Goal: Task Accomplishment & Management: Complete application form

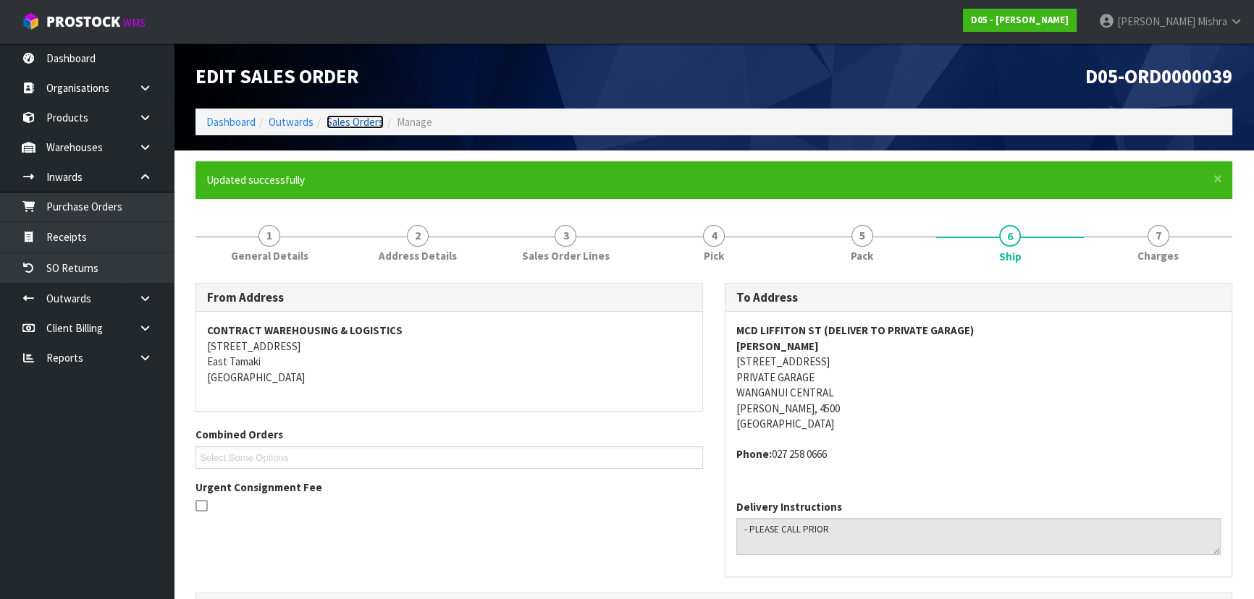
click at [379, 120] on link "Sales Orders" at bounding box center [354, 122] width 57 height 14
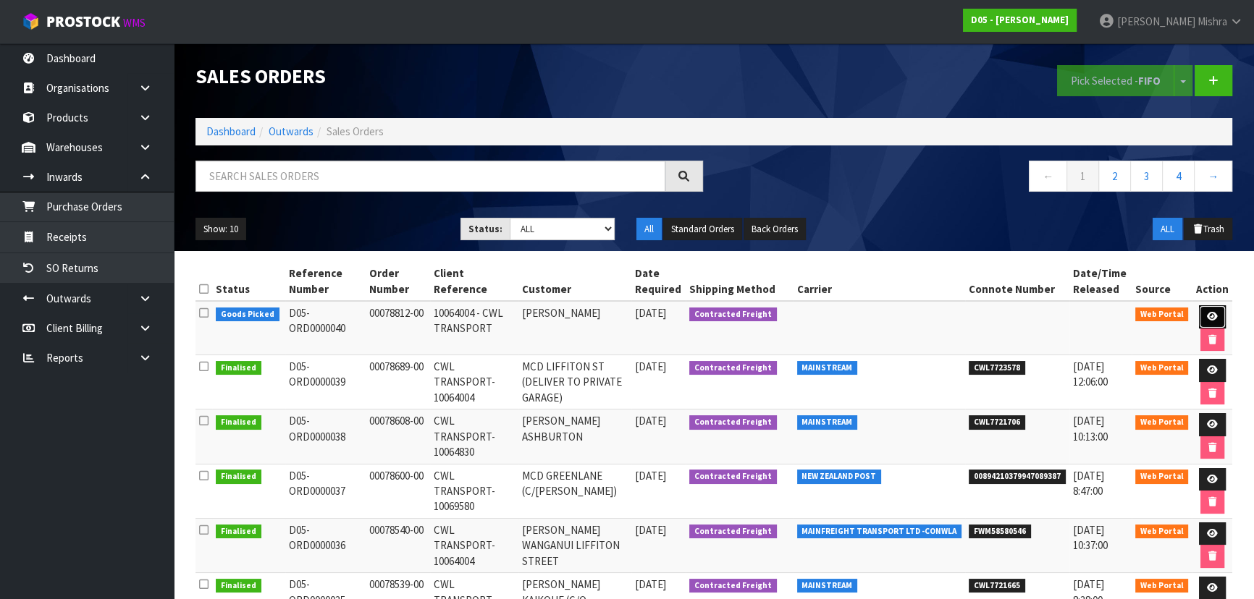
click at [1212, 312] on icon at bounding box center [1212, 316] width 11 height 9
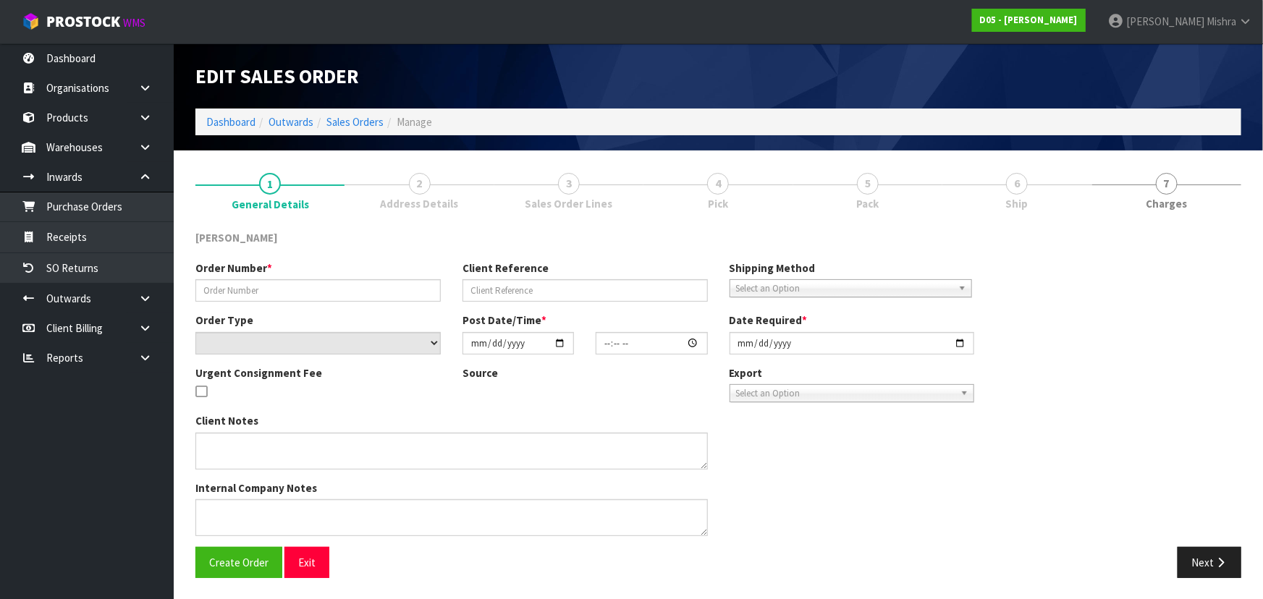
type input "00078812-00"
type input "10064004 - CWL TRANSPORT"
select select "number:0"
type input "[DATE]"
type input "08:08:00.000"
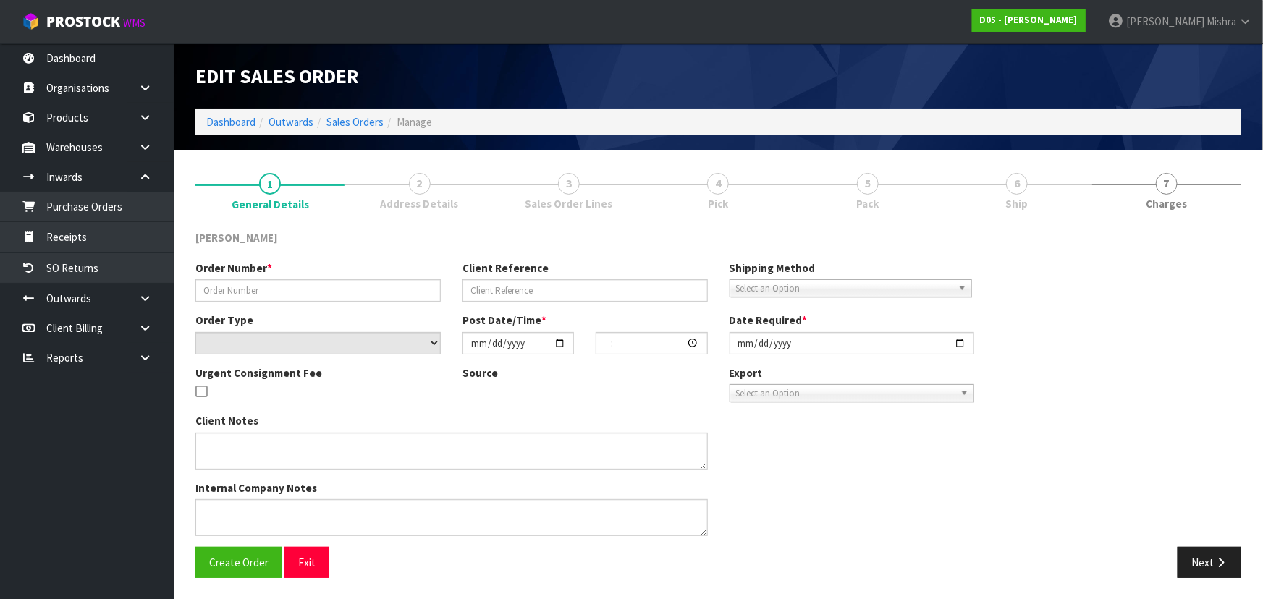
type input "[DATE]"
type textarea "REMAINING STOCK DUE IN ON LCL TCNU7240441 (40HC) ETA 13/9. PLEASE RECEIVE PICK …"
type textarea "I HAVE INCLUDED INFORMATION IN THE CLIENT NOTES. WE ARE WAITING FOR A DELIVERY …"
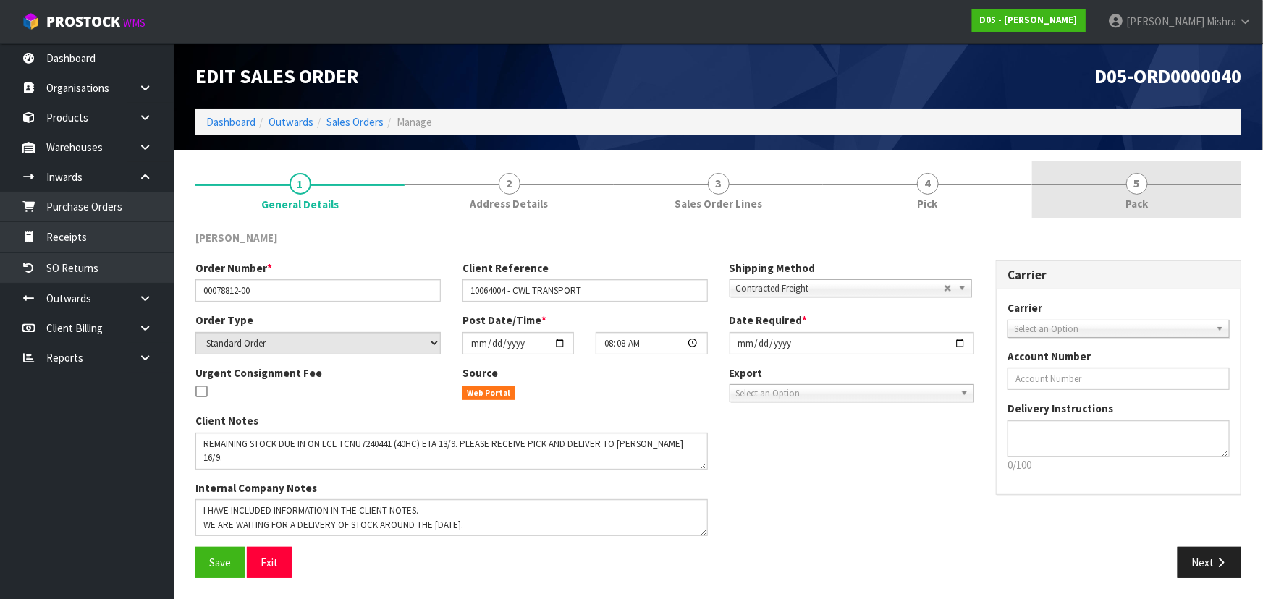
click at [1139, 197] on span "Pack" at bounding box center [1137, 203] width 22 height 15
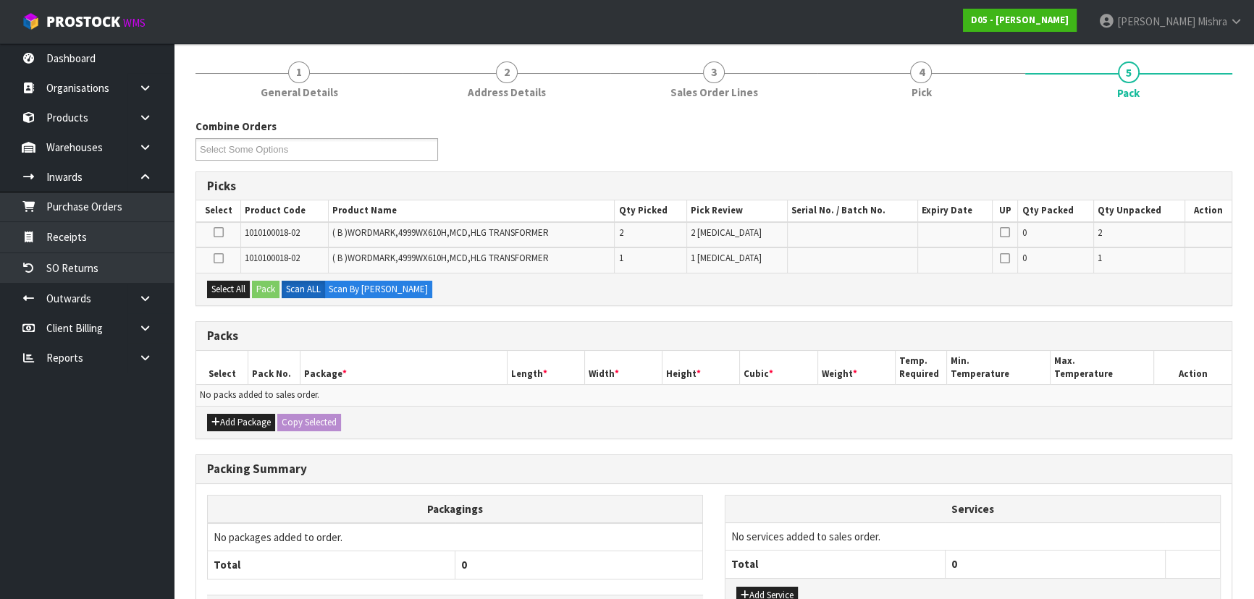
scroll to position [216, 0]
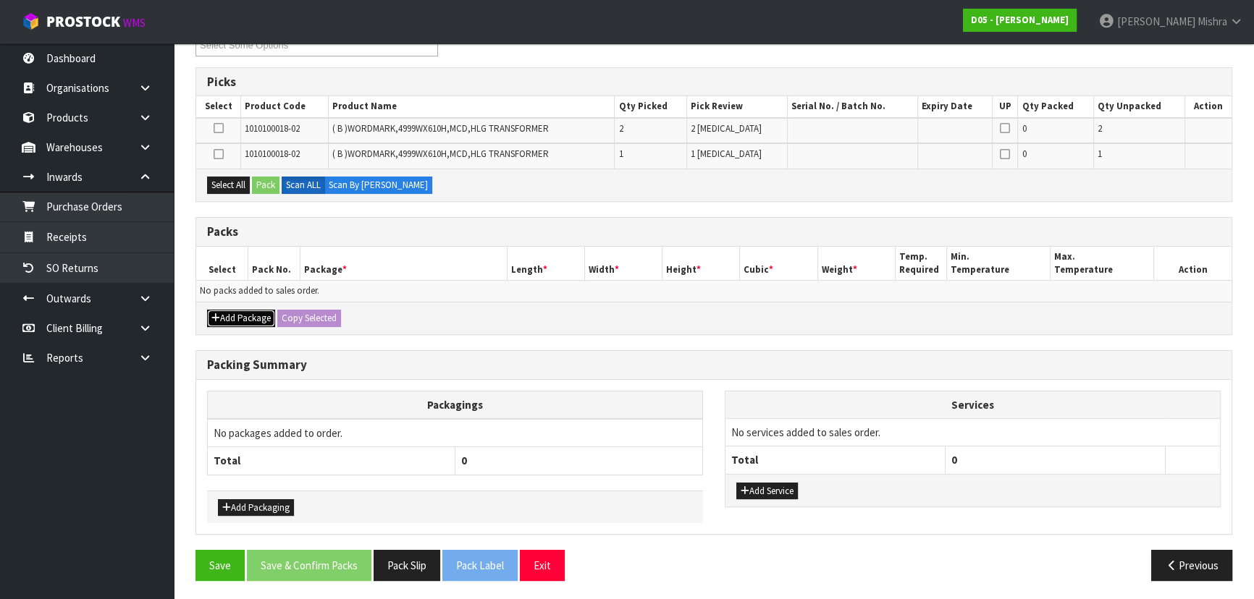
click at [242, 310] on button "Add Package" at bounding box center [241, 318] width 68 height 17
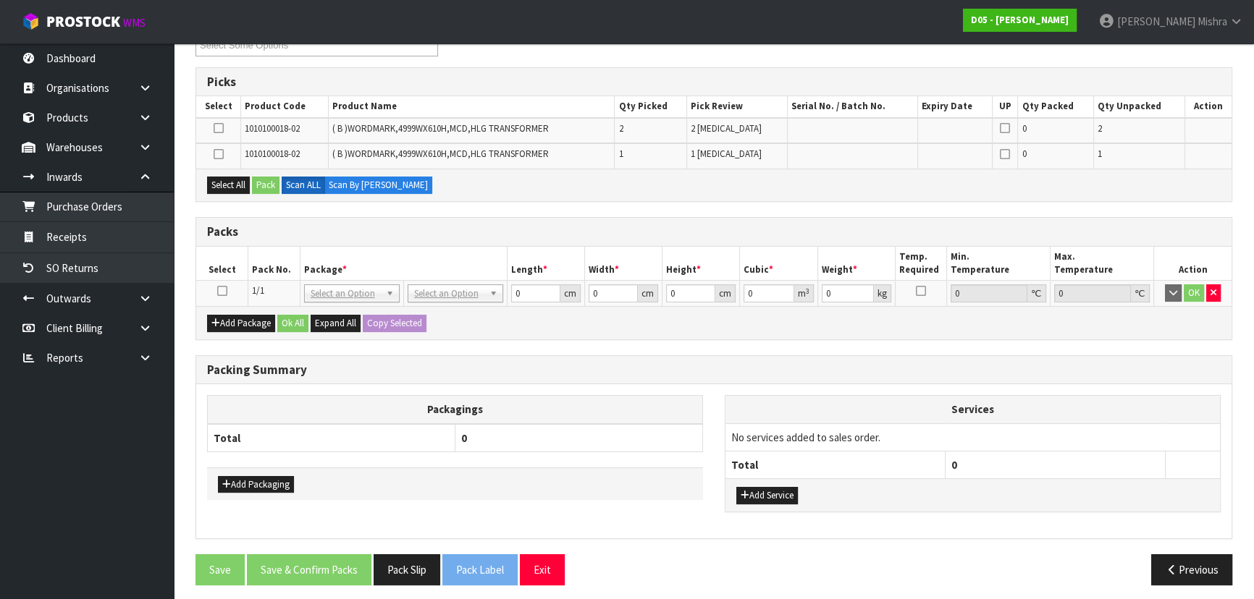
click at [223, 291] on icon at bounding box center [222, 291] width 10 height 1
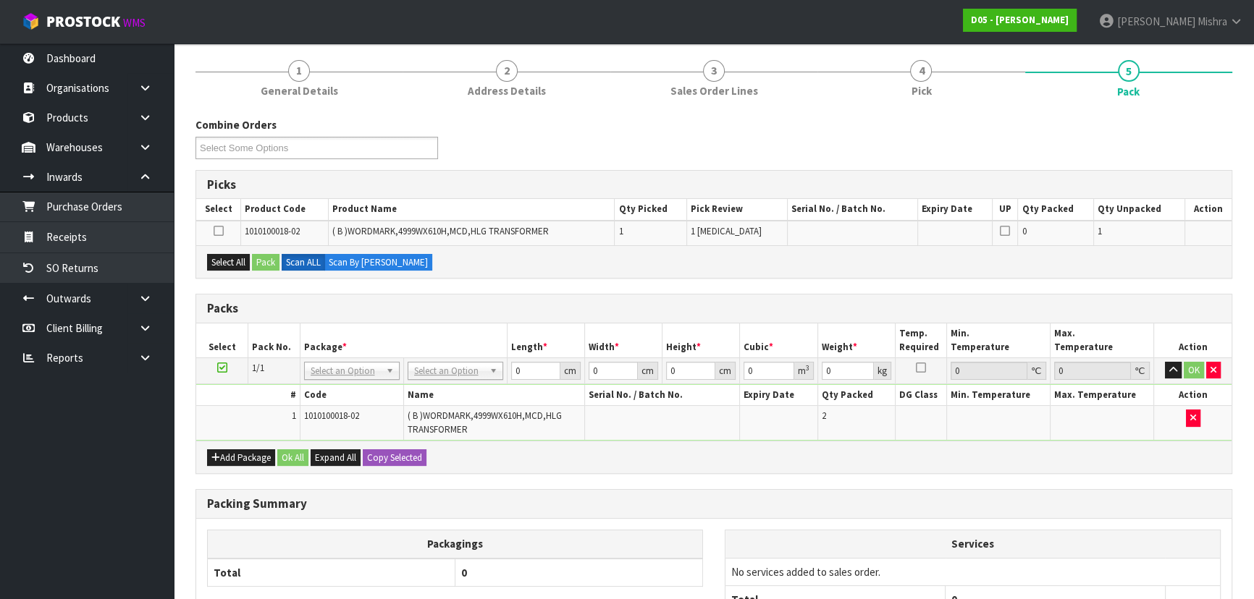
scroll to position [0, 0]
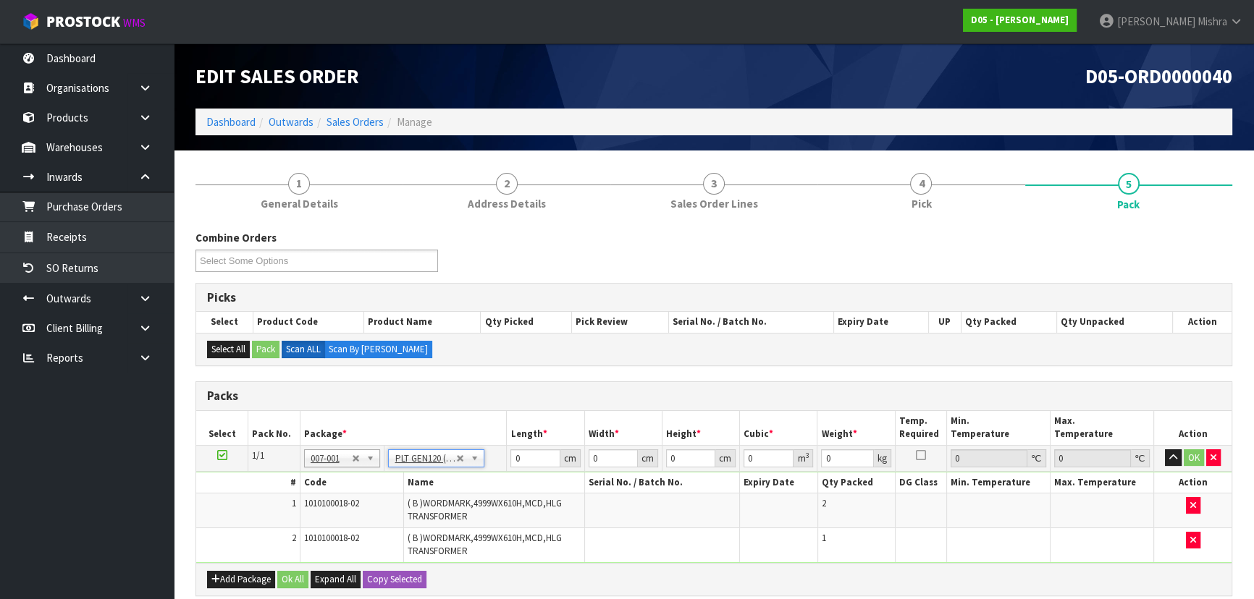
type input "120"
type input "100"
type input "132"
drag, startPoint x: 531, startPoint y: 455, endPoint x: 370, endPoint y: 435, distance: 162.0
click at [370, 435] on table "Select Pack No. Package * Length * Width * Height * Cubic * Weight * Temp. Requ…" at bounding box center [713, 487] width 1035 height 152
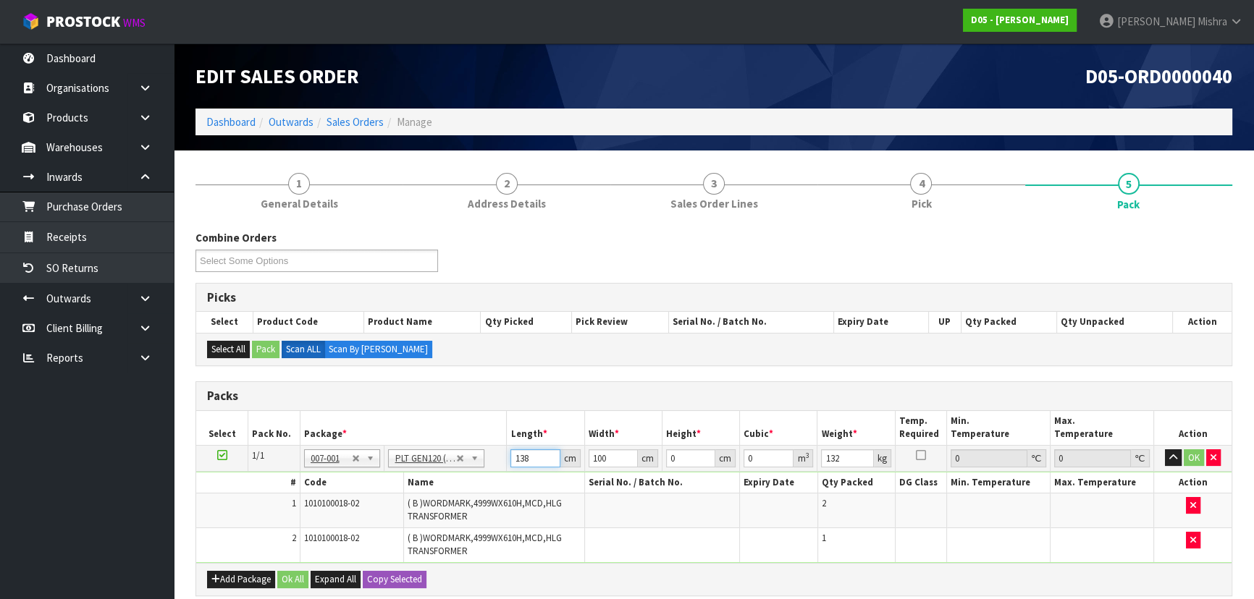
type input "138"
type input "114"
type input "1"
type input "0.015732"
type input "15"
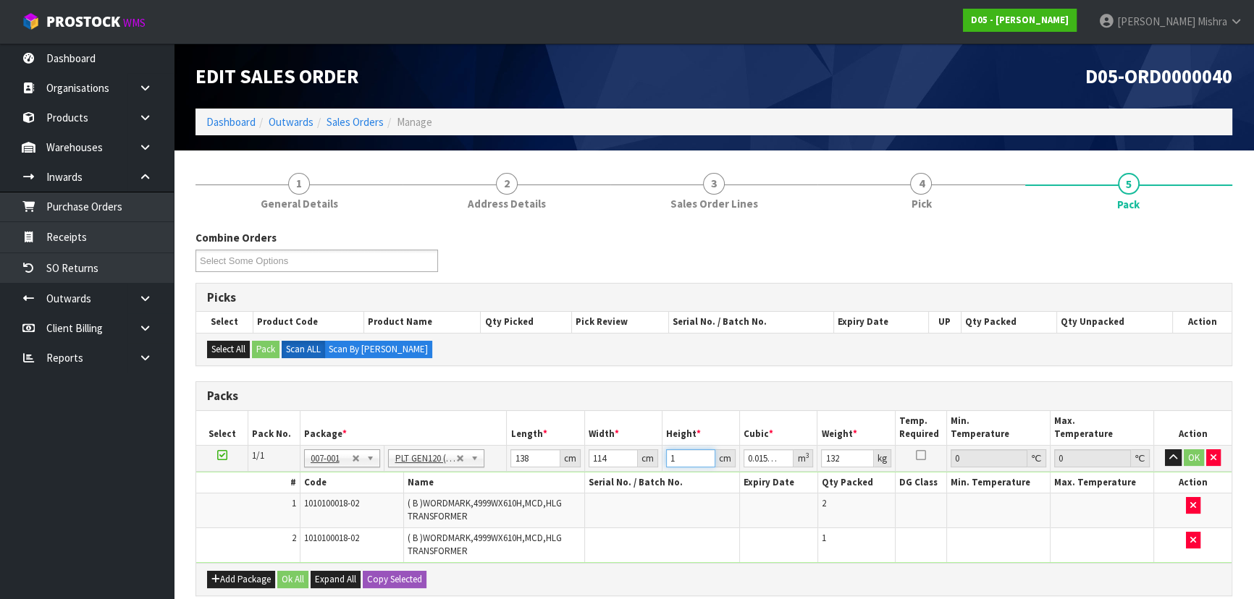
type input "0.23598"
type input "150"
type input "2.3598"
type input "150"
type input "155"
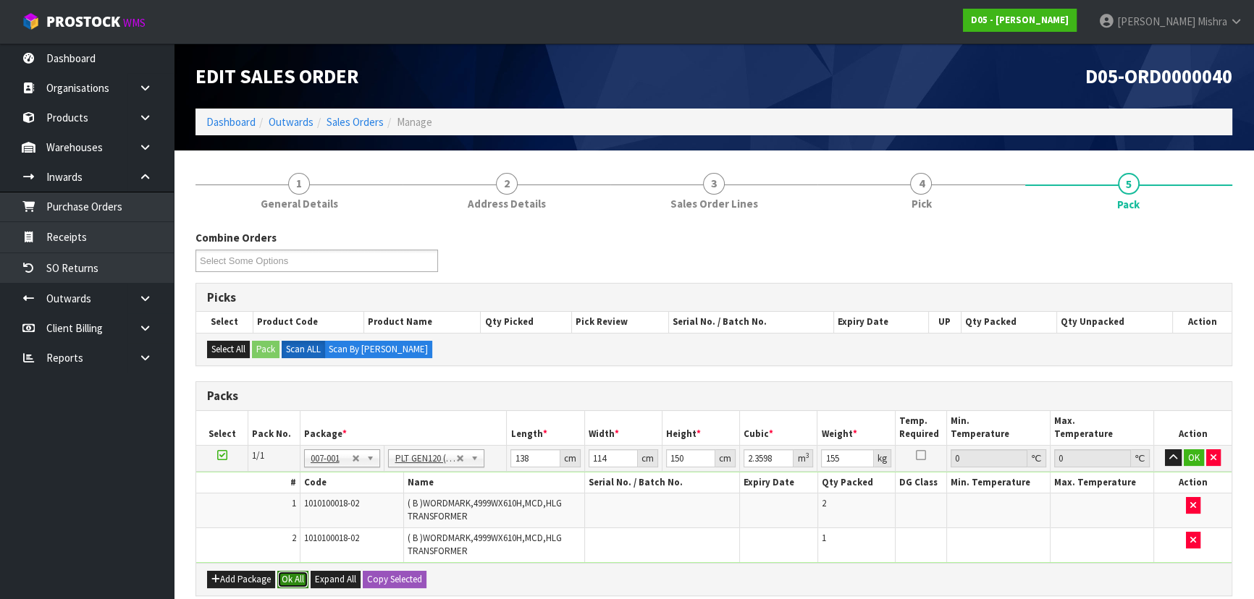
click at [283, 576] on button "Ok All" at bounding box center [292, 579] width 31 height 17
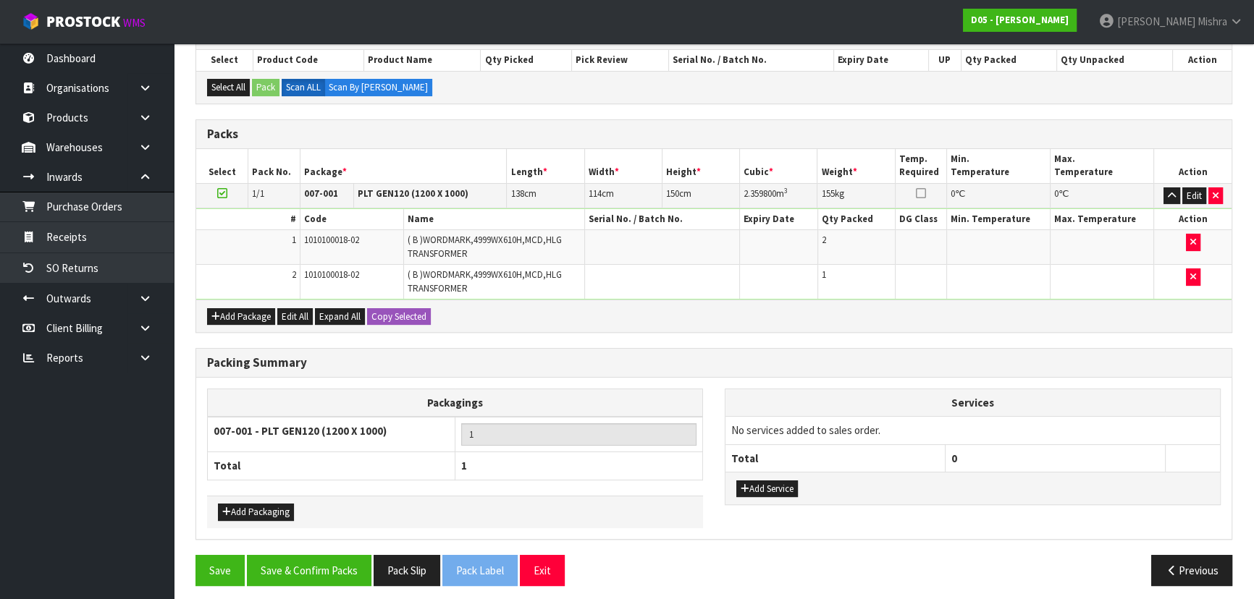
scroll to position [267, 0]
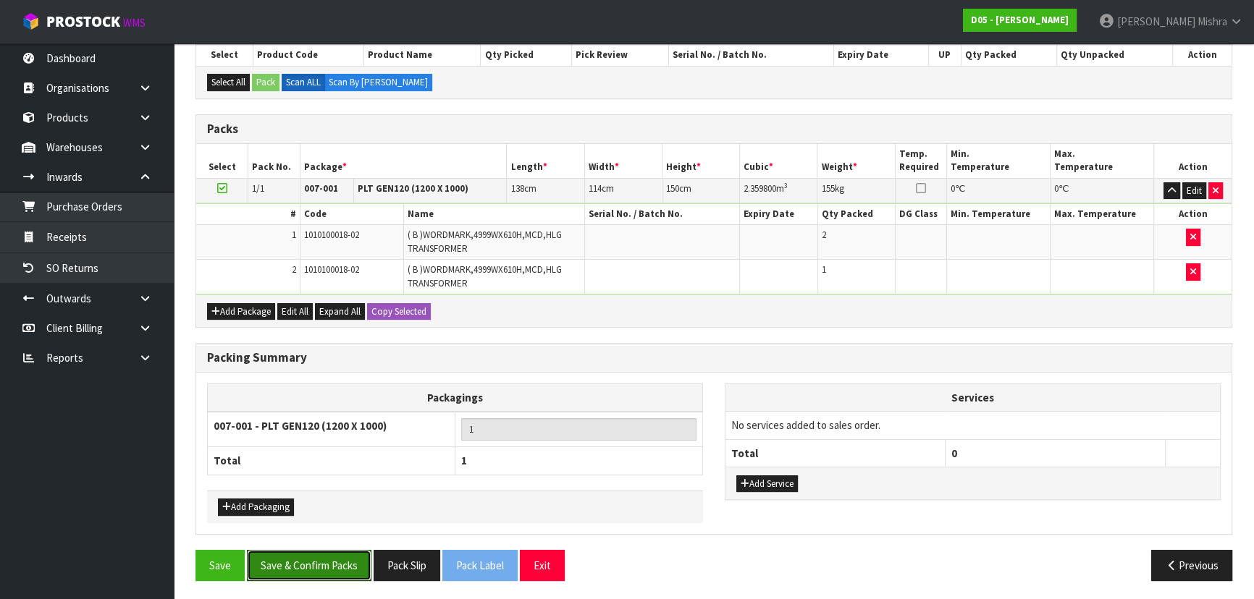
click at [284, 566] on button "Save & Confirm Packs" at bounding box center [309, 565] width 124 height 31
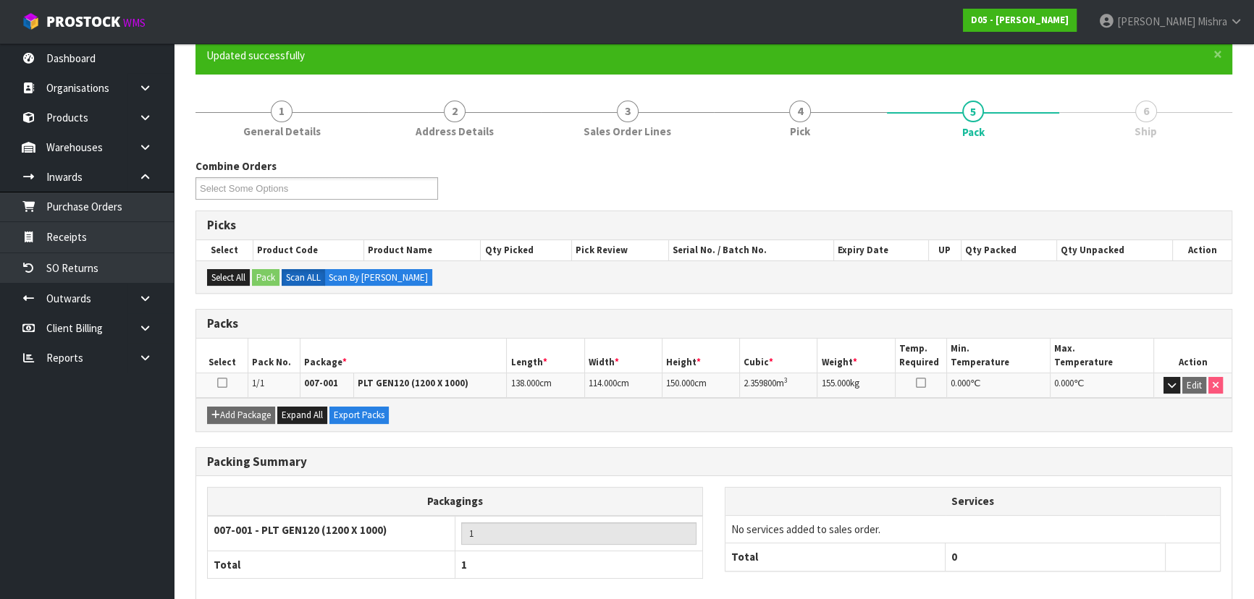
scroll to position [196, 0]
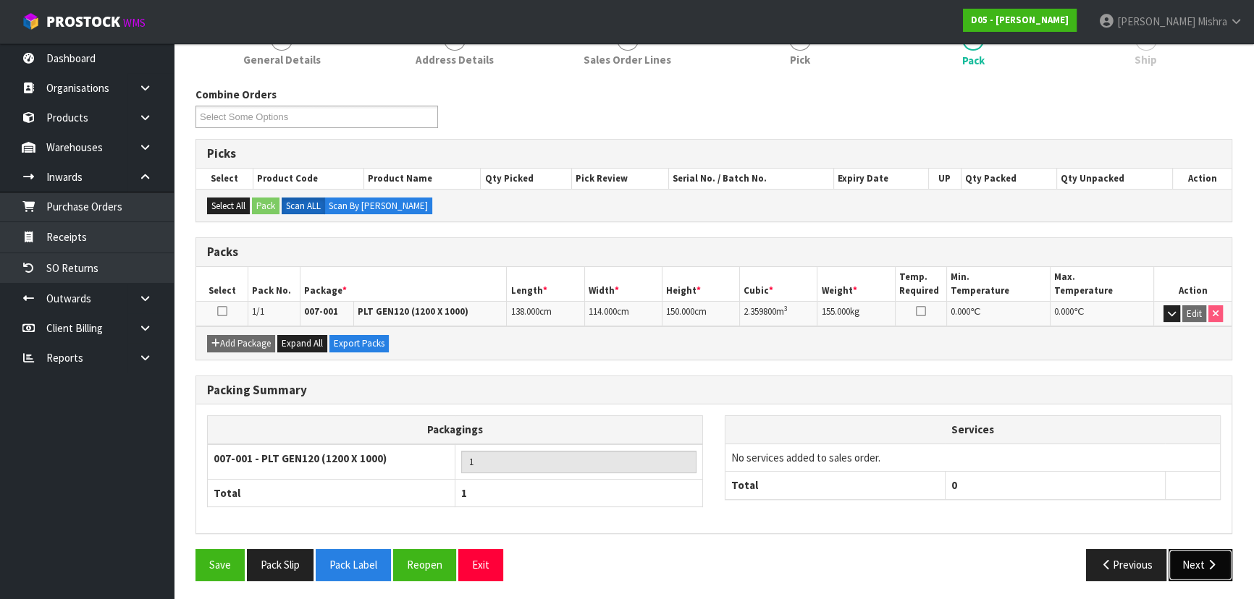
click at [1217, 560] on icon "button" at bounding box center [1211, 565] width 14 height 11
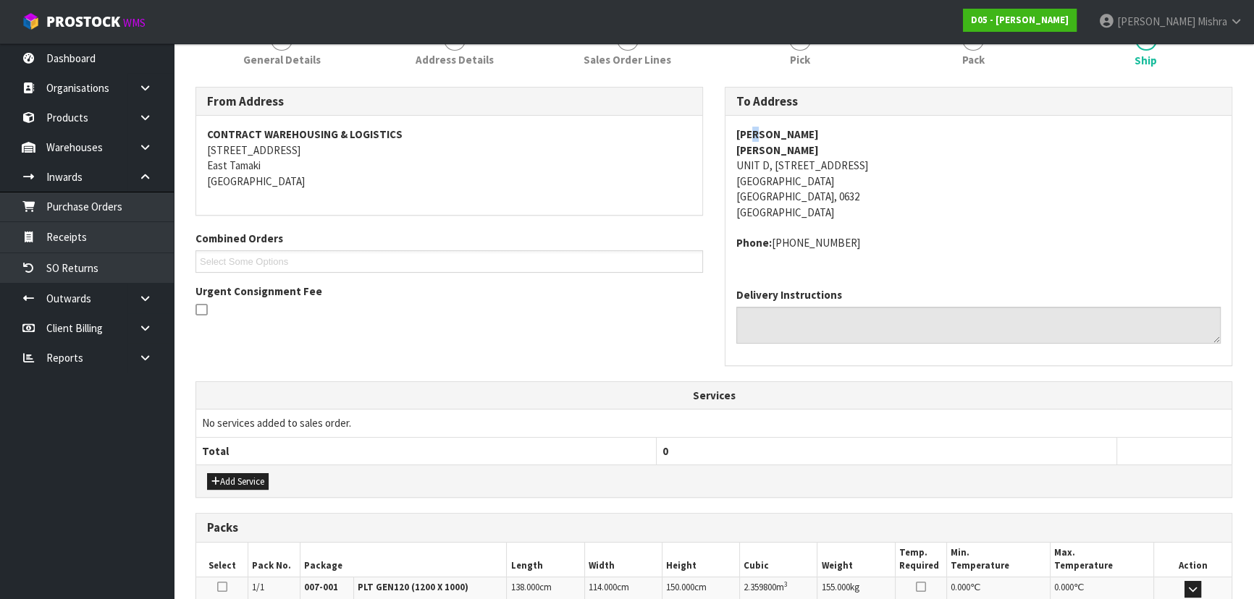
click at [759, 129] on strong "[PERSON_NAME]" at bounding box center [777, 134] width 83 height 14
click at [760, 129] on strong "[PERSON_NAME]" at bounding box center [777, 134] width 83 height 14
click at [780, 168] on address "[PERSON_NAME] [PERSON_NAME] UNIT D, [STREET_ADDRESS]" at bounding box center [978, 173] width 484 height 93
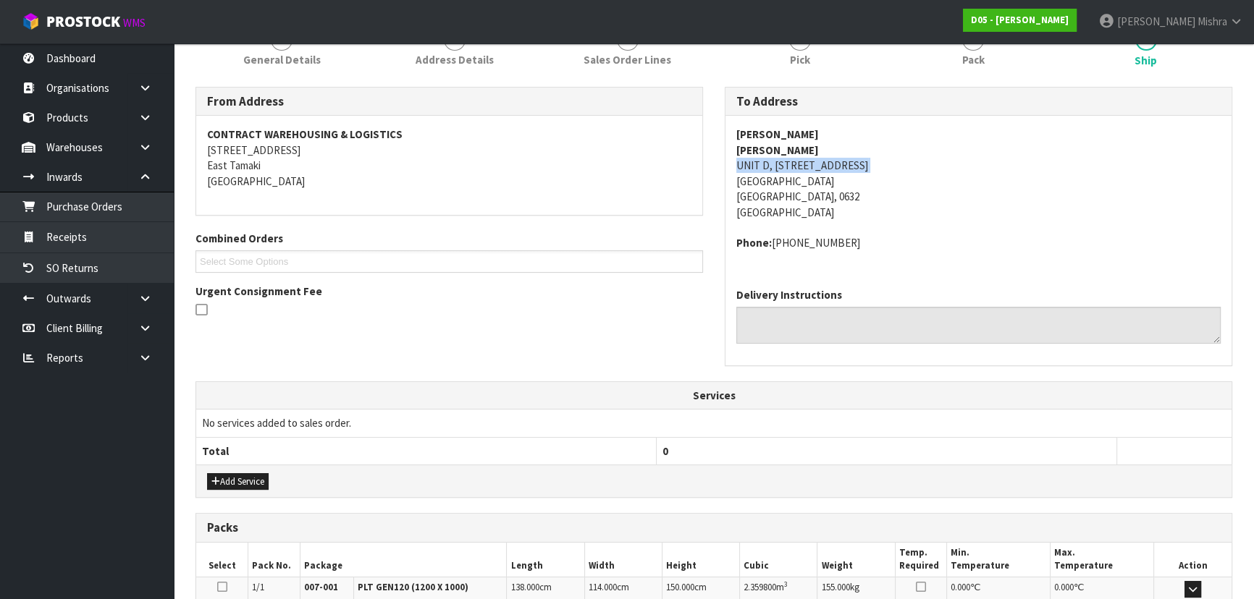
click at [780, 168] on address "[PERSON_NAME] [PERSON_NAME] UNIT D, [STREET_ADDRESS]" at bounding box center [978, 173] width 484 height 93
copy address "UNIT D, [STREET_ADDRESS]"
click at [759, 131] on strong "[PERSON_NAME]" at bounding box center [777, 134] width 83 height 14
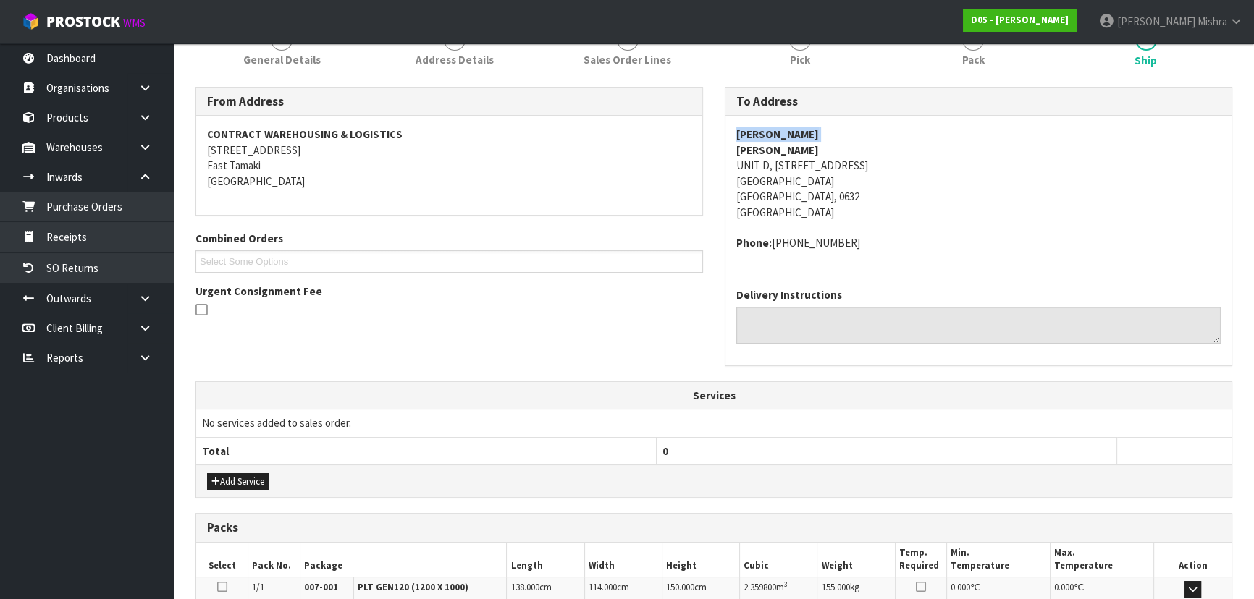
copy strong "[PERSON_NAME]"
click at [782, 145] on strong "[PERSON_NAME]" at bounding box center [777, 150] width 83 height 14
copy strong "[PERSON_NAME]"
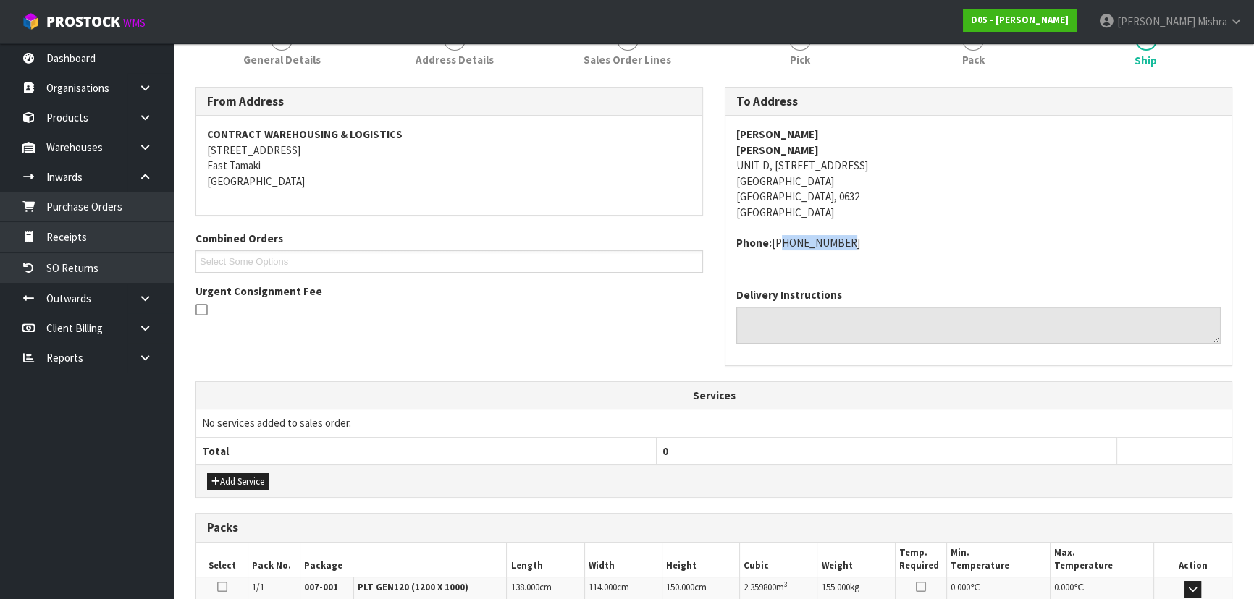
drag, startPoint x: 827, startPoint y: 240, endPoint x: 772, endPoint y: 243, distance: 54.4
click at [772, 243] on address "Phone: [PHONE_NUMBER]" at bounding box center [978, 242] width 484 height 15
copy address "[PHONE_NUMBER]"
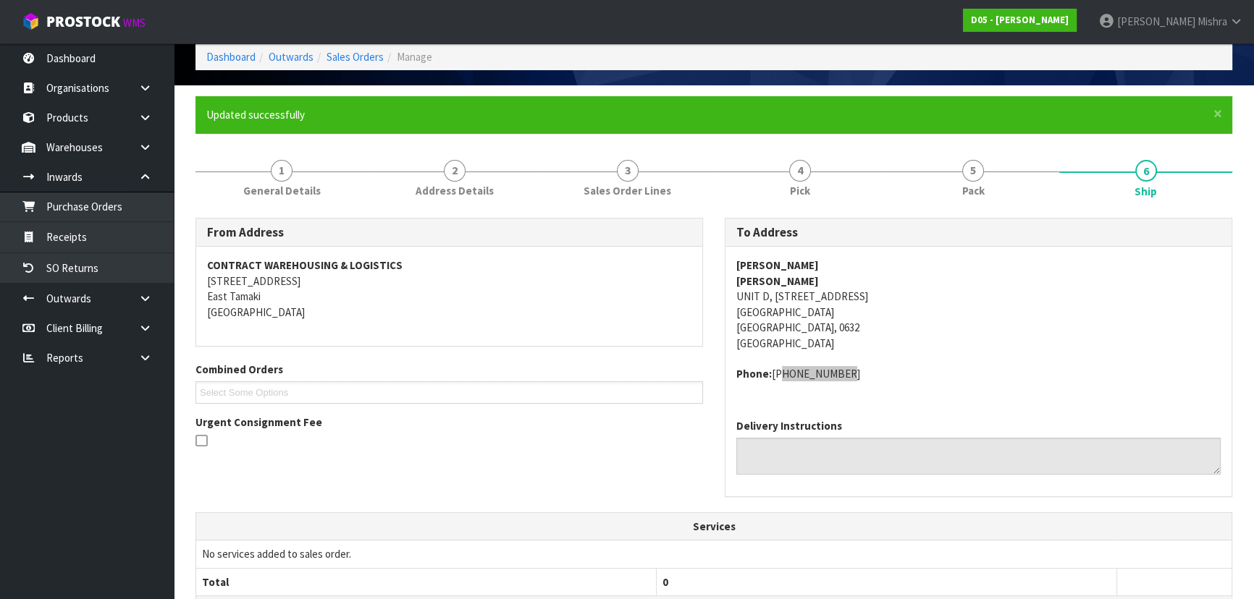
scroll to position [0, 0]
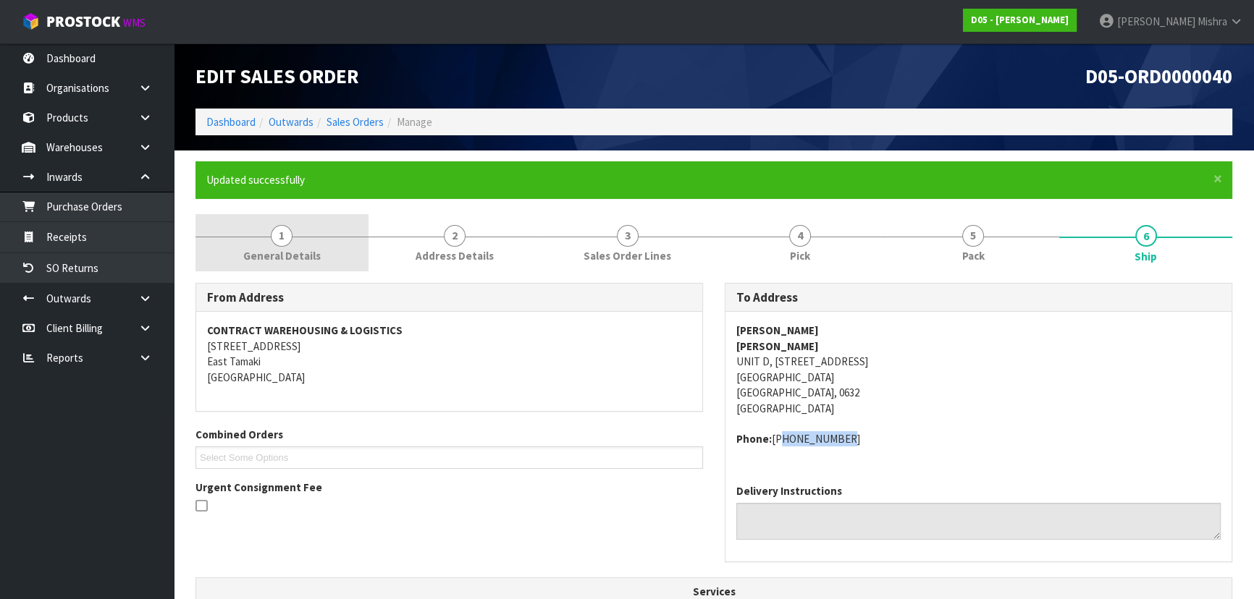
click at [297, 230] on link "1 General Details" at bounding box center [281, 242] width 173 height 57
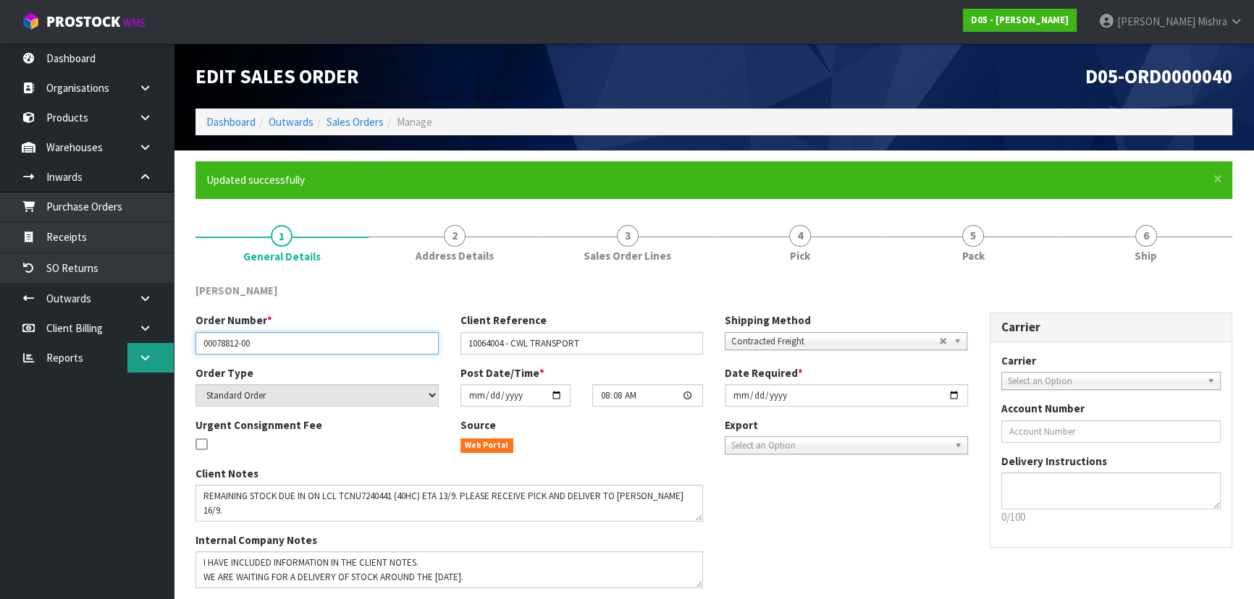
drag, startPoint x: 301, startPoint y: 347, endPoint x: 139, endPoint y: 344, distance: 162.2
click at [139, 344] on body "Toggle navigation ProStock WMS D05 - [PERSON_NAME] [PERSON_NAME] Logout Dashboa…" at bounding box center [627, 299] width 1254 height 599
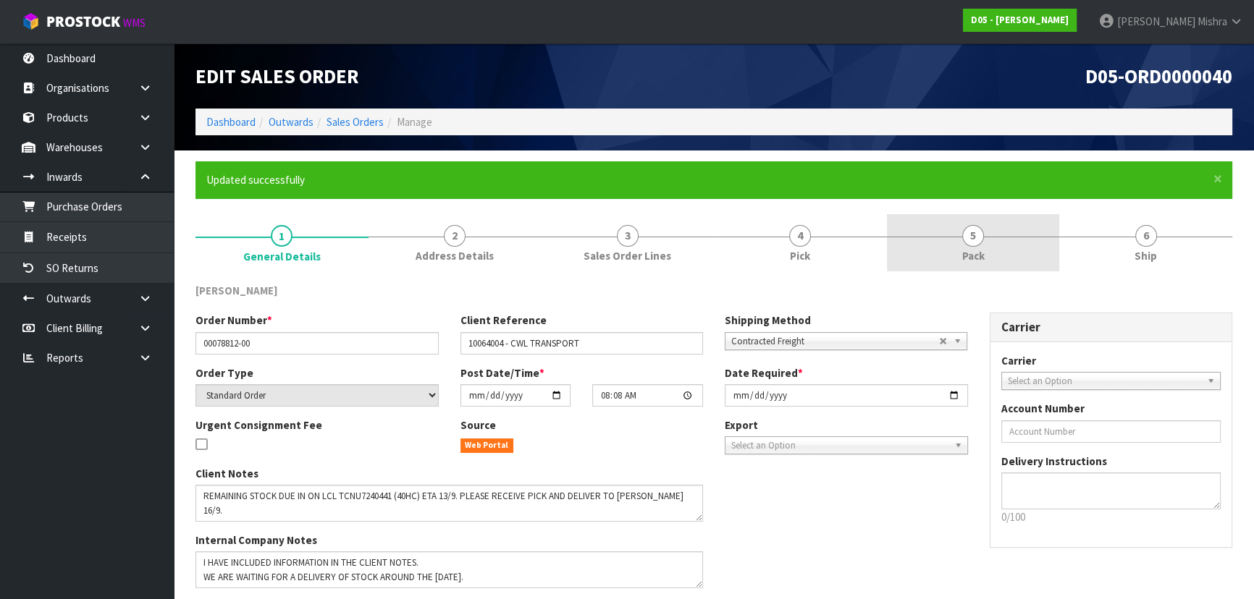
click at [1008, 232] on link "5 Pack" at bounding box center [973, 242] width 173 height 57
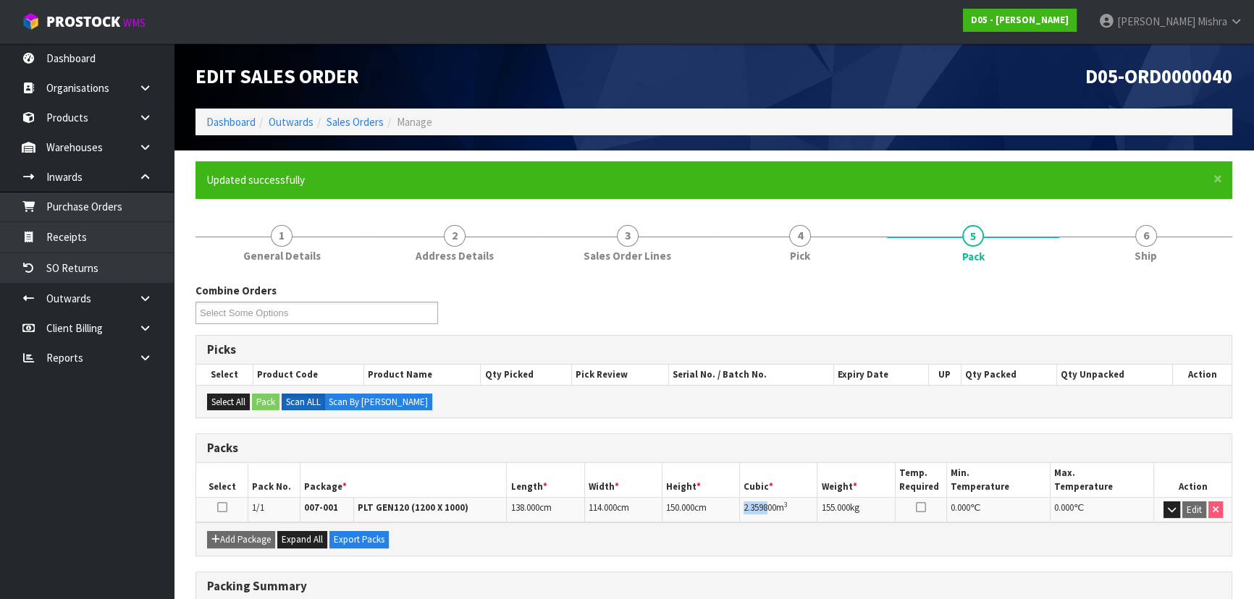
drag, startPoint x: 769, startPoint y: 507, endPoint x: 742, endPoint y: 505, distance: 27.6
click at [742, 505] on td "2.359800 m 3" at bounding box center [778, 509] width 77 height 25
drag, startPoint x: 776, startPoint y: 507, endPoint x: 743, endPoint y: 502, distance: 33.7
click at [743, 502] on span "2.359800" at bounding box center [759, 508] width 33 height 12
copy span "2.359800"
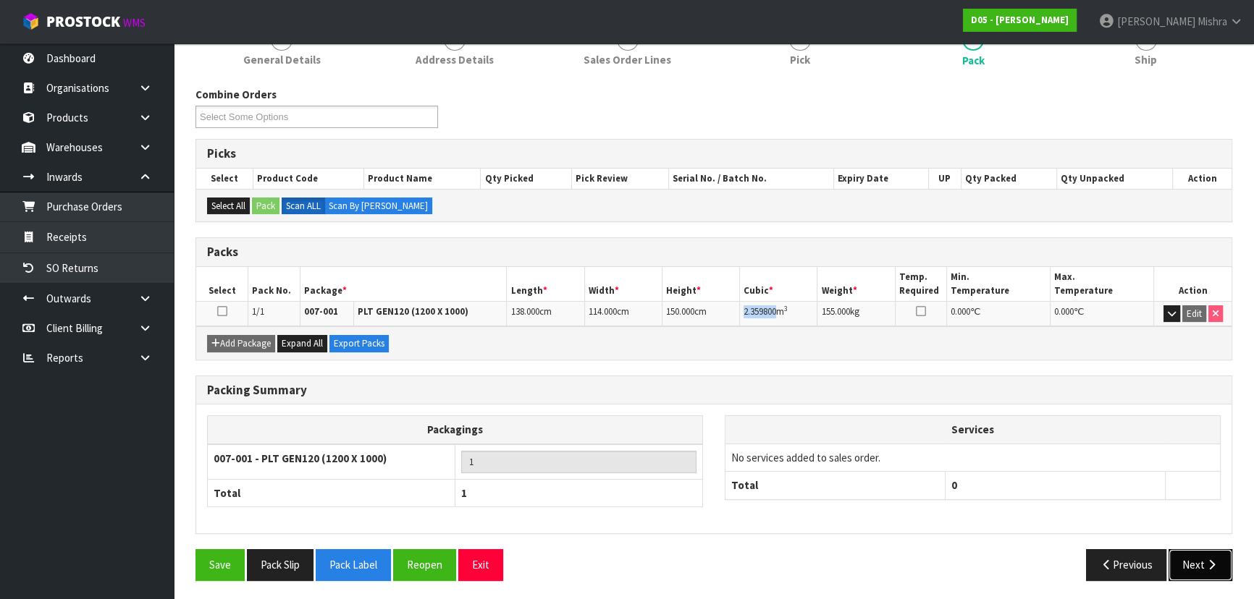
click at [1183, 573] on button "Next" at bounding box center [1200, 564] width 64 height 31
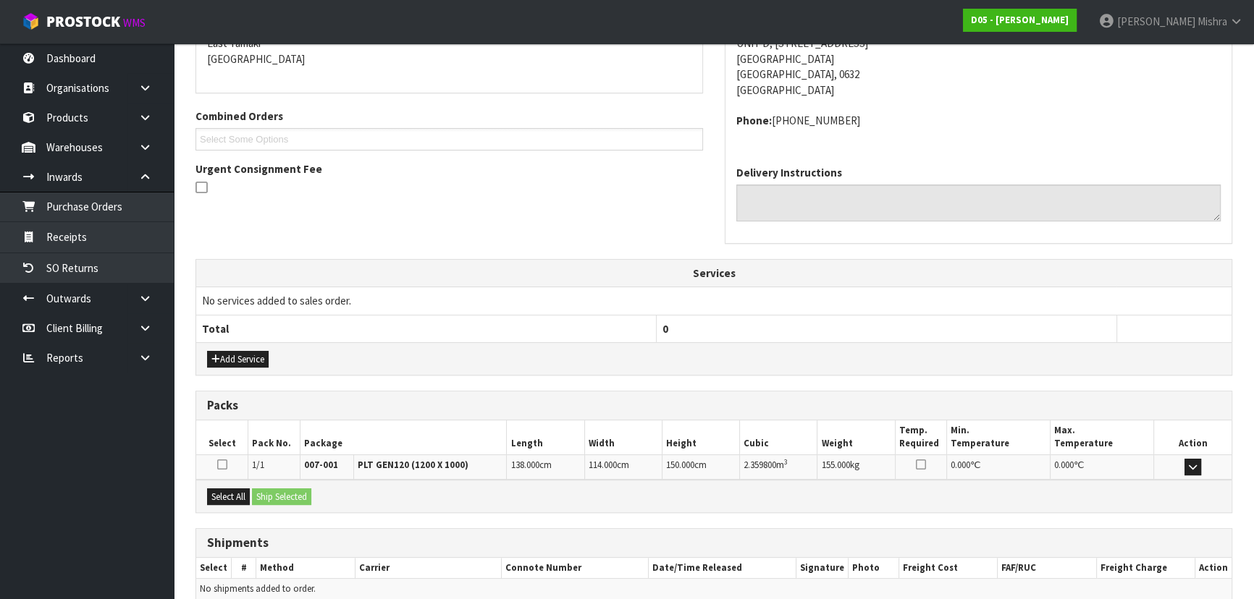
scroll to position [385, 0]
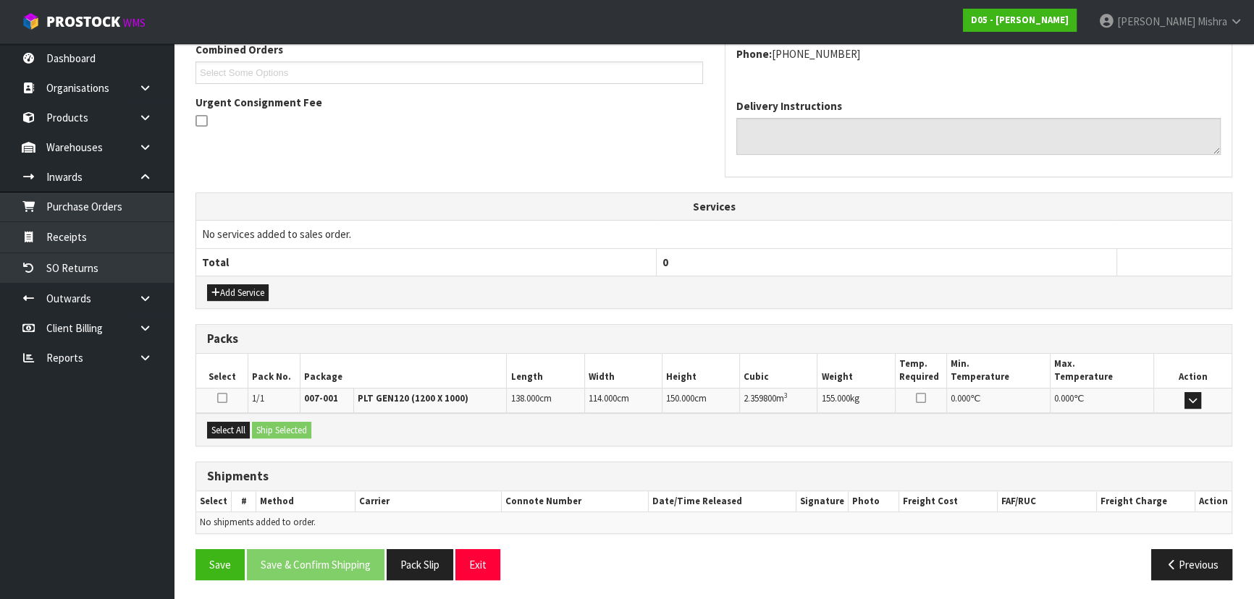
click at [247, 418] on div "Select All Ship Selected" at bounding box center [713, 429] width 1035 height 33
click at [233, 426] on button "Select All" at bounding box center [228, 430] width 43 height 17
click at [272, 427] on button "Ship Selected" at bounding box center [281, 430] width 59 height 17
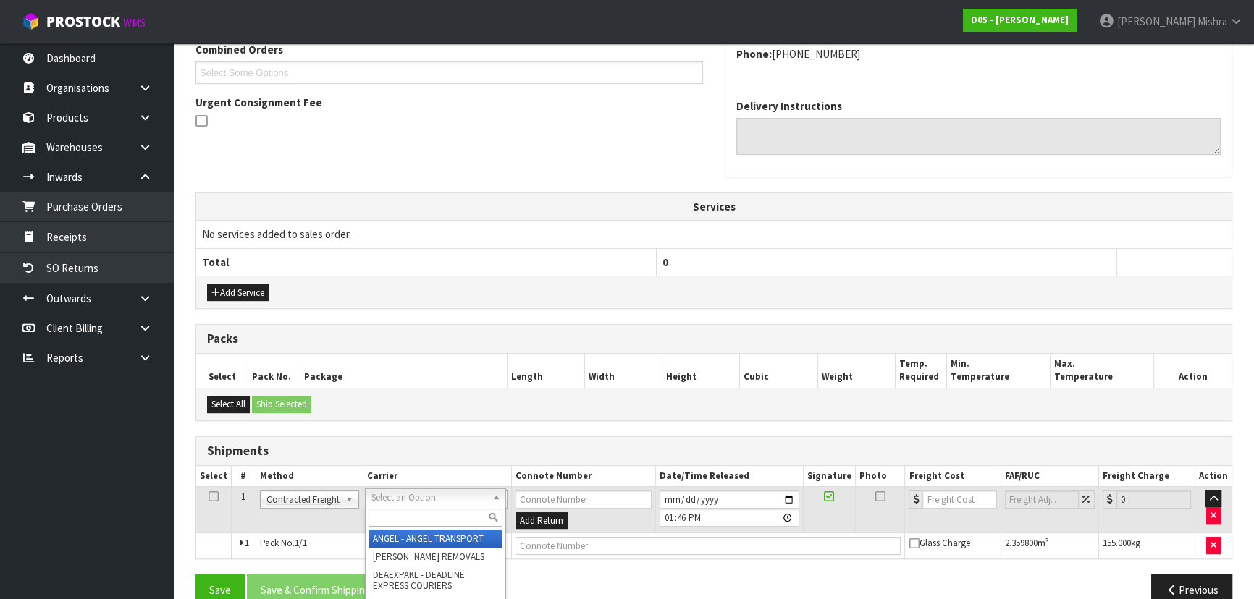
click at [412, 510] on input "text" at bounding box center [435, 518] width 134 height 18
type input "M"
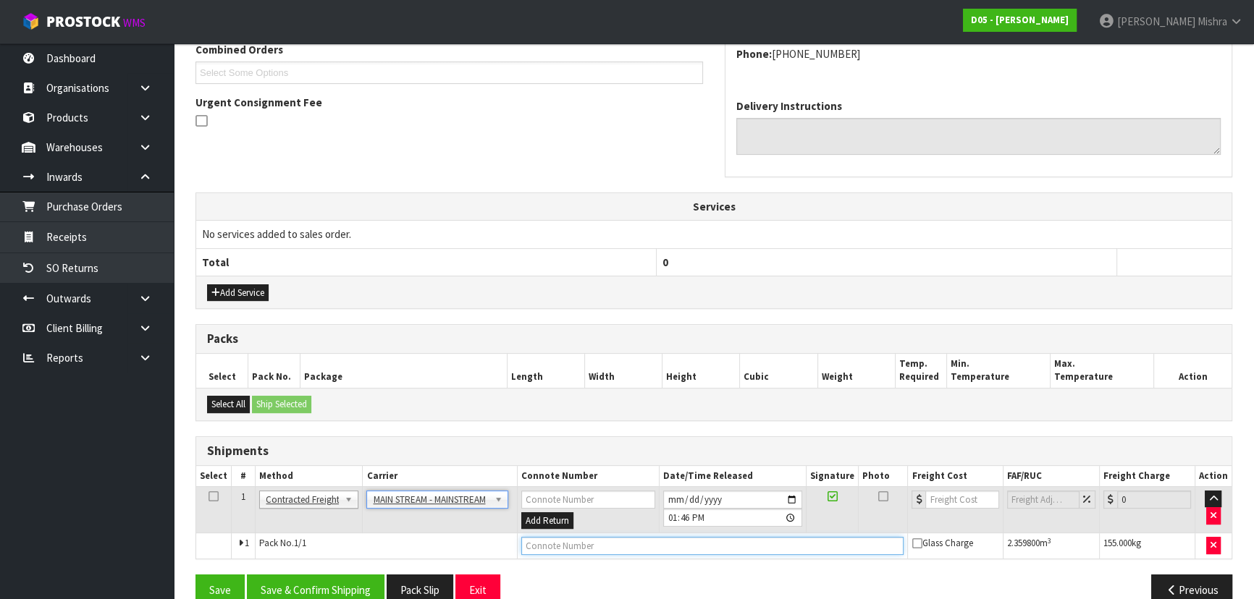
click at [743, 546] on input "text" at bounding box center [712, 546] width 383 height 18
paste input "CWL7723664"
type input "CWL7723664"
click at [961, 502] on input "number" at bounding box center [961, 500] width 73 height 18
type input "59"
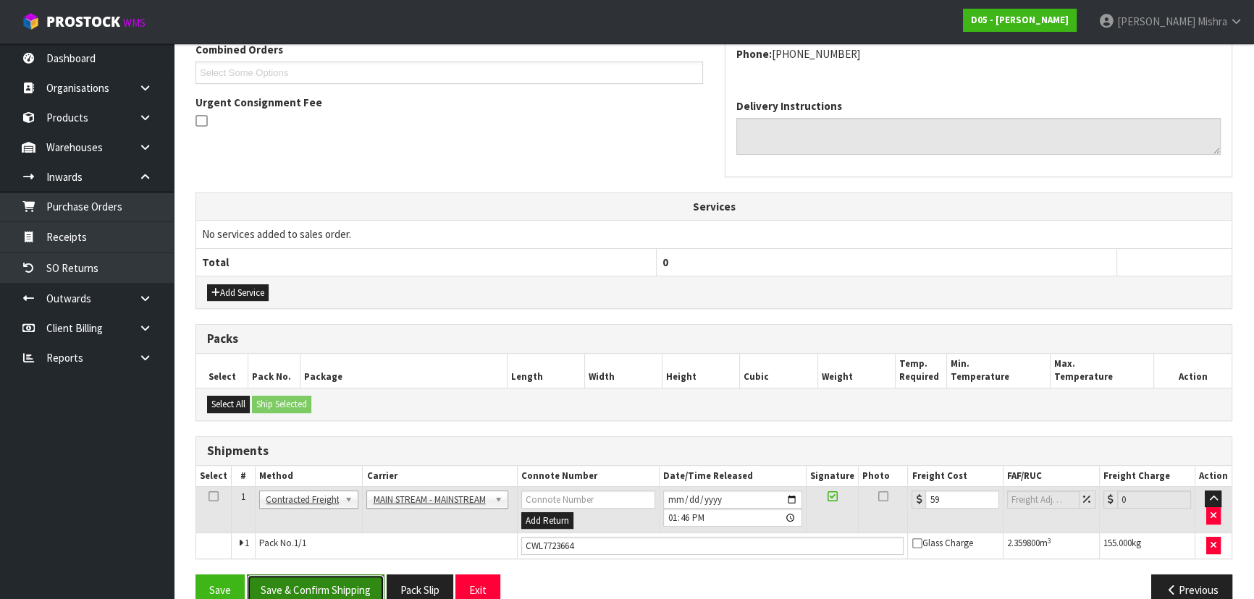
click at [355, 588] on button "Save & Confirm Shipping" at bounding box center [316, 590] width 138 height 31
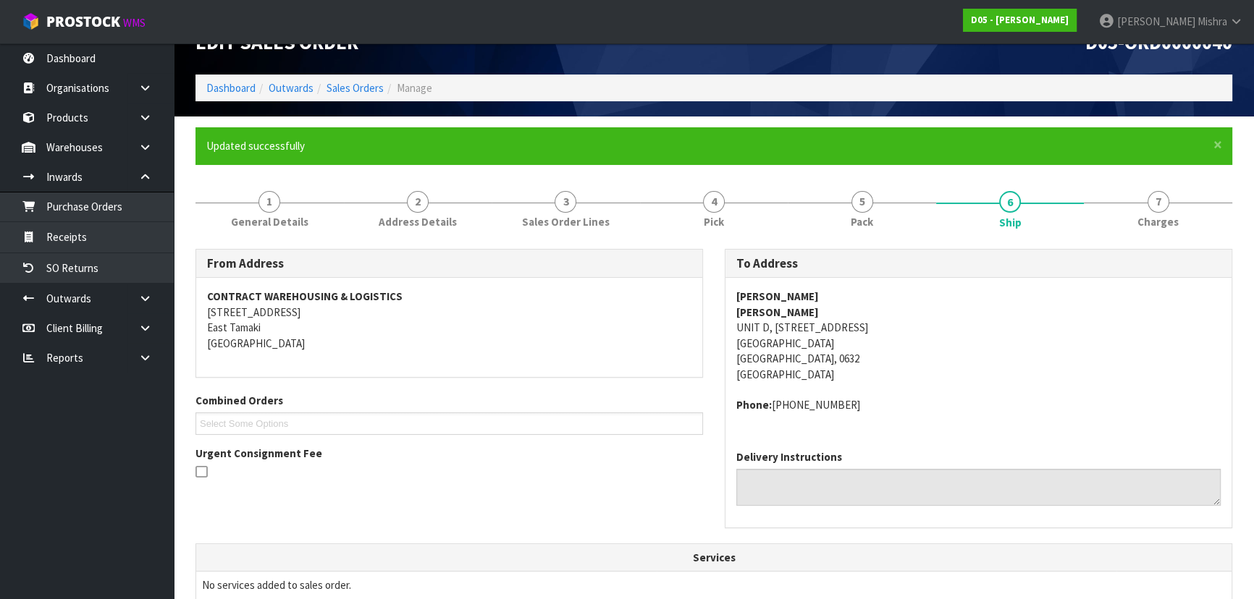
scroll to position [0, 0]
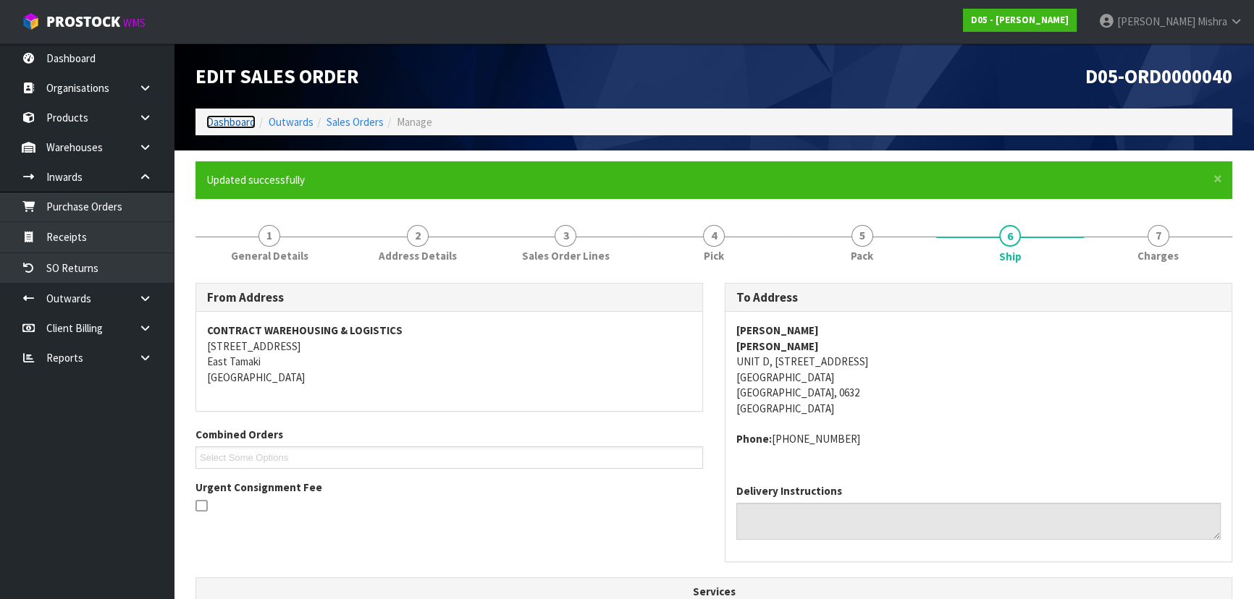
click at [227, 124] on link "Dashboard" at bounding box center [230, 122] width 49 height 14
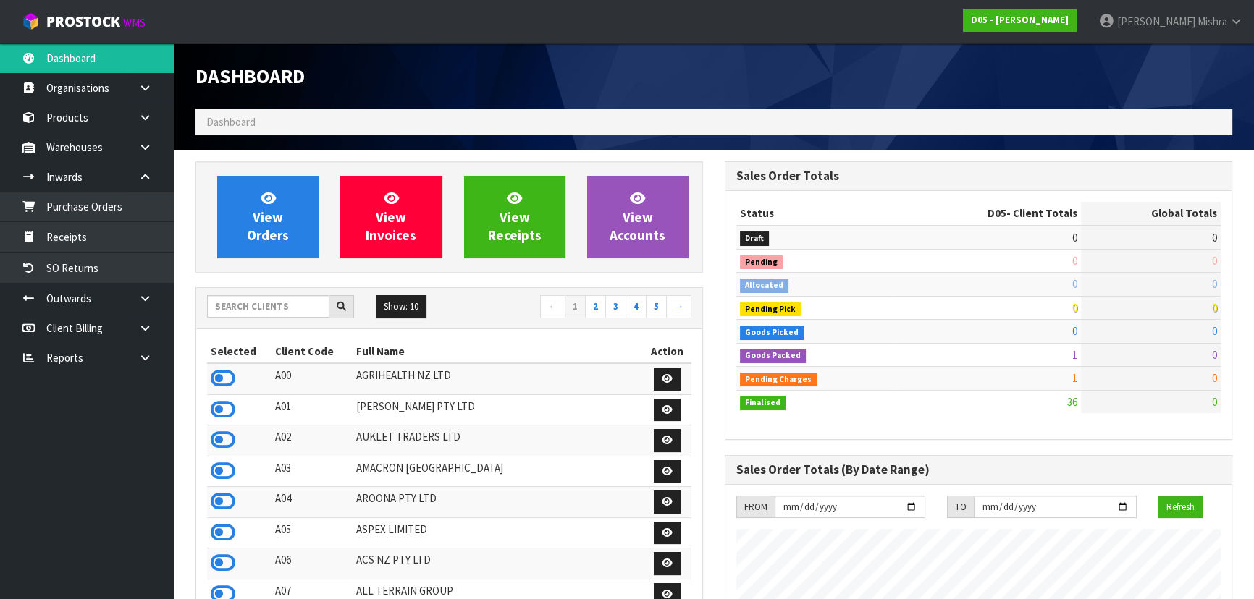
scroll to position [1265, 528]
click at [262, 310] on input "text" at bounding box center [268, 306] width 122 height 22
type input "G08"
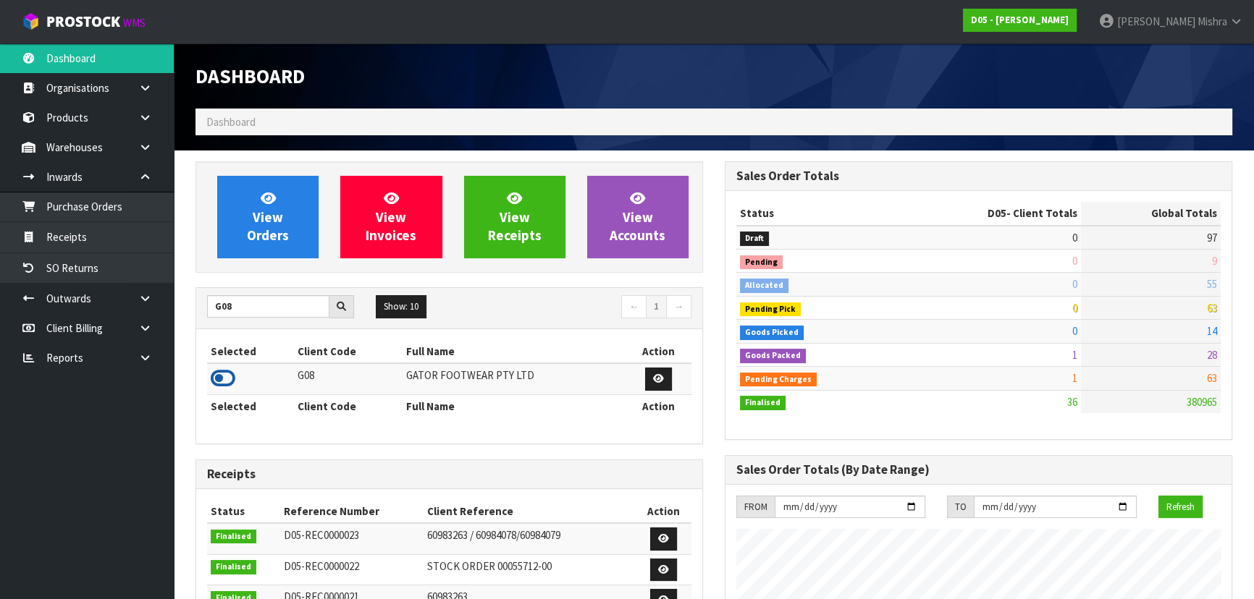
click at [216, 376] on icon at bounding box center [223, 379] width 25 height 22
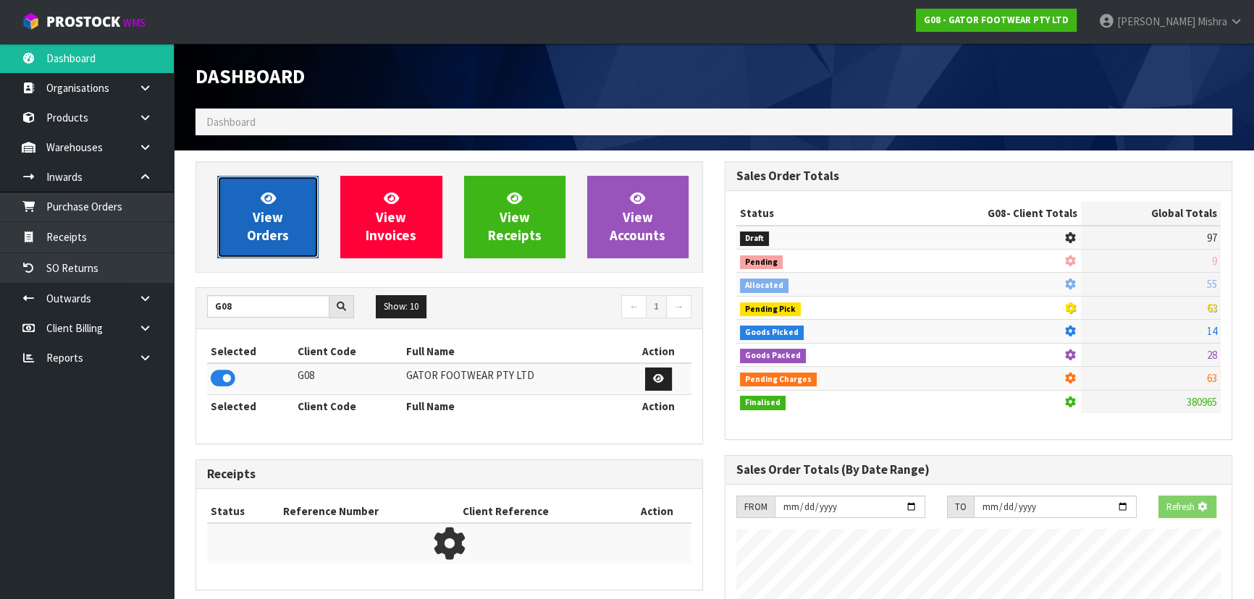
scroll to position [984, 528]
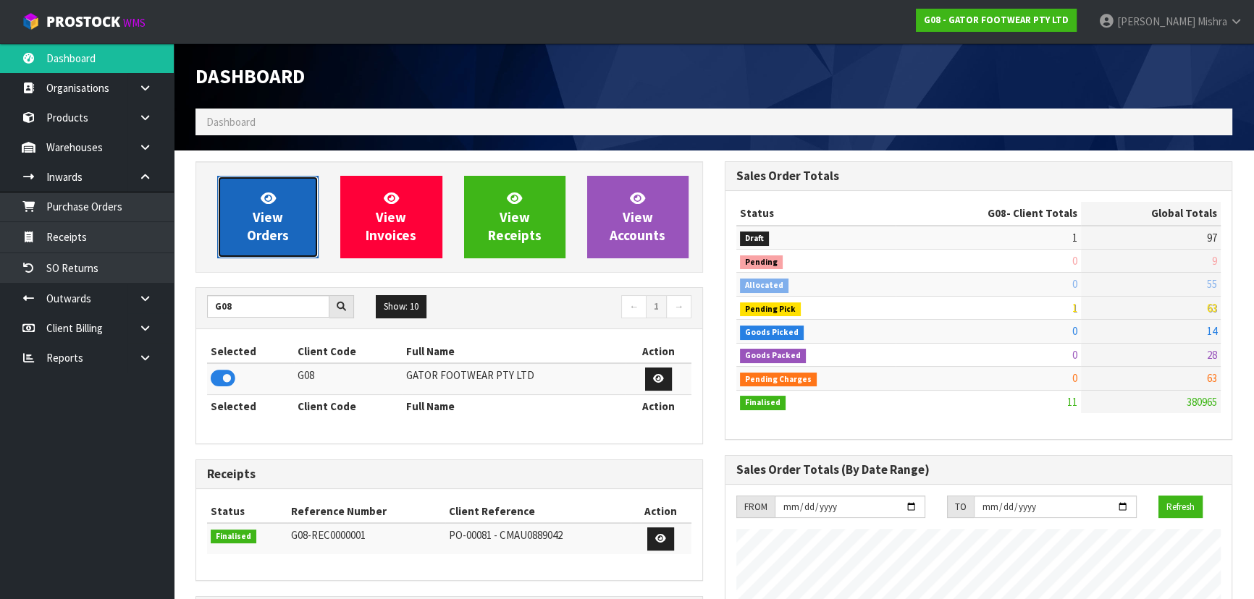
click at [251, 231] on span "View Orders" at bounding box center [268, 217] width 42 height 54
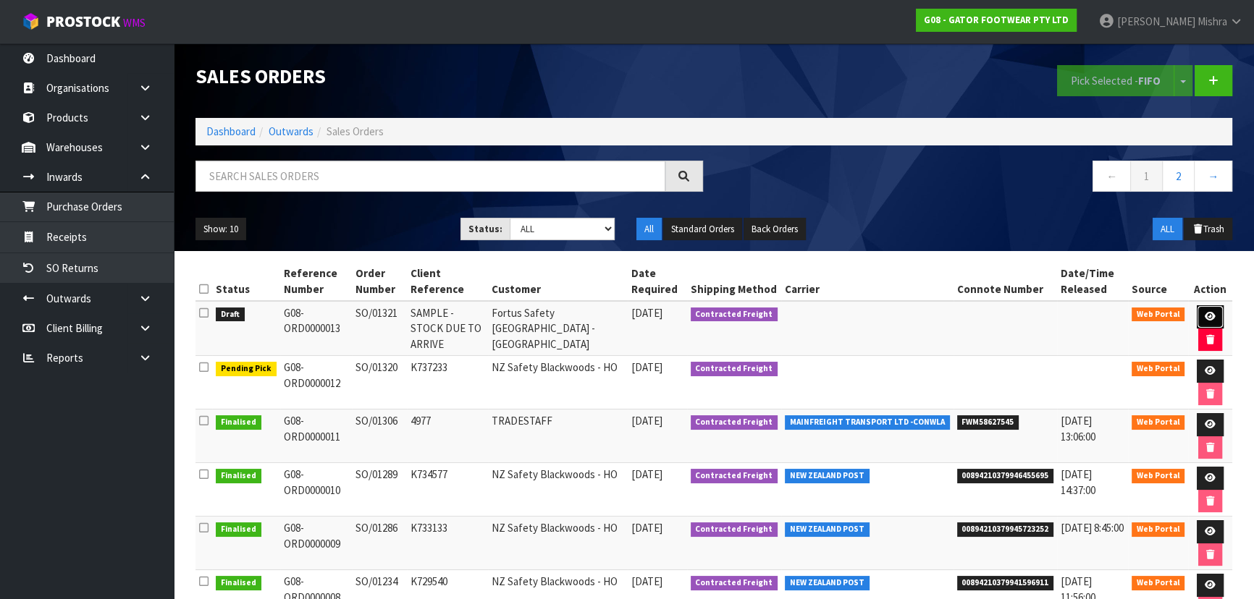
click at [1196, 311] on link at bounding box center [1209, 316] width 27 height 23
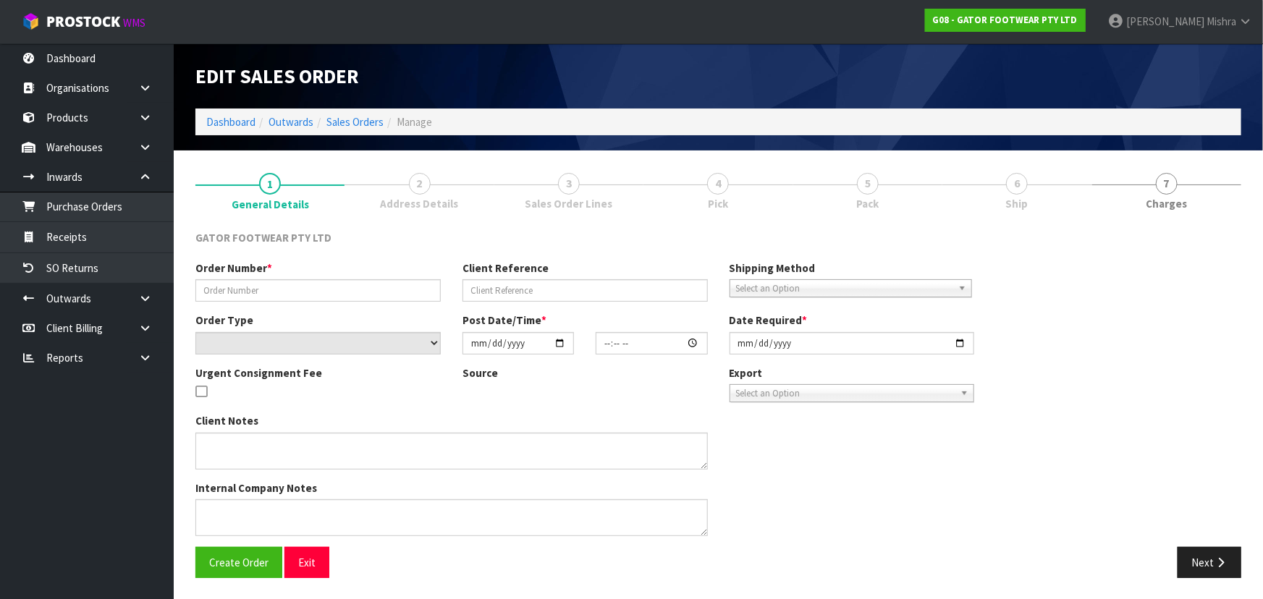
type input "SO/01321"
type input "SAMPLE - STOCK DUE TO ARRIVE"
select select "number:0"
type input "[DATE]"
type input "20:43:00.000"
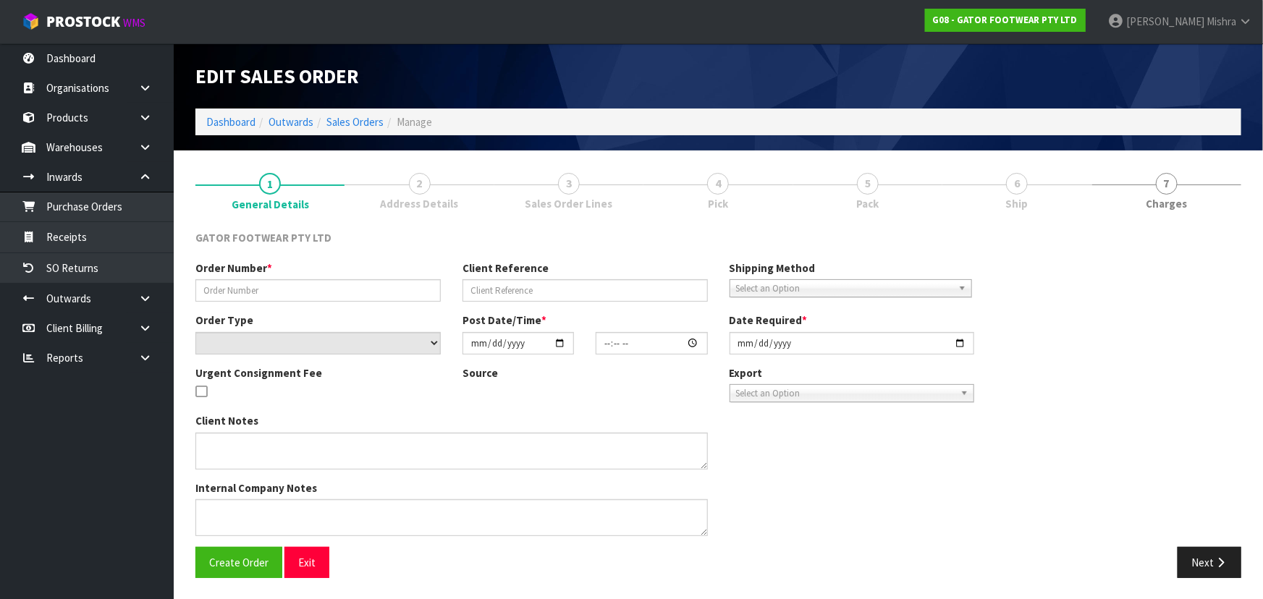
type input "[DATE]"
type textarea "THEY SHOULD BE ARRIVING AT THE WAREHOUSE ANYTIME. THIS ORDER CAN WAIT UNTIL THE…"
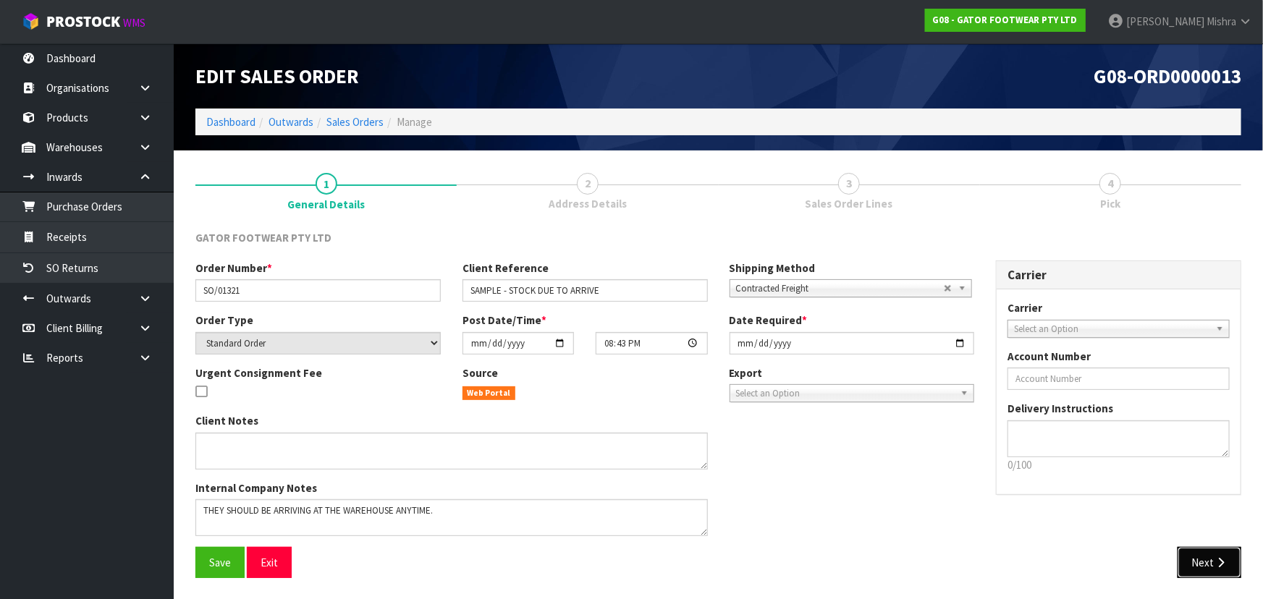
click at [1225, 567] on button "Next" at bounding box center [1210, 562] width 64 height 31
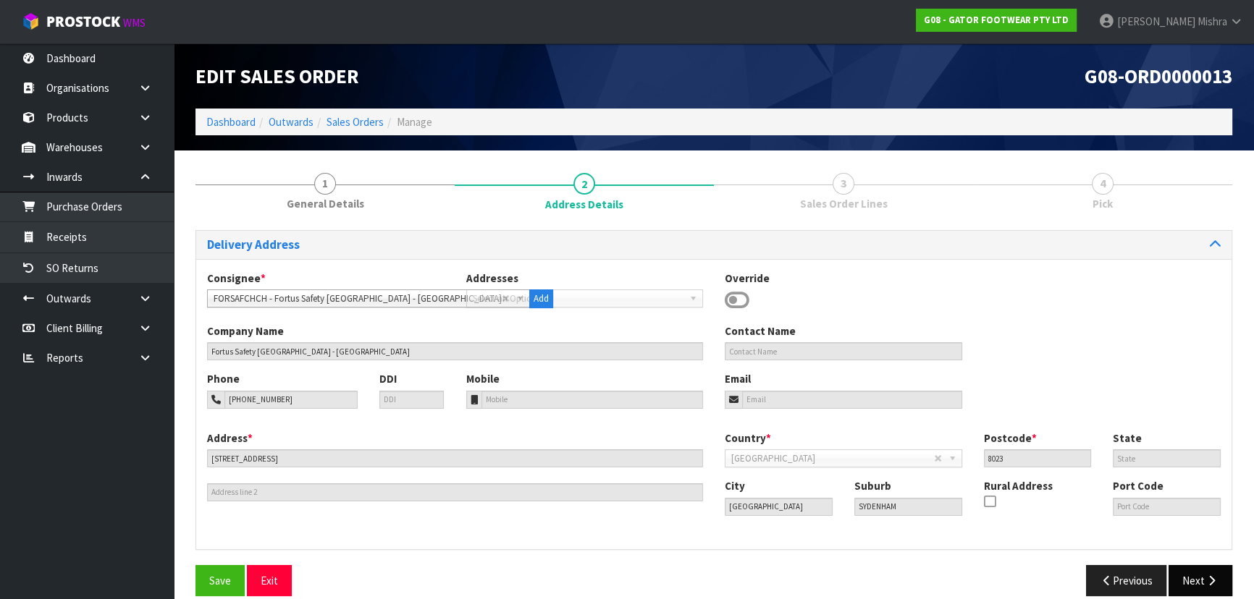
scroll to position [19, 0]
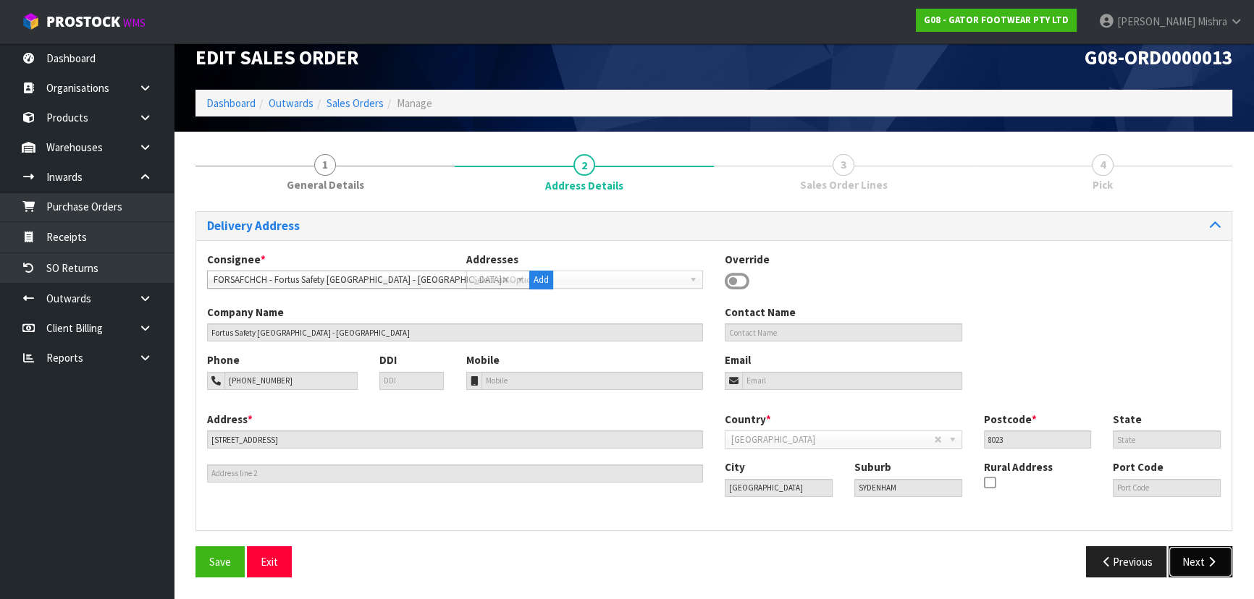
click at [1192, 574] on button "Next" at bounding box center [1200, 561] width 64 height 31
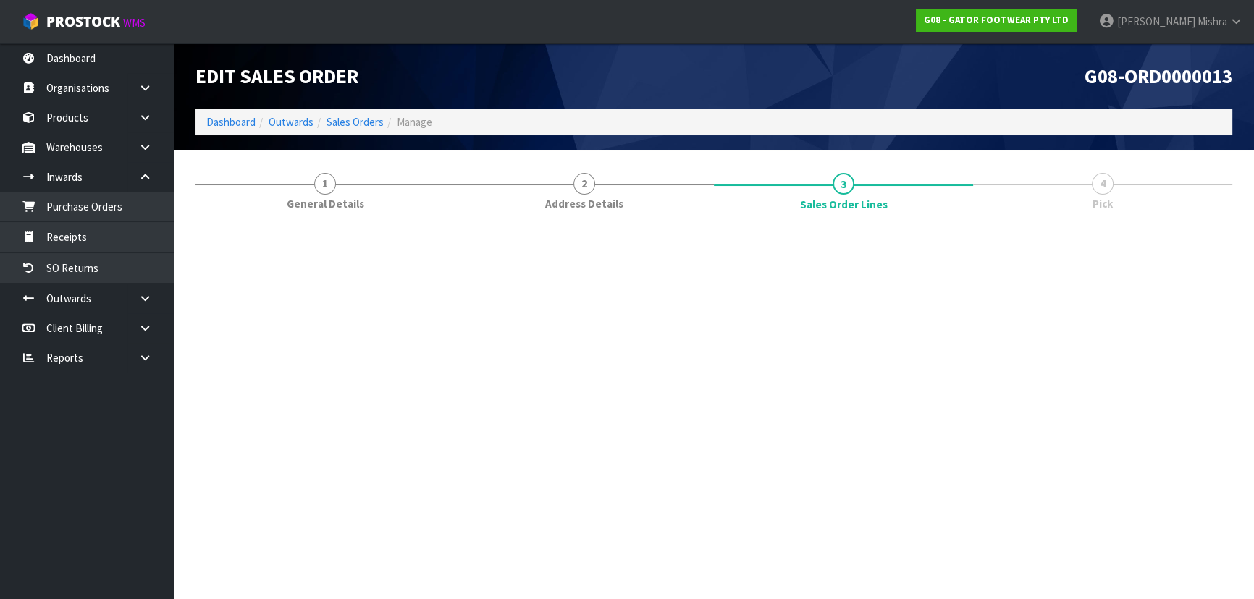
scroll to position [0, 0]
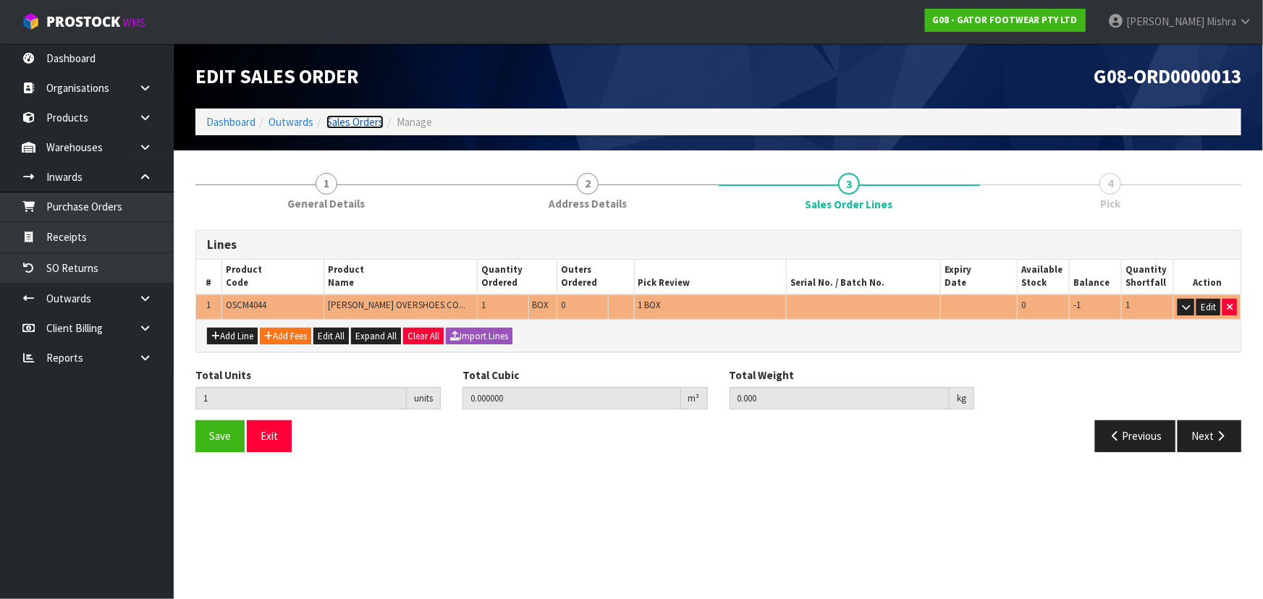
click at [343, 116] on link "Sales Orders" at bounding box center [354, 122] width 57 height 14
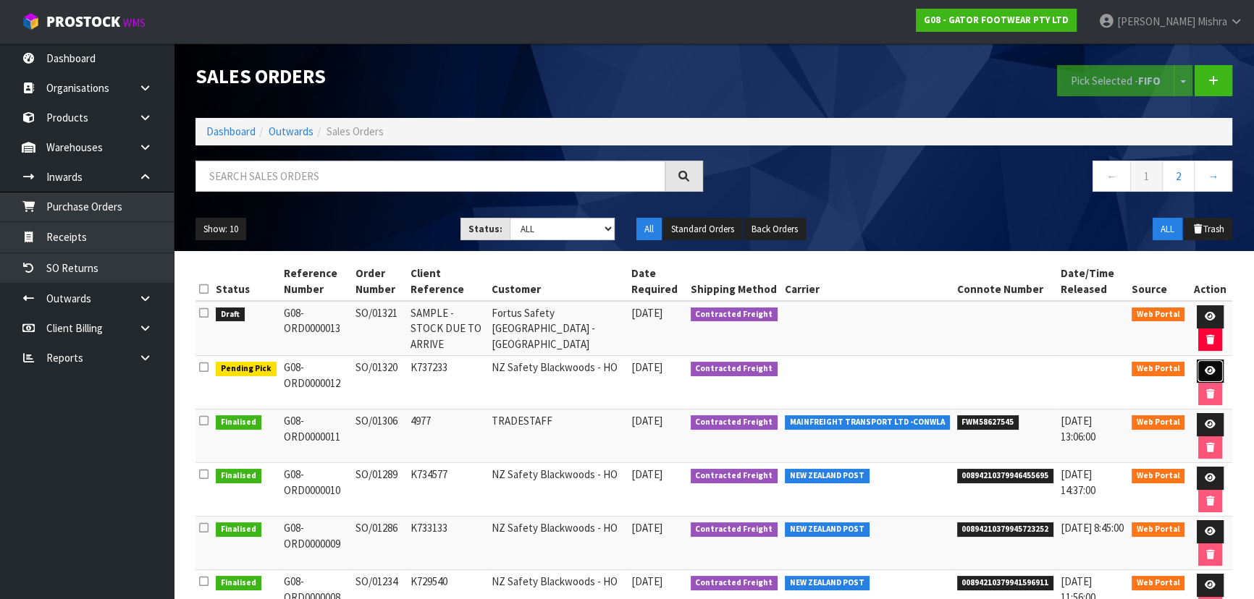
click at [1199, 368] on link at bounding box center [1209, 371] width 27 height 23
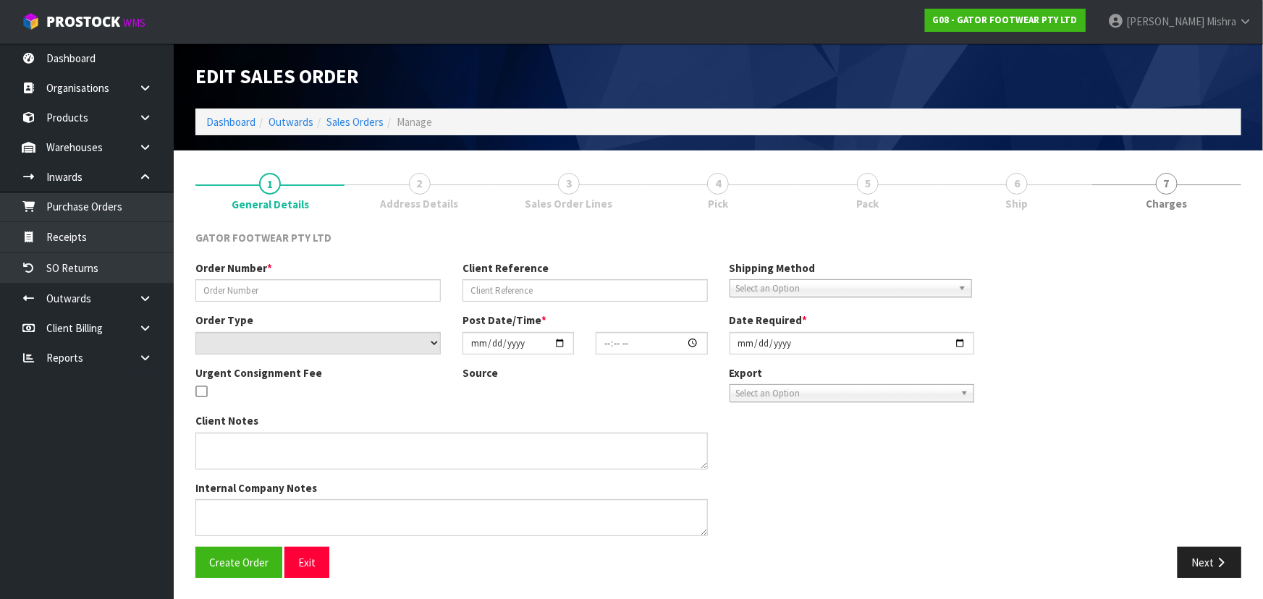
type input "SO/01320"
type input "K737233"
select select "number:0"
type input "[DATE]"
type input "16:38:00.000"
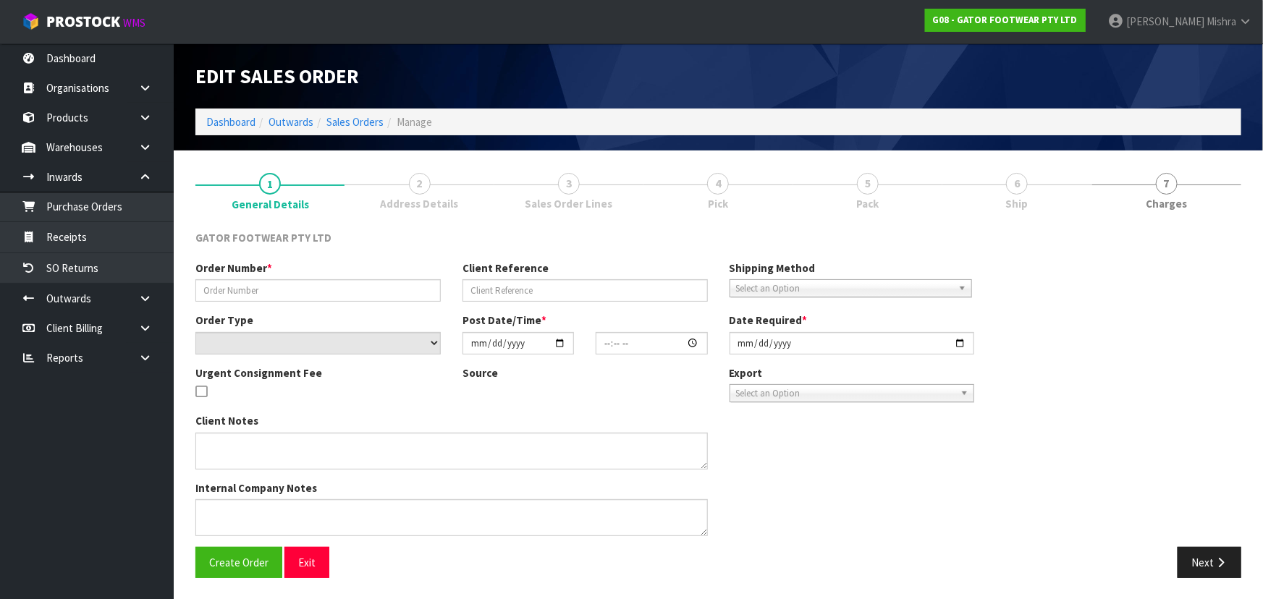
type input "[DATE]"
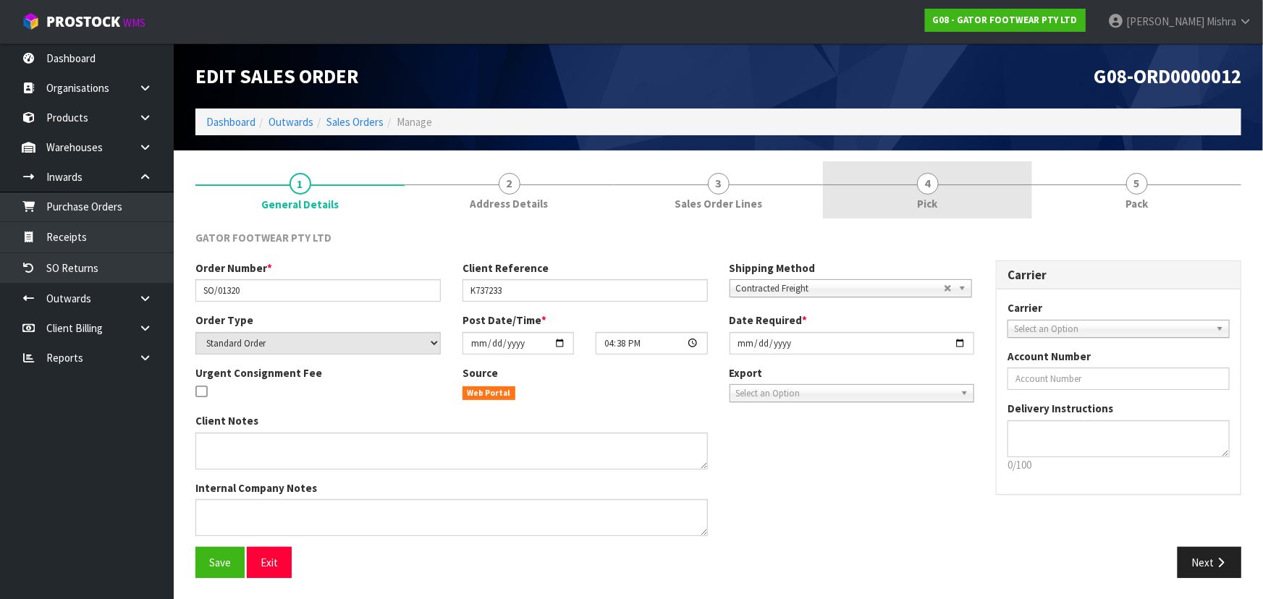
click at [943, 194] on link "4 Pick" at bounding box center [927, 189] width 209 height 57
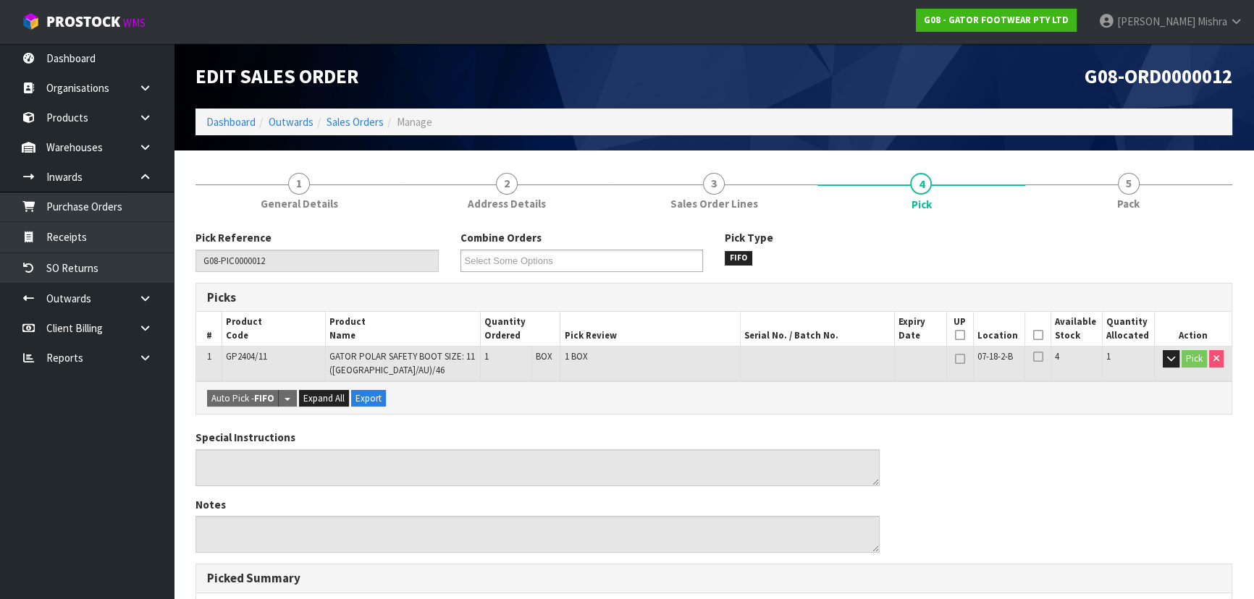
click at [1035, 335] on icon at bounding box center [1037, 335] width 10 height 1
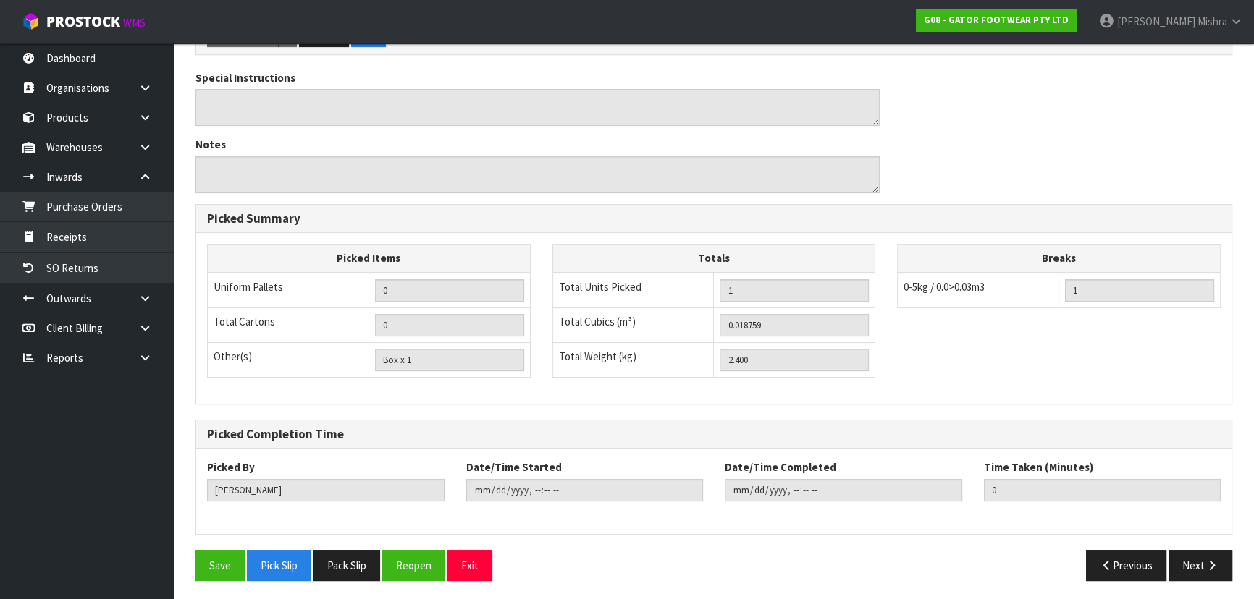
scroll to position [413, 0]
click at [214, 568] on button "Save" at bounding box center [219, 564] width 49 height 31
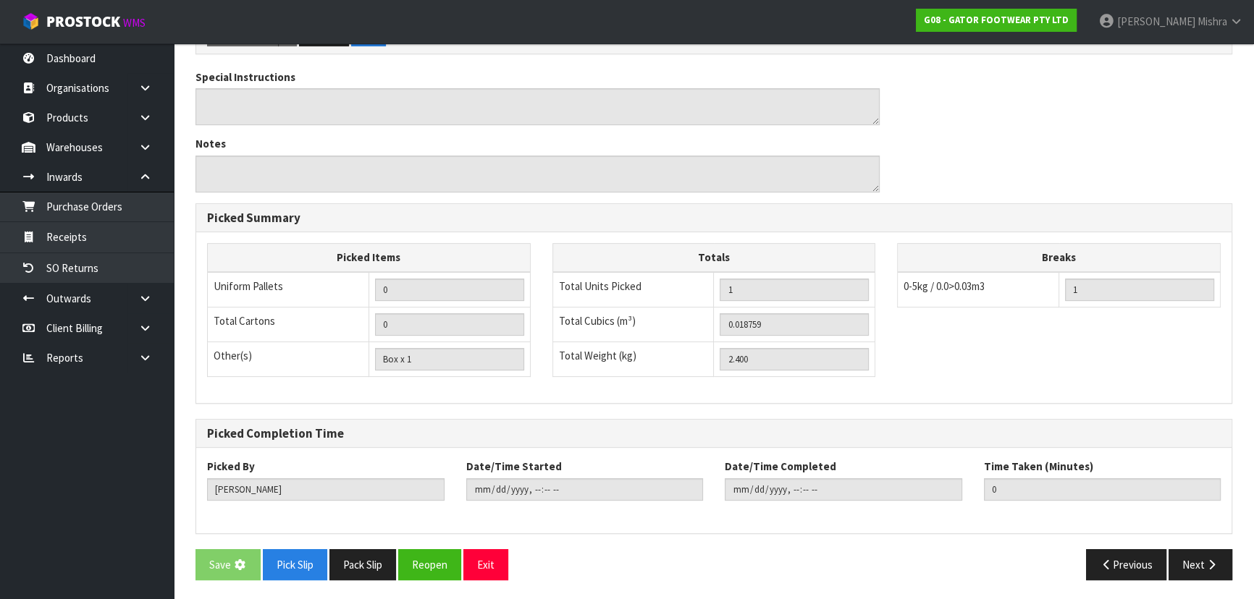
scroll to position [0, 0]
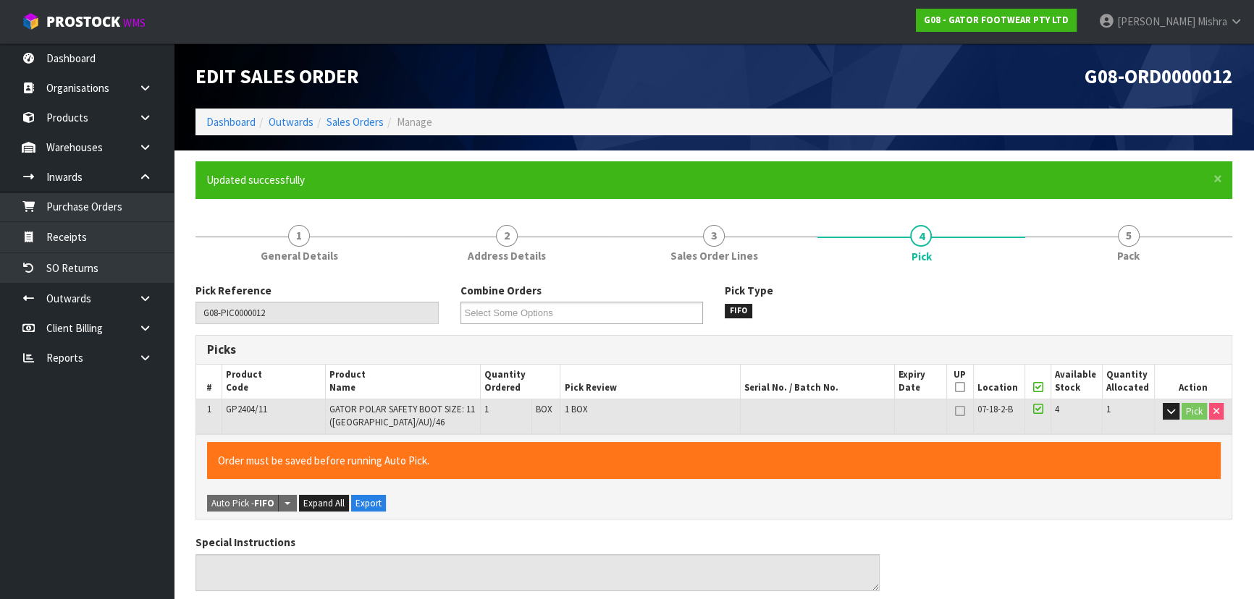
type input "[PERSON_NAME]"
type input "[DATE]T13:50:14"
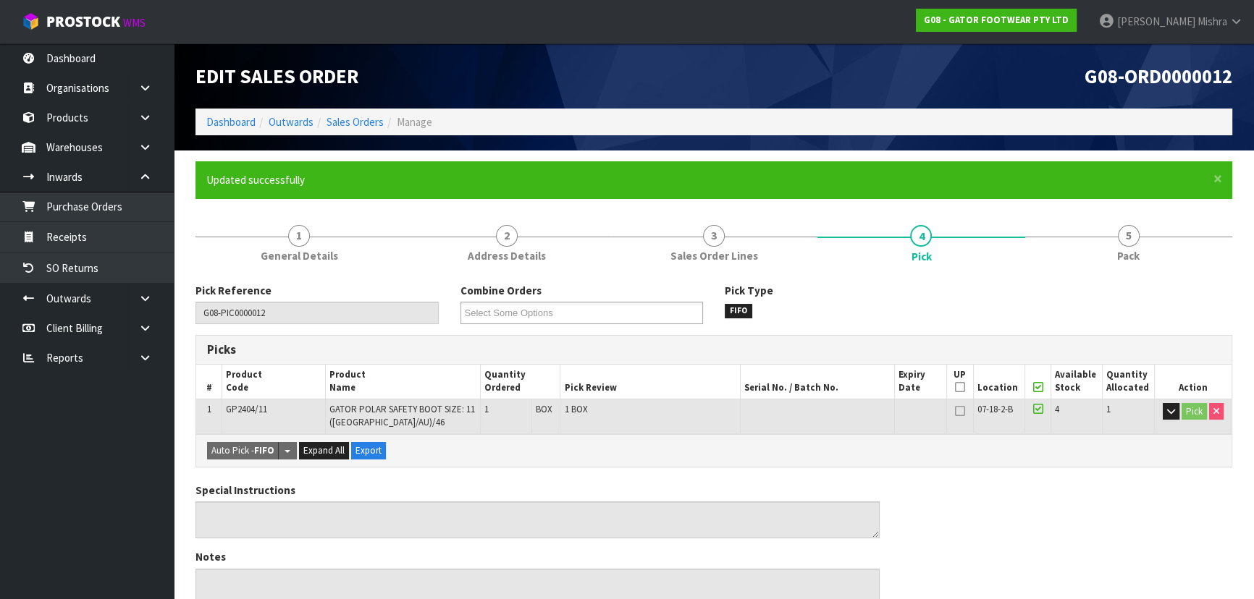
scroll to position [413, 0]
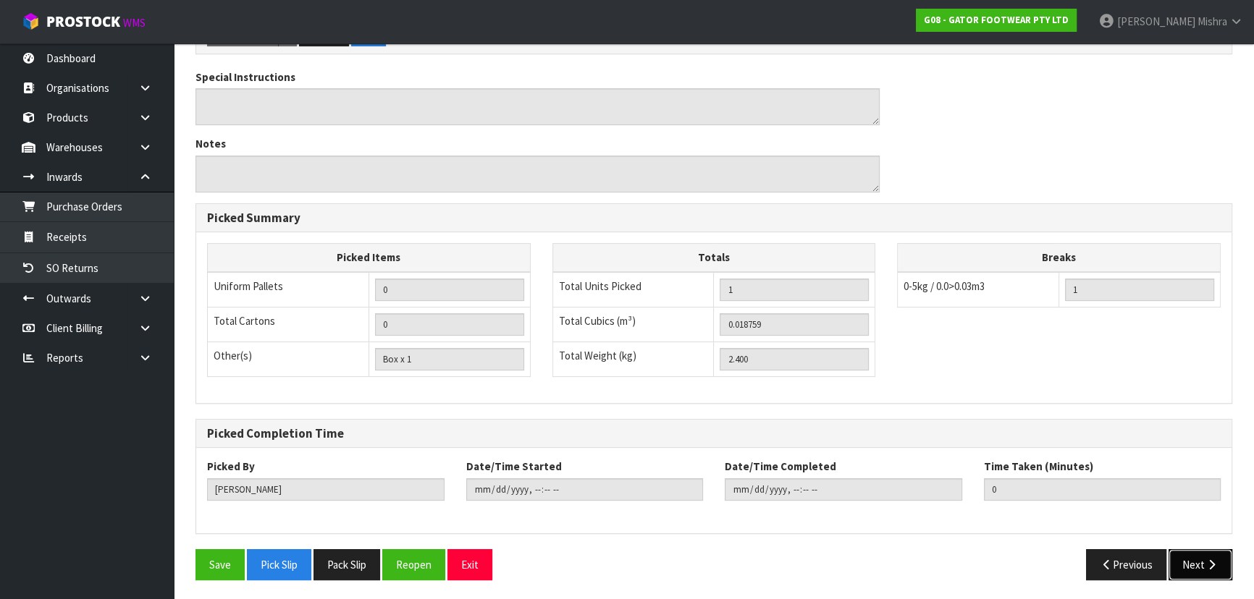
click at [1223, 570] on button "Next" at bounding box center [1200, 564] width 64 height 31
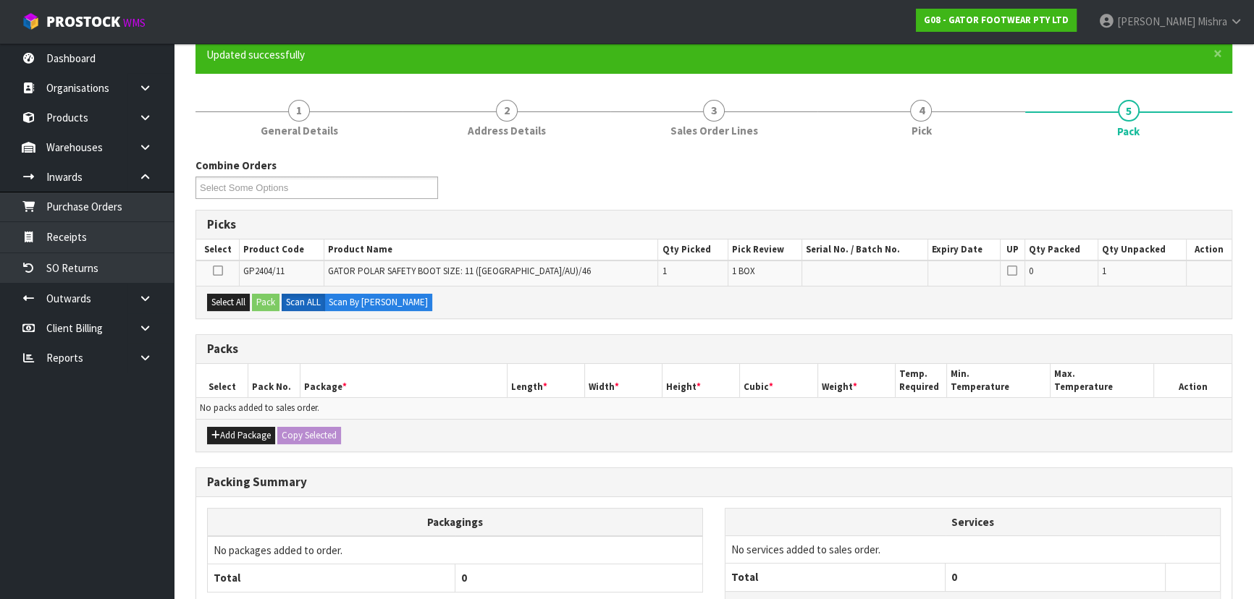
scroll to position [131, 0]
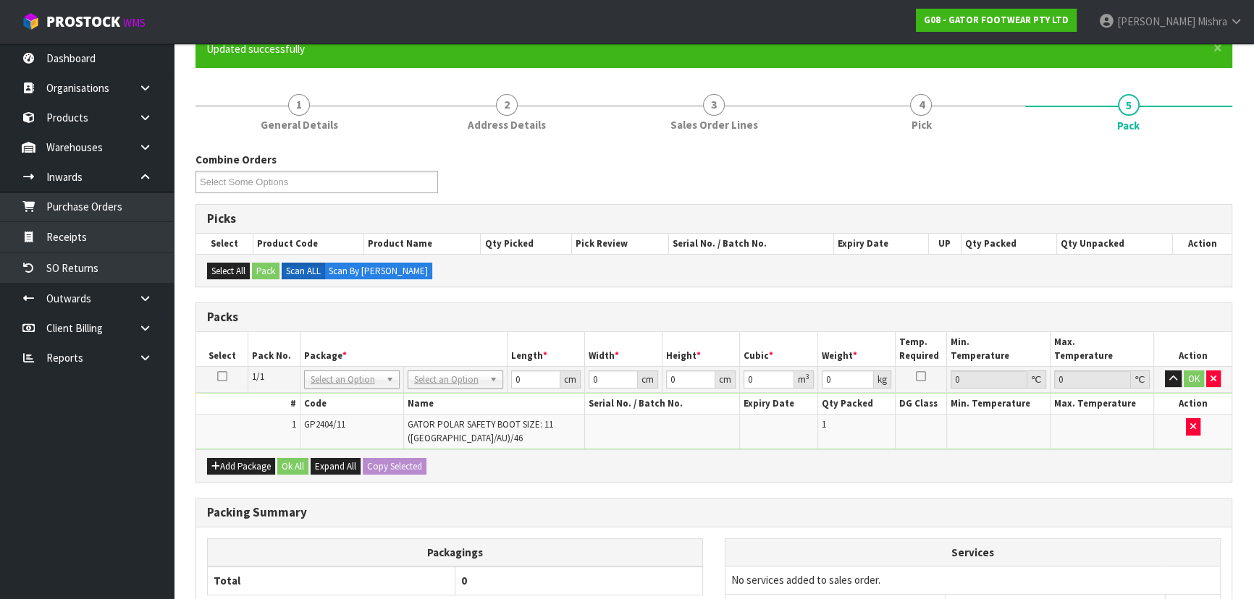
click at [452, 375] on td "No Packaging Cartons PLT GEN120 (1200 X 1000) PLT ONE WAY SKID CHEP HIRE PALLET…" at bounding box center [455, 379] width 104 height 26
drag, startPoint x: 448, startPoint y: 445, endPoint x: 444, endPoint y: 400, distance: 45.7
click at [447, 444] on td "GATOR POLAR SAFETY BOOT SIZE: 11 ([GEOGRAPHIC_DATA]/AU)/46" at bounding box center [493, 432] width 181 height 34
type input "120"
type input "100"
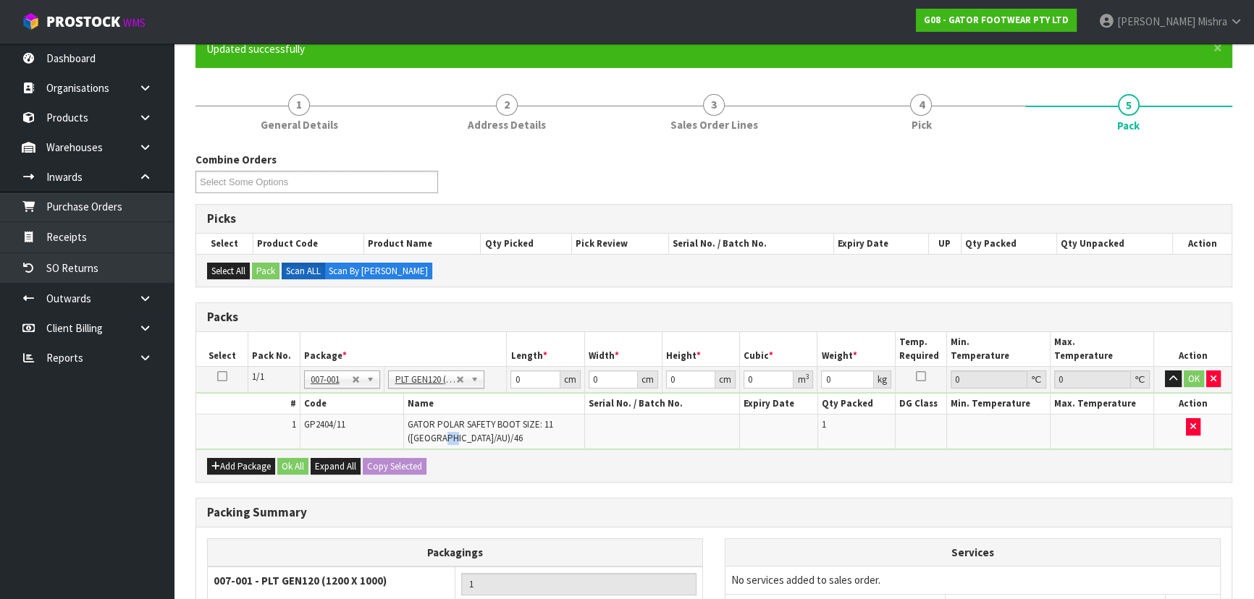
type input "2.4"
click at [434, 366] on td "No Packaging Cartons PLT GEN120 (1200 X 1000) PLT ONE WAY SKID CHEP HIRE PALLET…" at bounding box center [445, 379] width 122 height 26
type input "0"
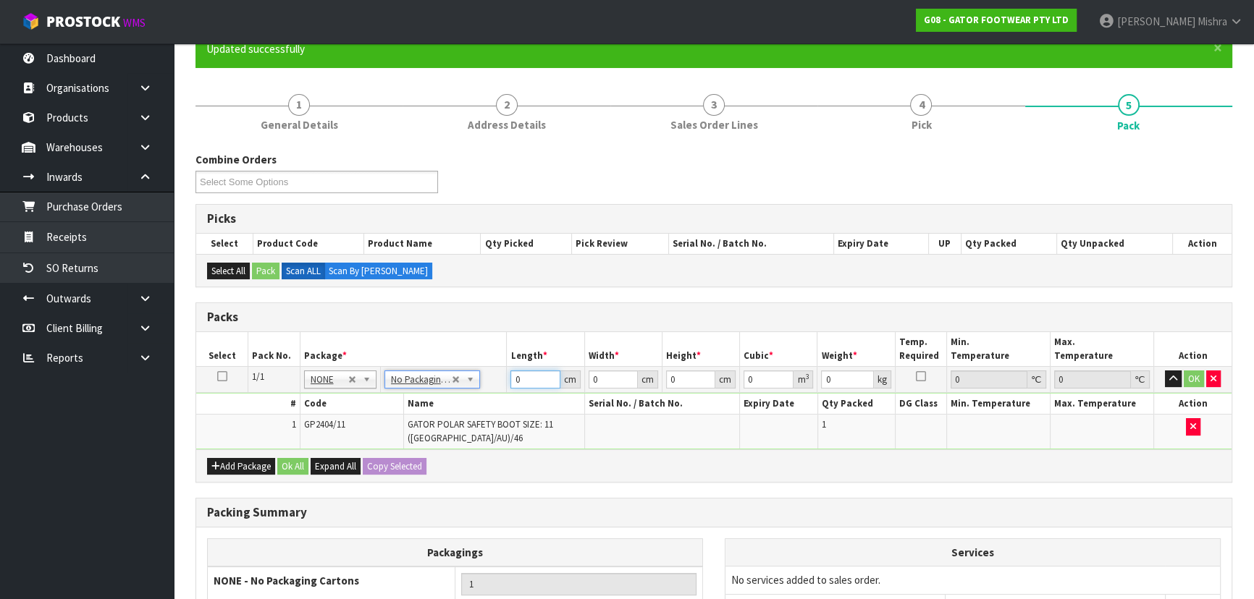
click at [394, 372] on tr "1/1 NONE 007-001 007-002 007-004 007-009 007-013 007-014 007-015 007-017 007-01…" at bounding box center [713, 379] width 1035 height 26
type input "401"
type input "38"
type input "1"
type input "0.015238"
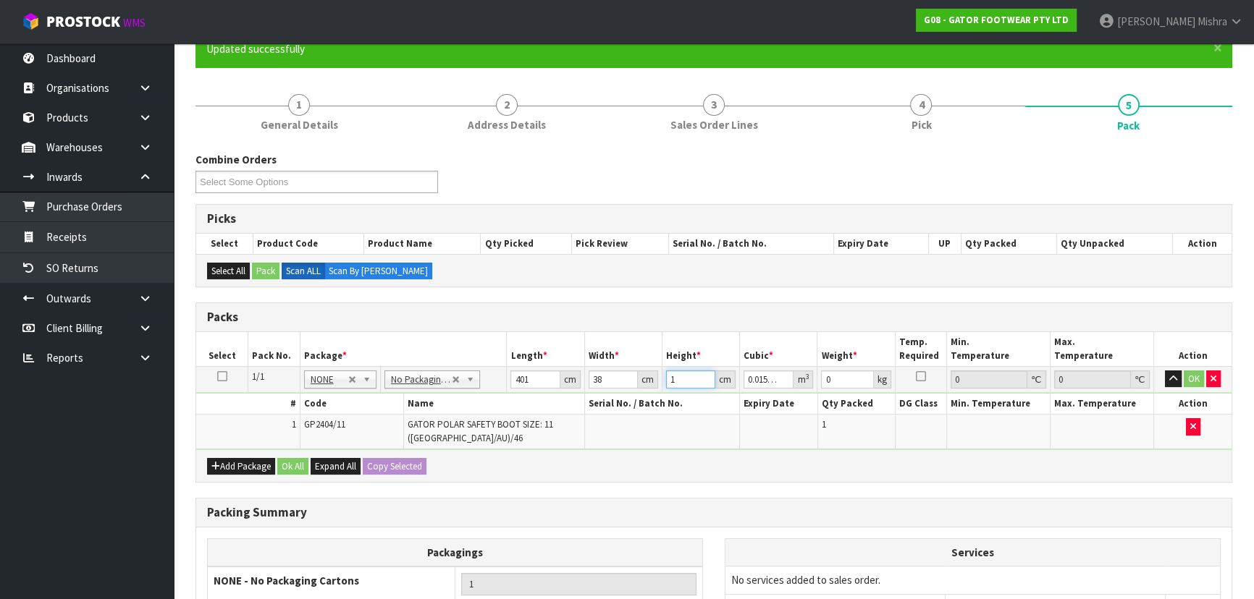
type input "14"
type input "0.213332"
type input "14"
type input "3"
click at [533, 376] on input "401" at bounding box center [534, 380] width 49 height 18
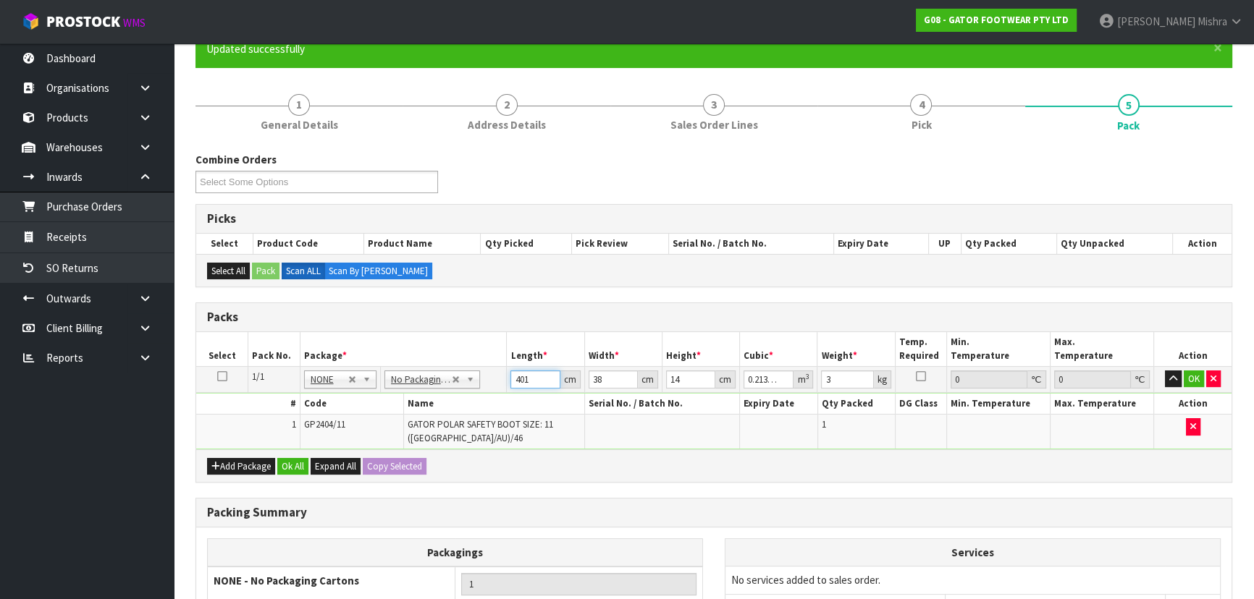
type input "40"
type input "0.02128"
type input "40"
click at [284, 463] on button "Ok All" at bounding box center [292, 466] width 31 height 17
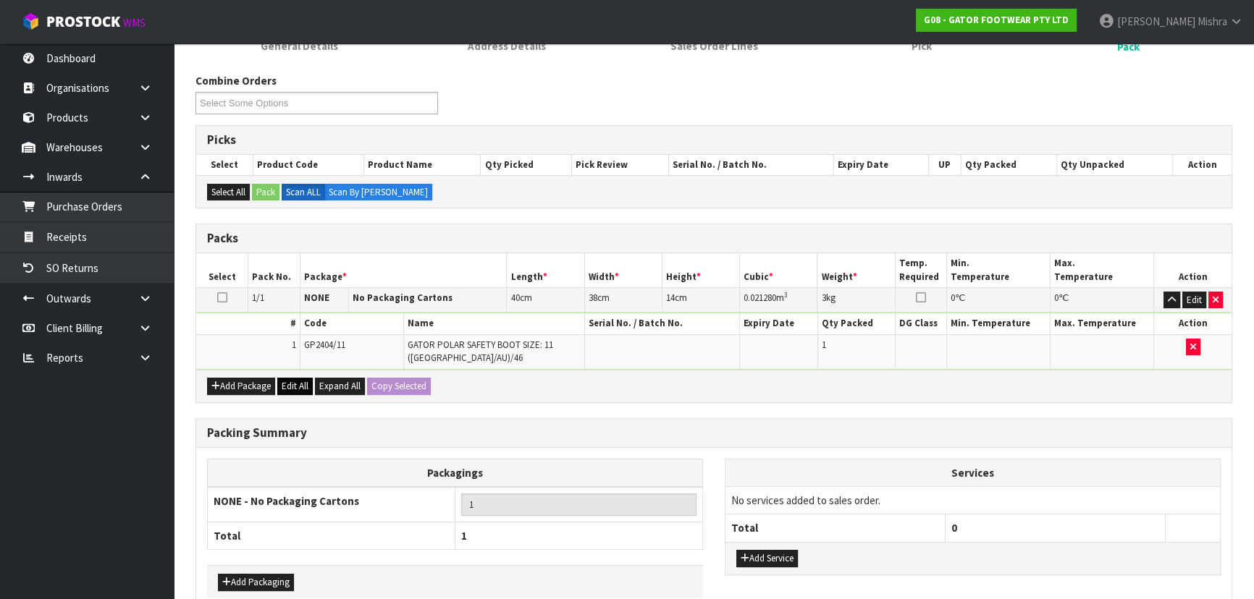
scroll to position [284, 0]
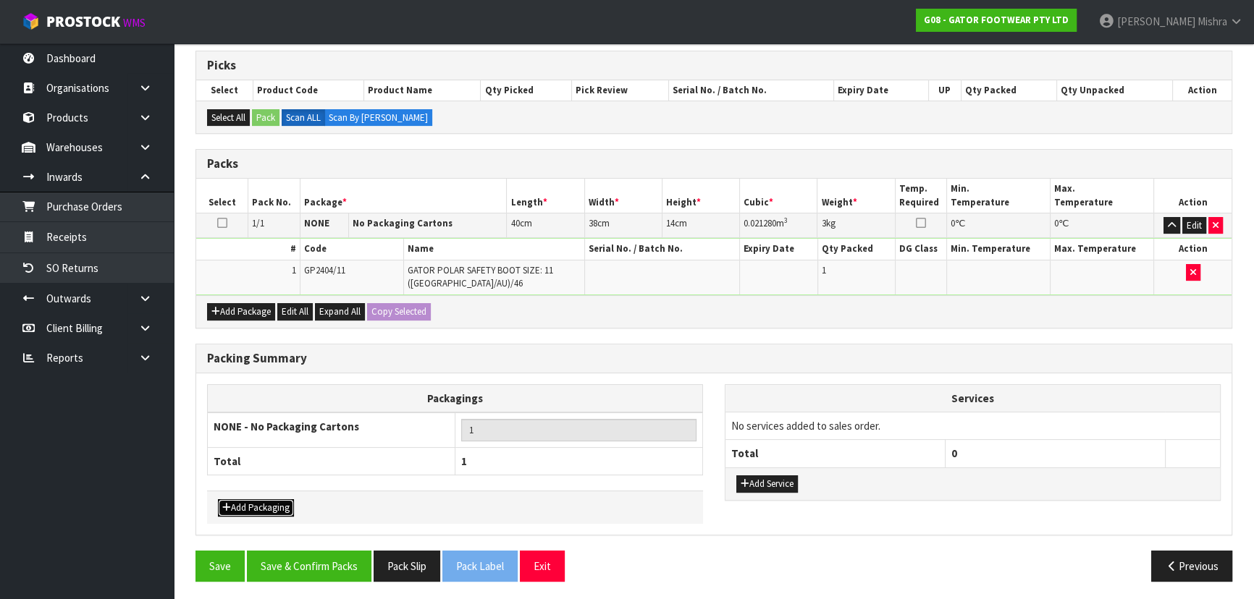
click at [253, 499] on button "Add Packaging" at bounding box center [256, 507] width 76 height 17
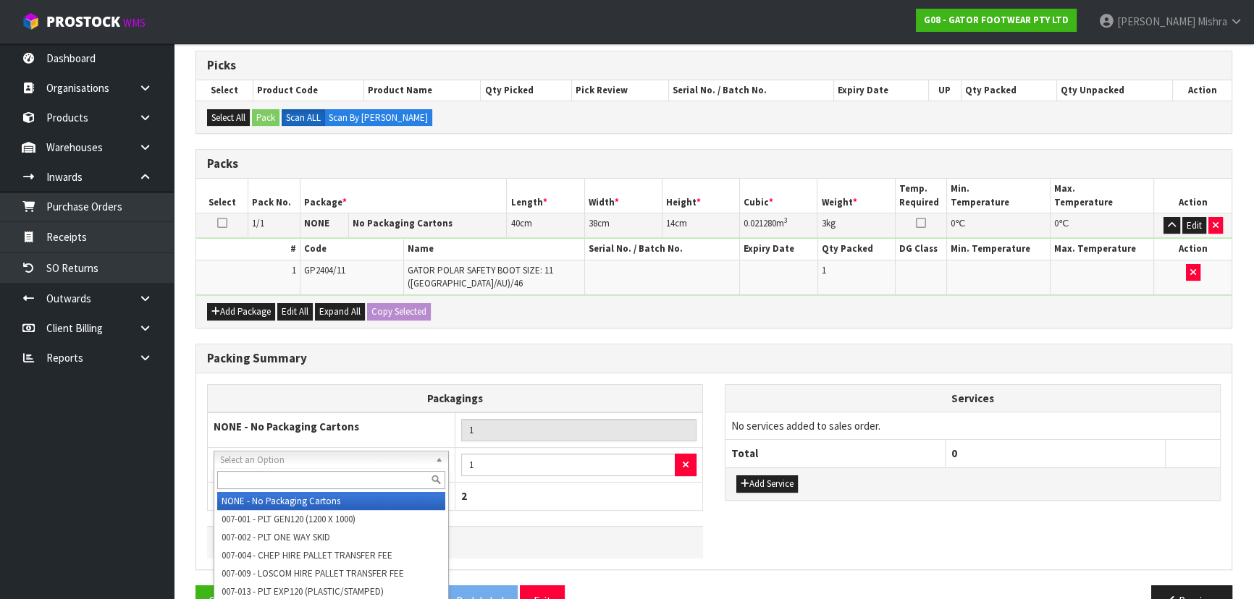
drag, startPoint x: 263, startPoint y: 465, endPoint x: 353, endPoint y: 466, distance: 89.8
click at [267, 478] on input "text" at bounding box center [331, 480] width 228 height 18
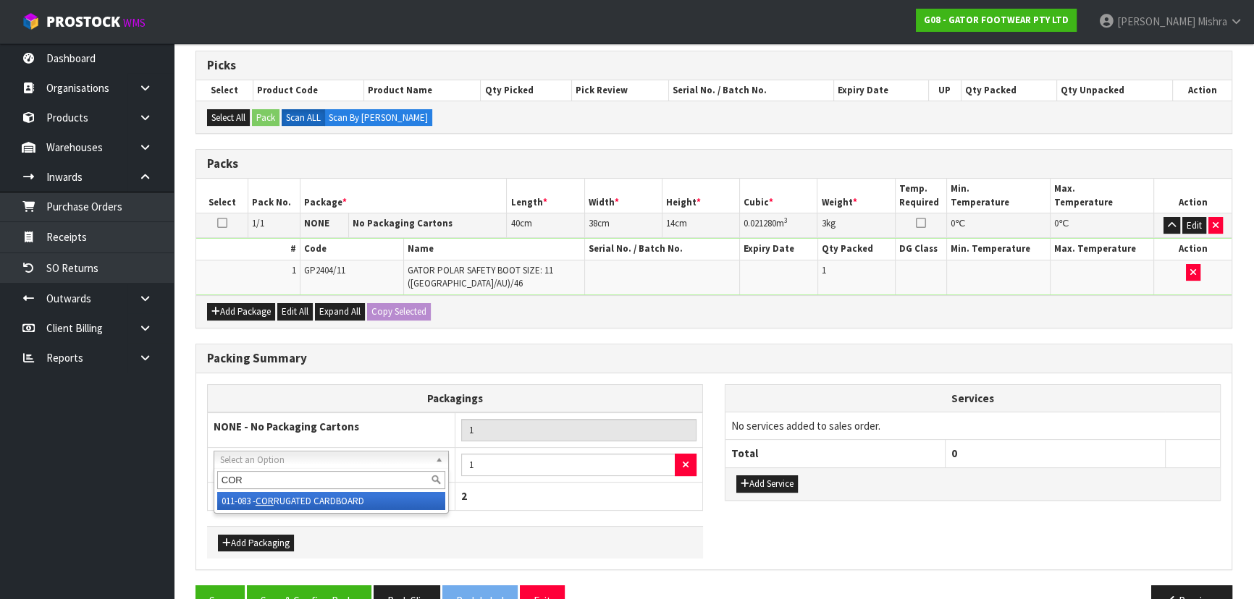
type input "COR"
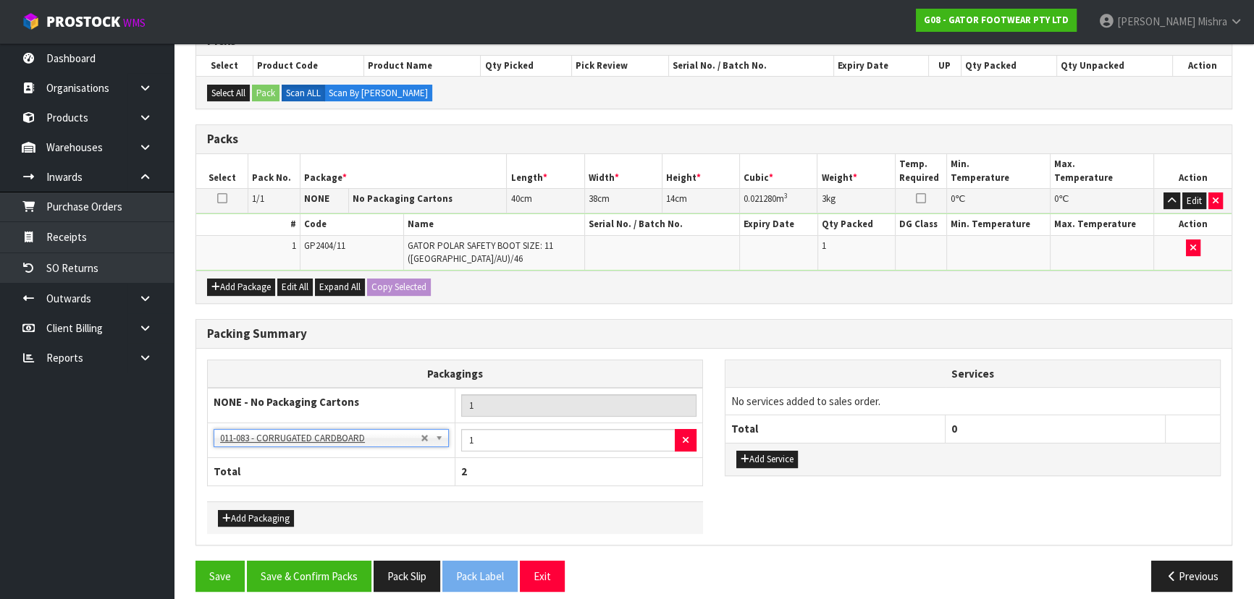
scroll to position [319, 0]
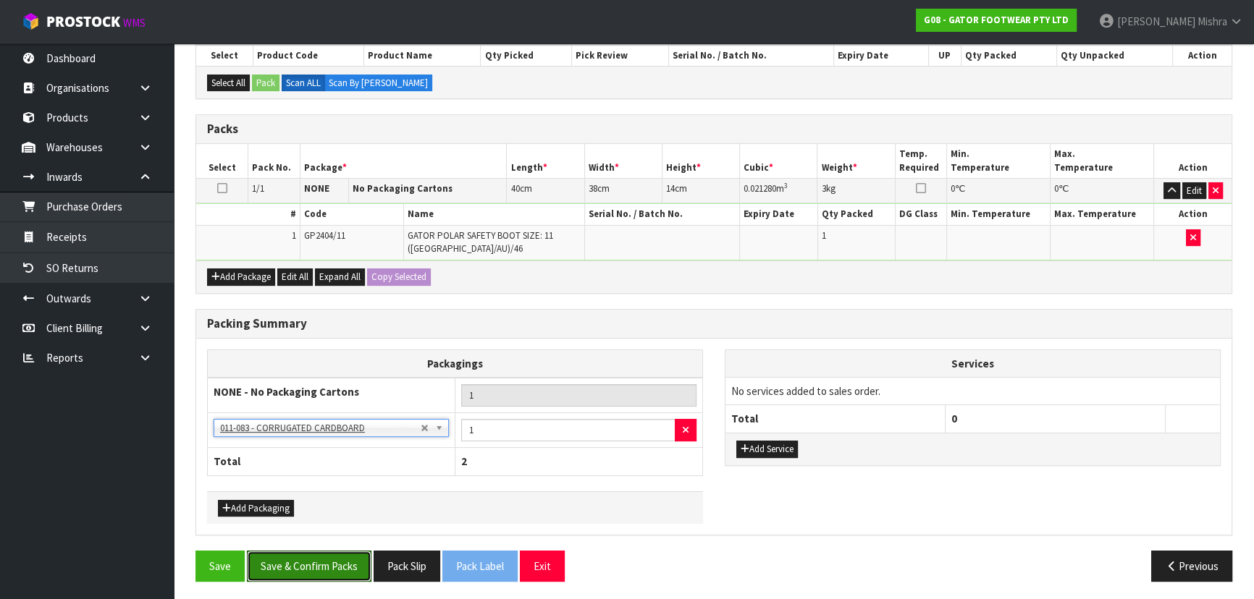
click at [284, 556] on button "Save & Confirm Packs" at bounding box center [309, 566] width 124 height 31
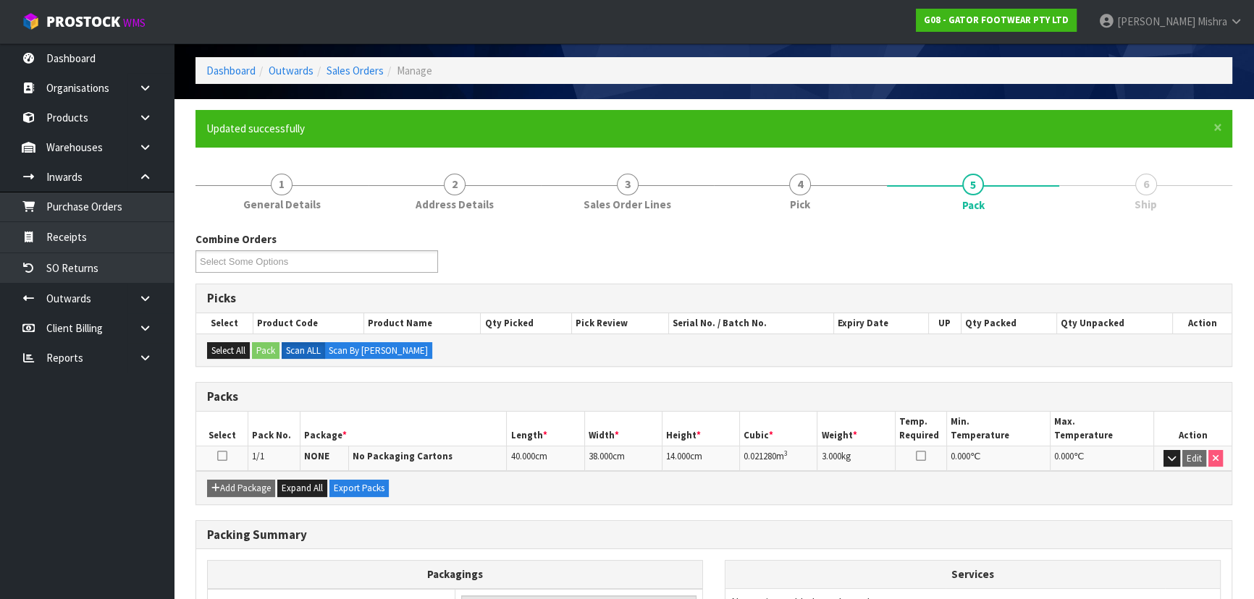
scroll to position [232, 0]
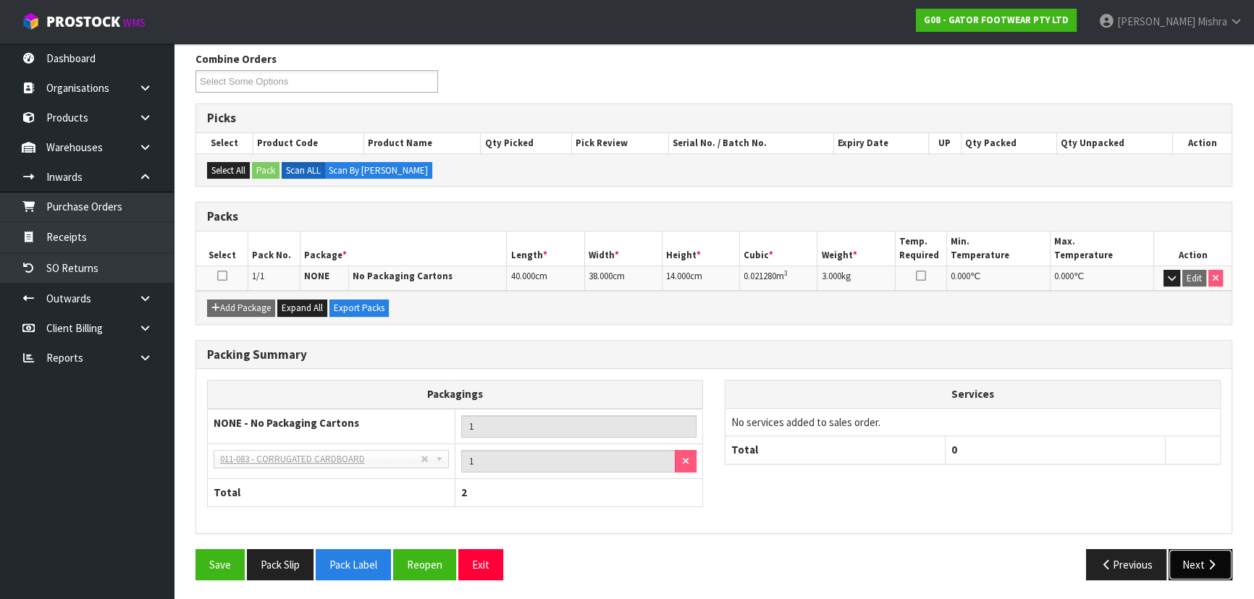
drag, startPoint x: 1207, startPoint y: 571, endPoint x: 1191, endPoint y: 573, distance: 16.1
click at [1207, 573] on button "Next" at bounding box center [1200, 564] width 64 height 31
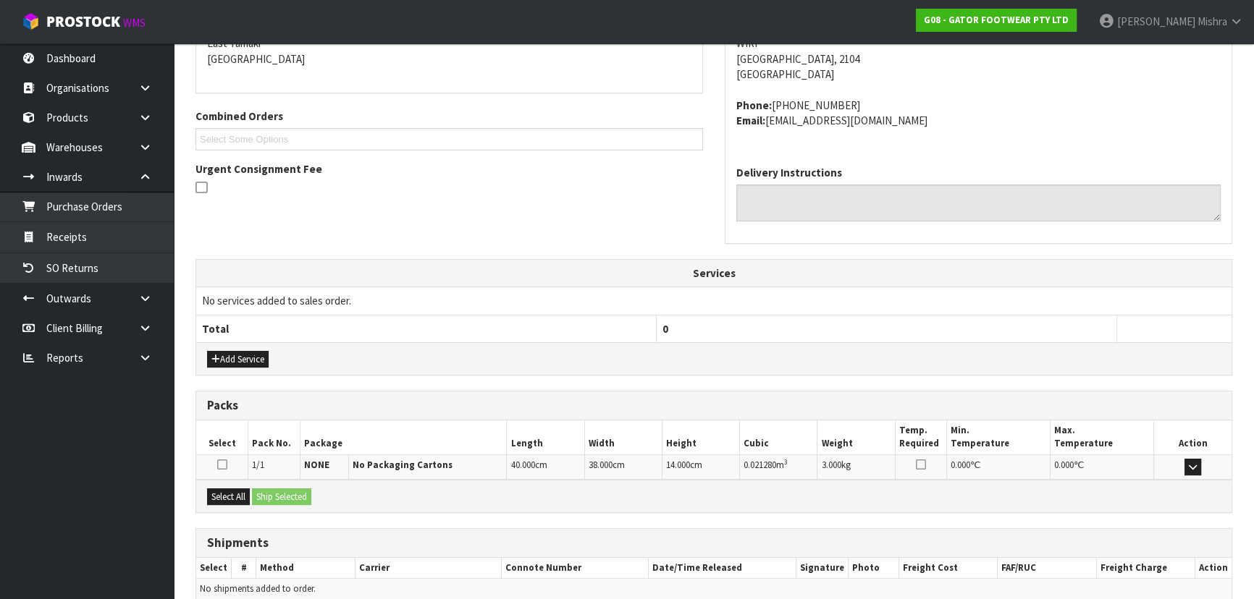
scroll to position [385, 0]
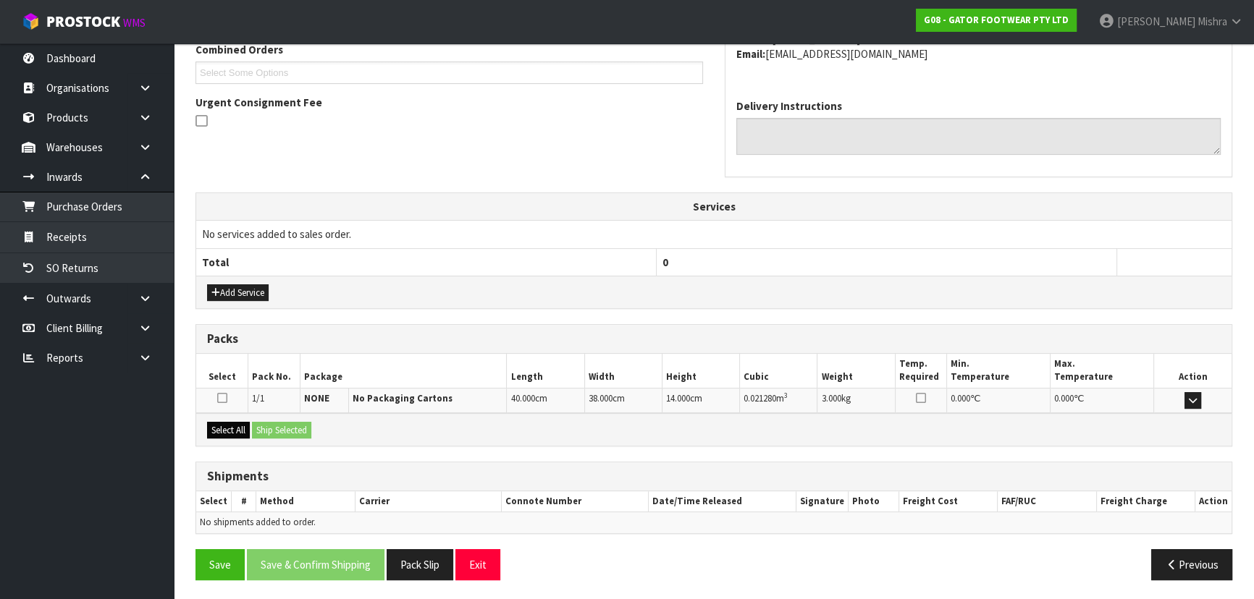
drag, startPoint x: 228, startPoint y: 443, endPoint x: 225, endPoint y: 434, distance: 9.2
click at [228, 443] on div "Packs Select Pack No. Package Length Width Height Cubic Weight Temp. Required M…" at bounding box center [713, 385] width 1037 height 122
click at [221, 423] on button "Select All" at bounding box center [228, 430] width 43 height 17
click at [306, 434] on button "Ship Selected" at bounding box center [281, 430] width 59 height 17
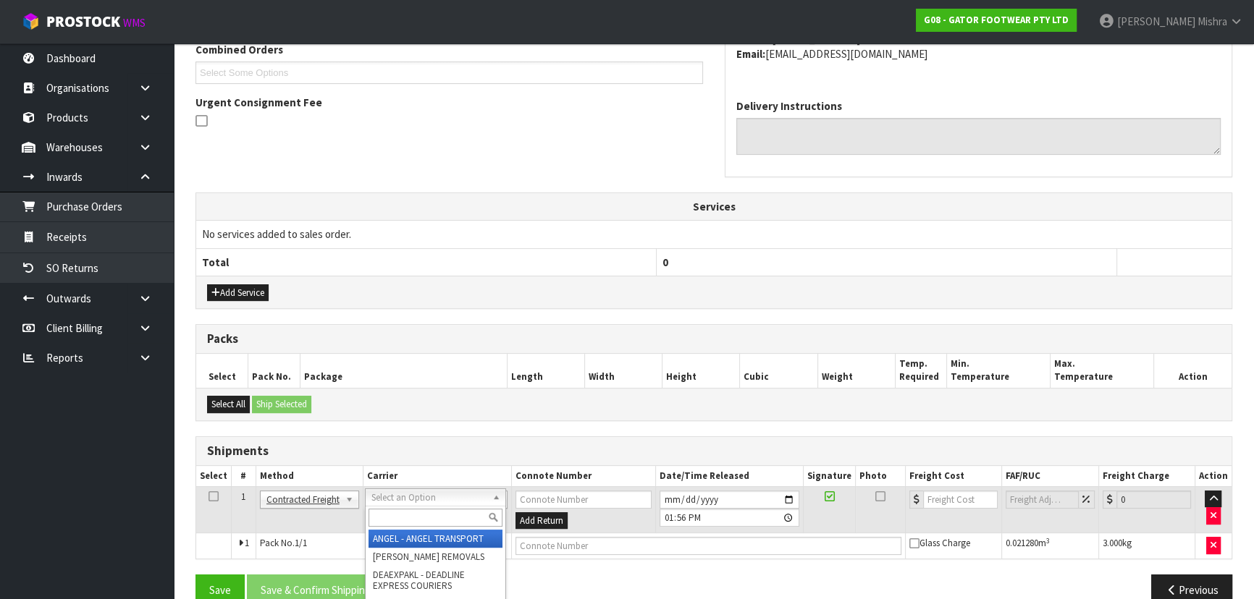
click at [405, 517] on input "text" at bounding box center [435, 518] width 134 height 18
type input "NZP"
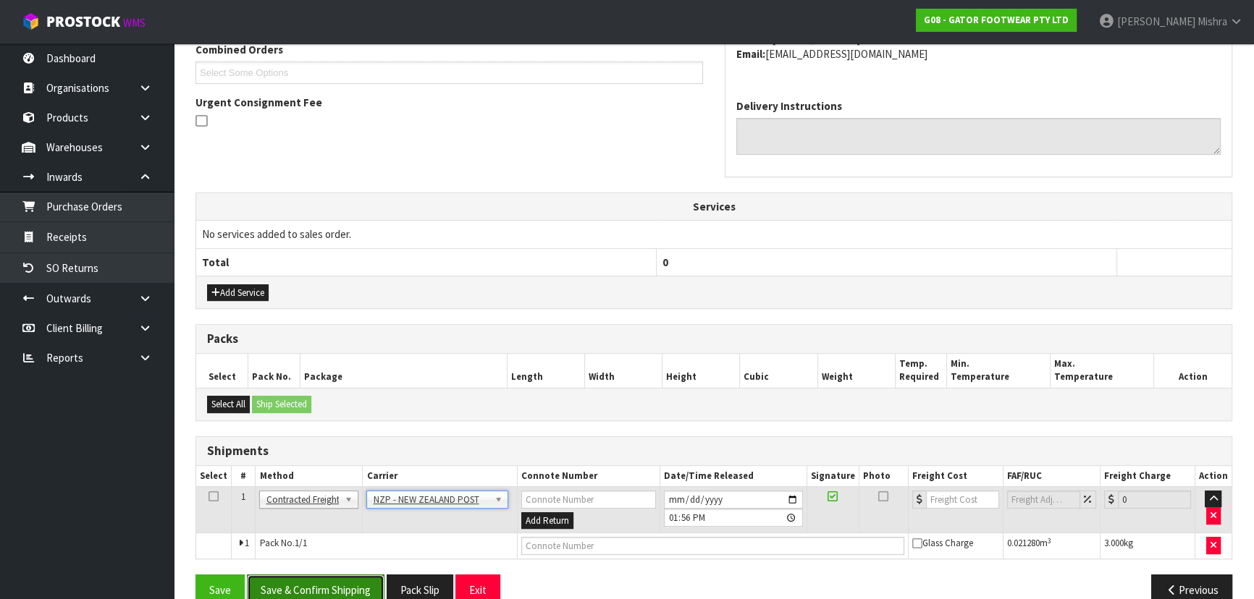
click at [350, 578] on button "Save & Confirm Shipping" at bounding box center [316, 590] width 138 height 31
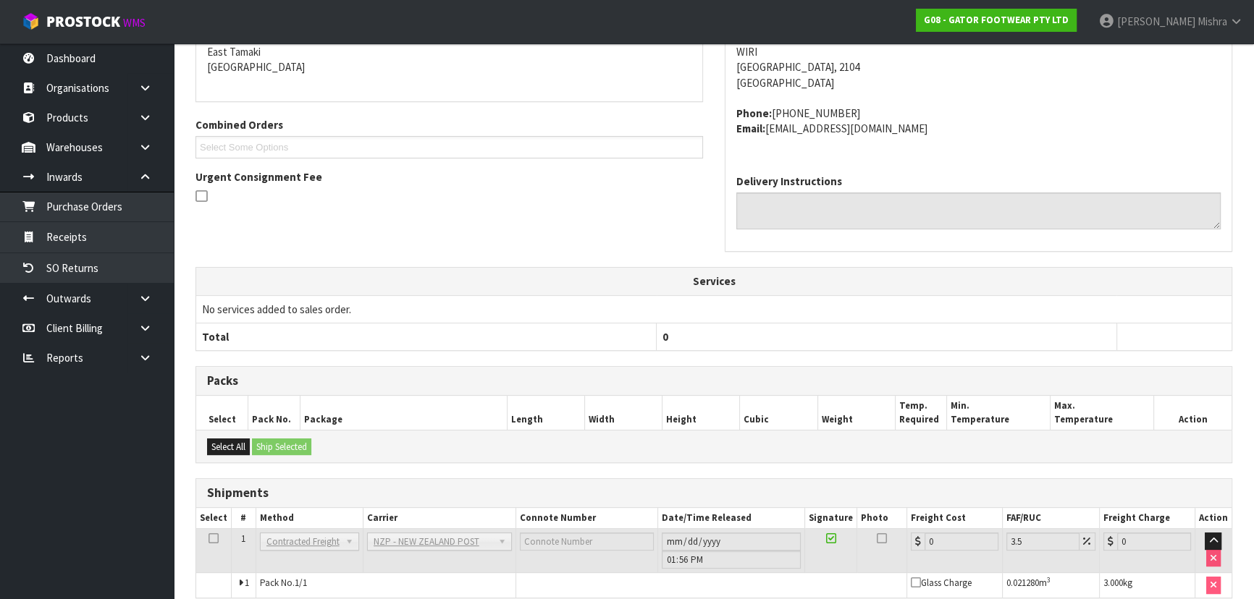
scroll to position [391, 0]
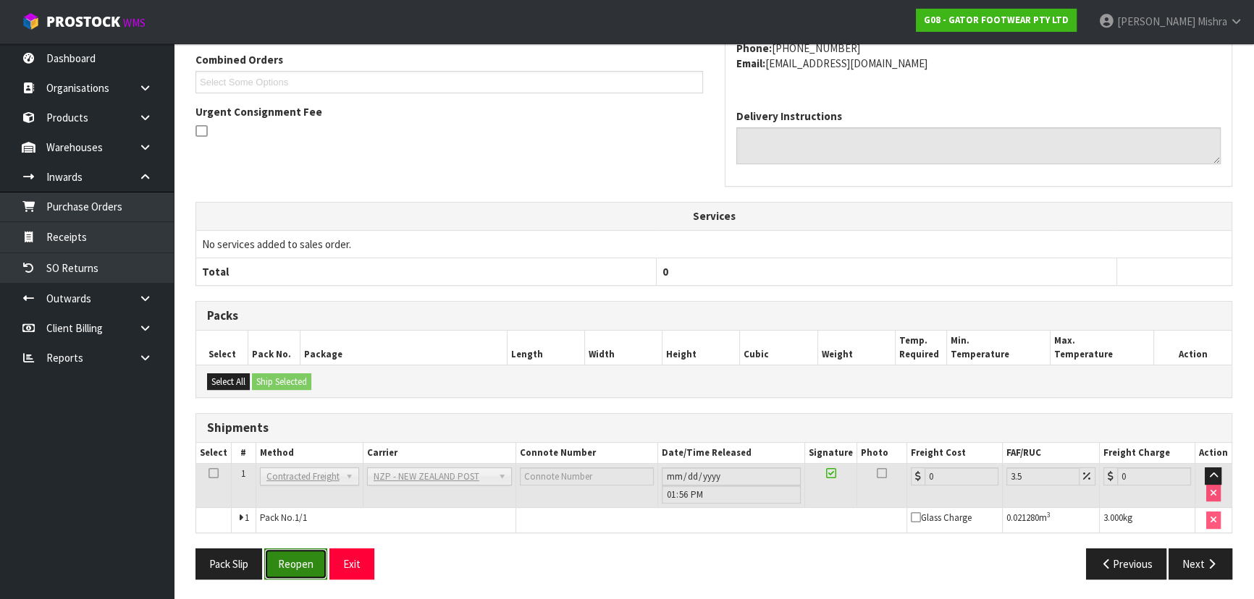
click at [293, 565] on button "Reopen" at bounding box center [295, 564] width 63 height 31
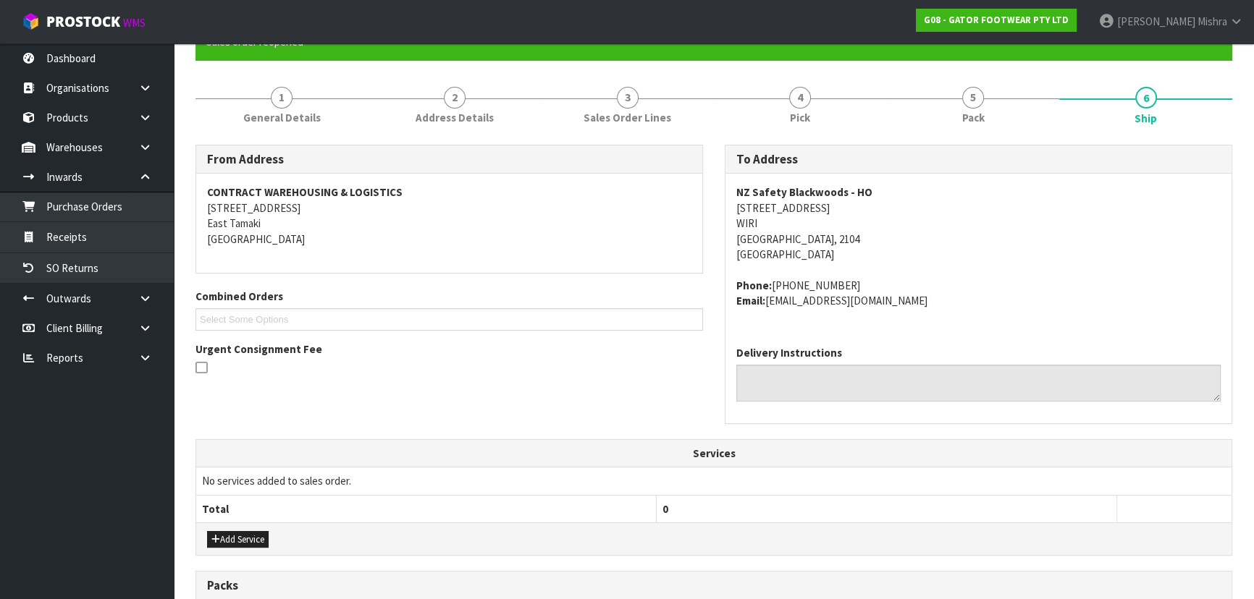
scroll to position [394, 0]
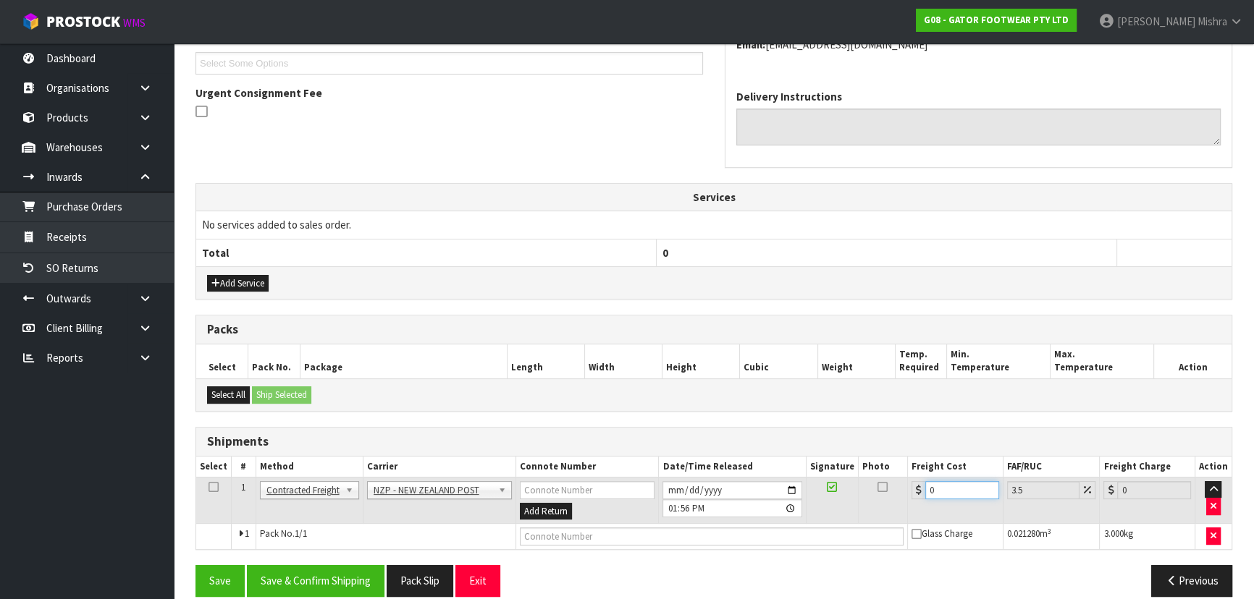
drag, startPoint x: 974, startPoint y: 489, endPoint x: 746, endPoint y: 499, distance: 228.2
click at [746, 499] on tr "1 Client Local Pickup Customer Local Pickup Company Freight Contracted Freight …" at bounding box center [713, 500] width 1035 height 47
click at [353, 582] on button "Save & Confirm Shipping" at bounding box center [316, 580] width 138 height 31
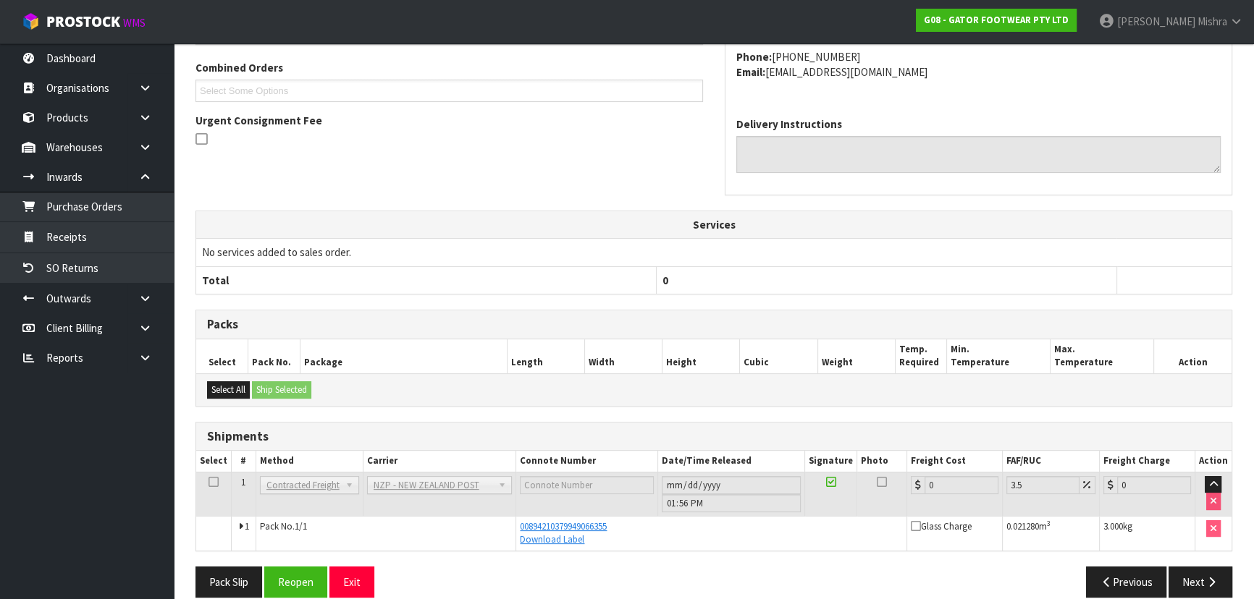
scroll to position [384, 0]
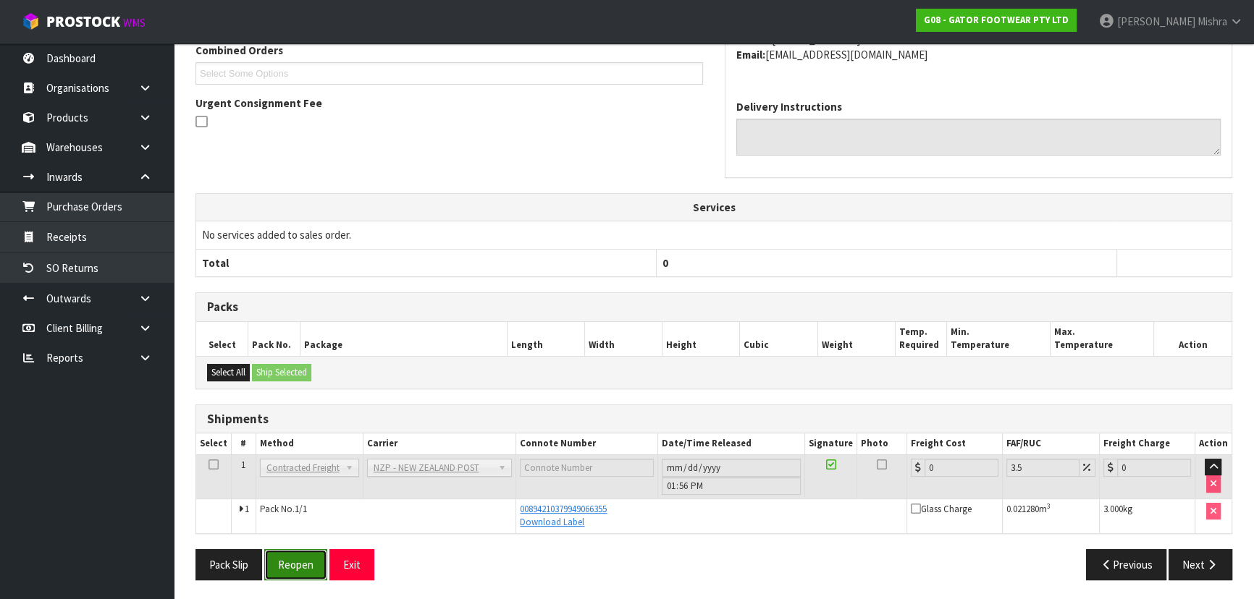
click at [305, 565] on button "Reopen" at bounding box center [295, 564] width 63 height 31
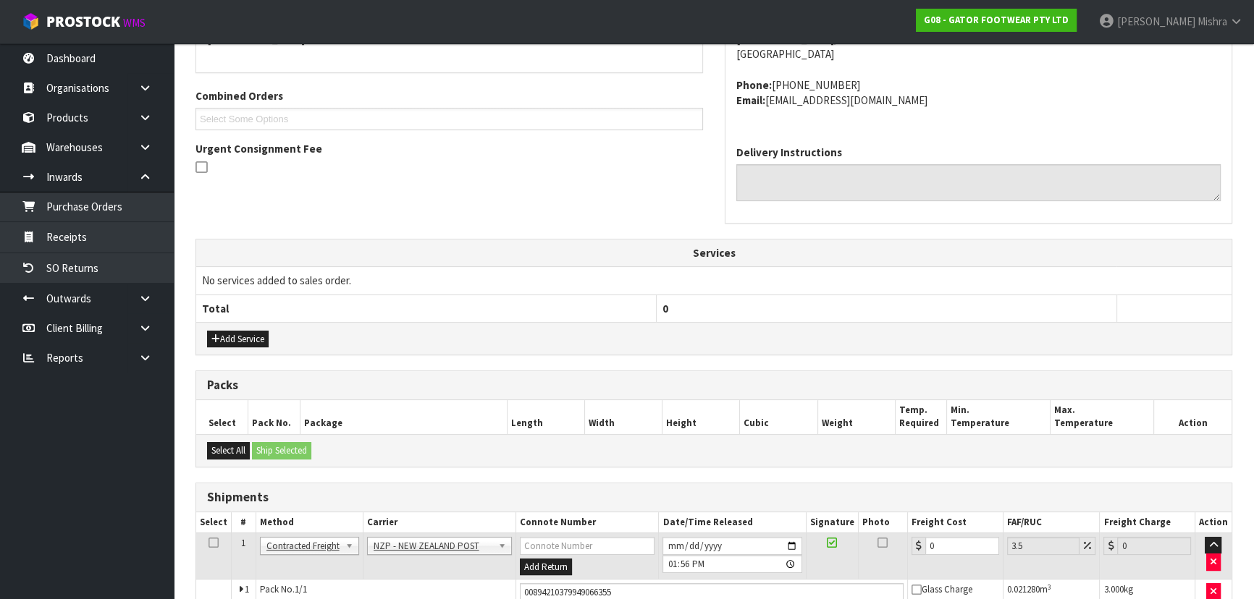
scroll to position [424, 0]
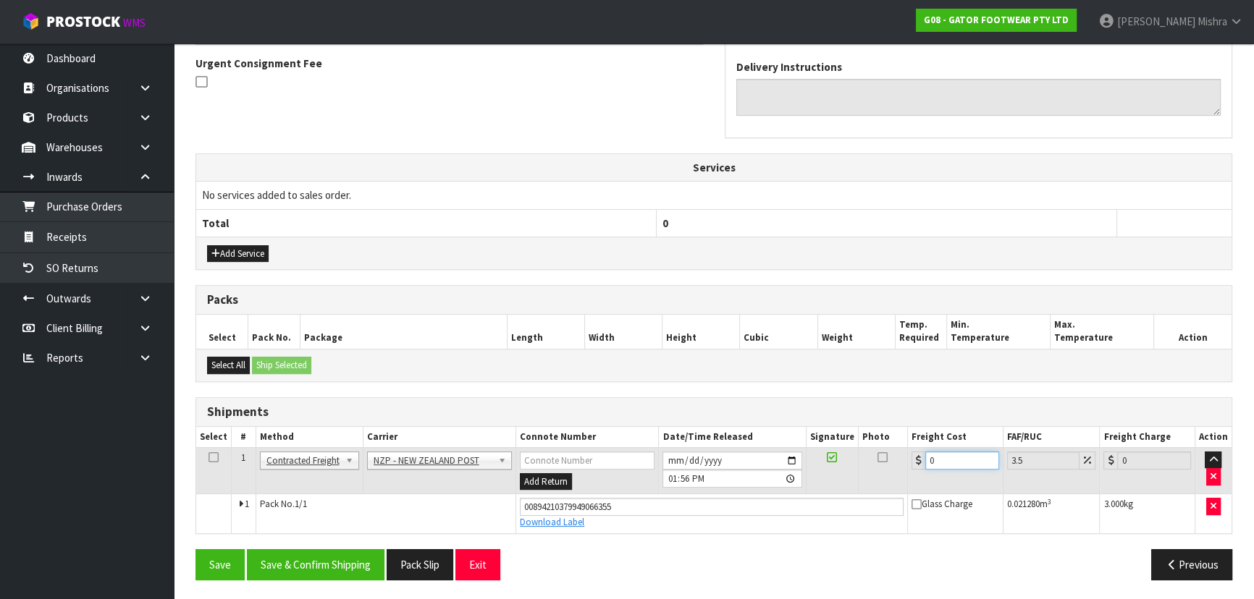
drag, startPoint x: 941, startPoint y: 449, endPoint x: 797, endPoint y: 469, distance: 145.5
click at [802, 470] on tr "1 Client Local Pickup Customer Local Pickup Company Freight Contracted Freight …" at bounding box center [713, 470] width 1035 height 47
type input "4"
type input "4.14"
type input "4.3"
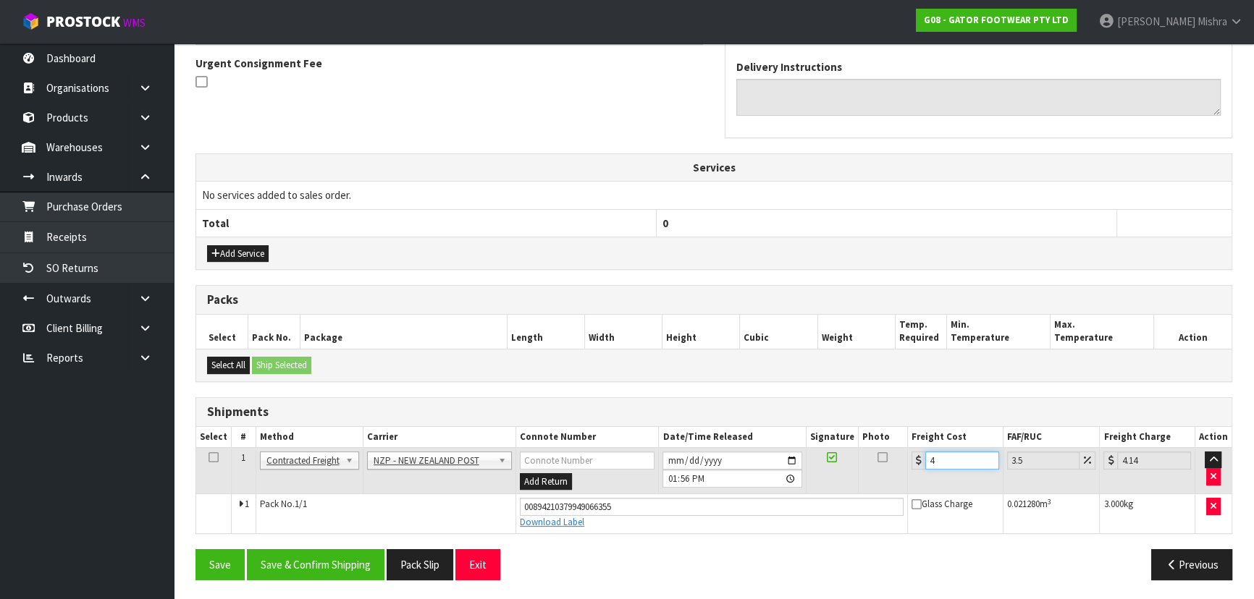
type input "4.45"
type input "4.33"
type input "4.48"
type input "4.33"
click at [300, 565] on button "Save & Confirm Shipping" at bounding box center [316, 564] width 138 height 31
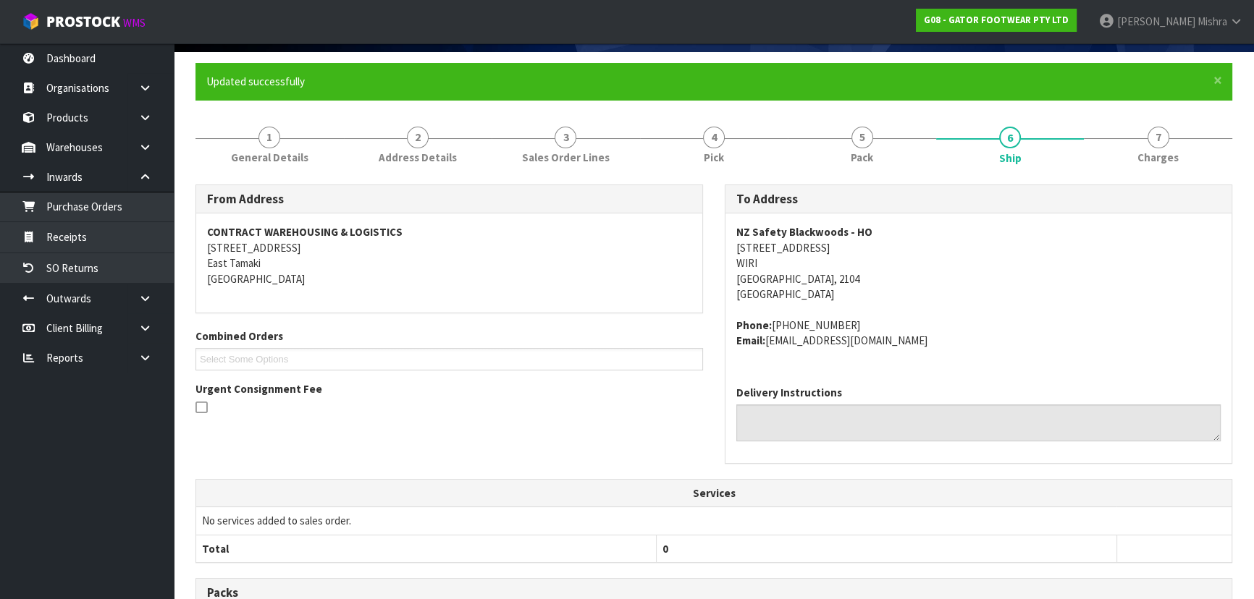
scroll to position [0, 0]
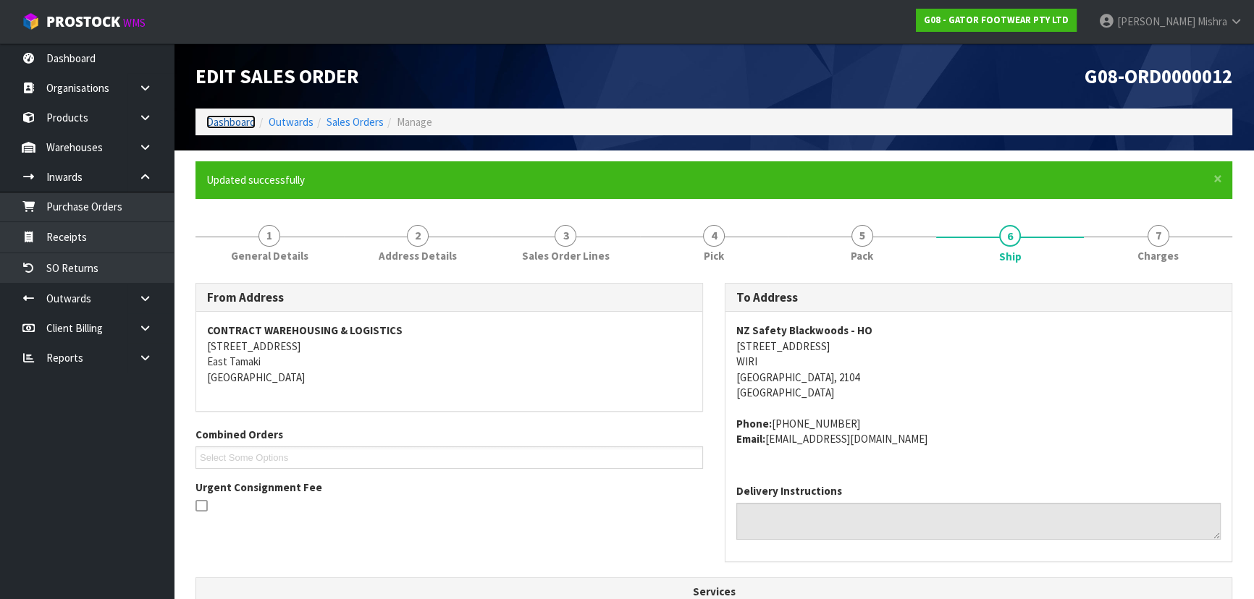
click at [220, 127] on link "Dashboard" at bounding box center [230, 122] width 49 height 14
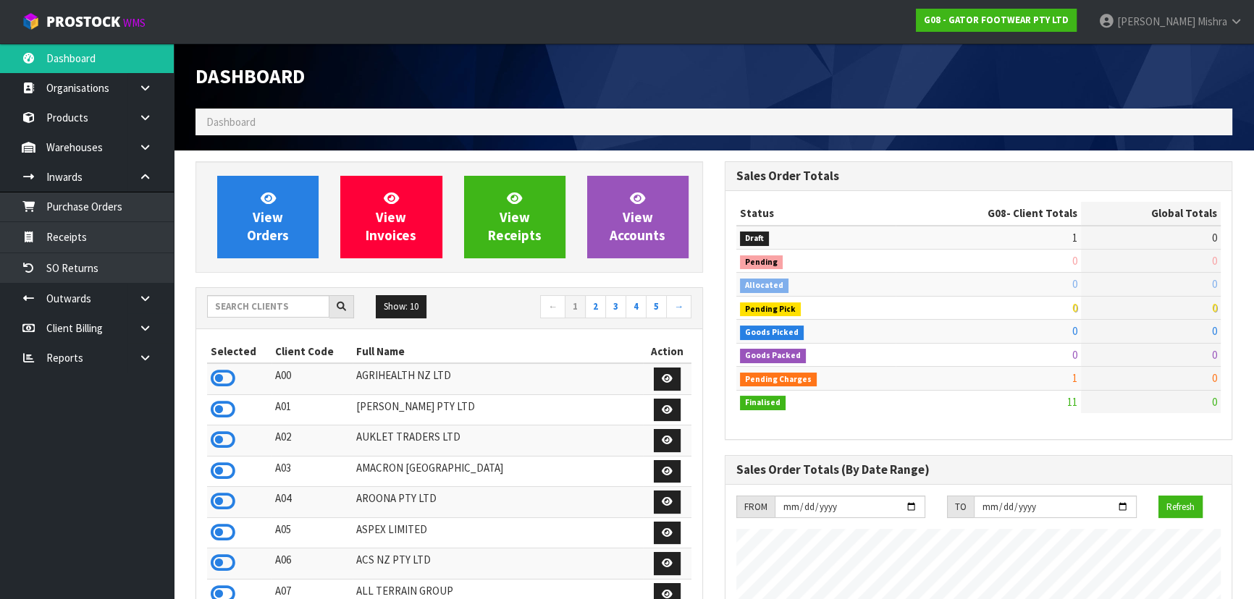
scroll to position [984, 528]
click at [272, 310] on input "text" at bounding box center [268, 306] width 122 height 22
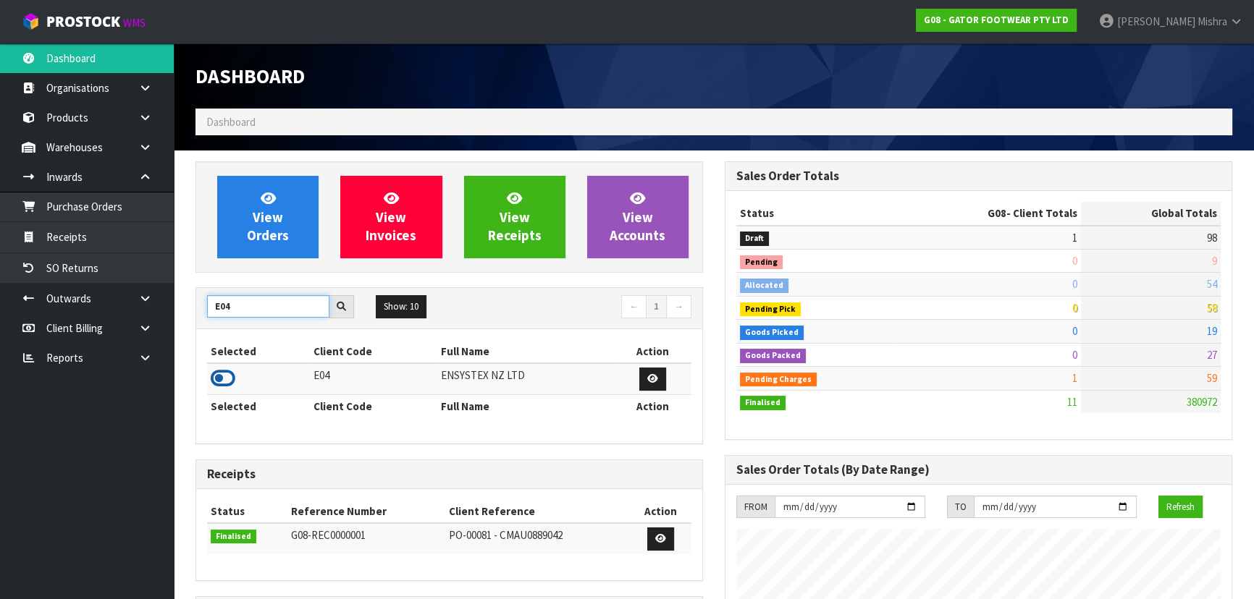
type input "E04"
click at [227, 384] on icon at bounding box center [223, 379] width 25 height 22
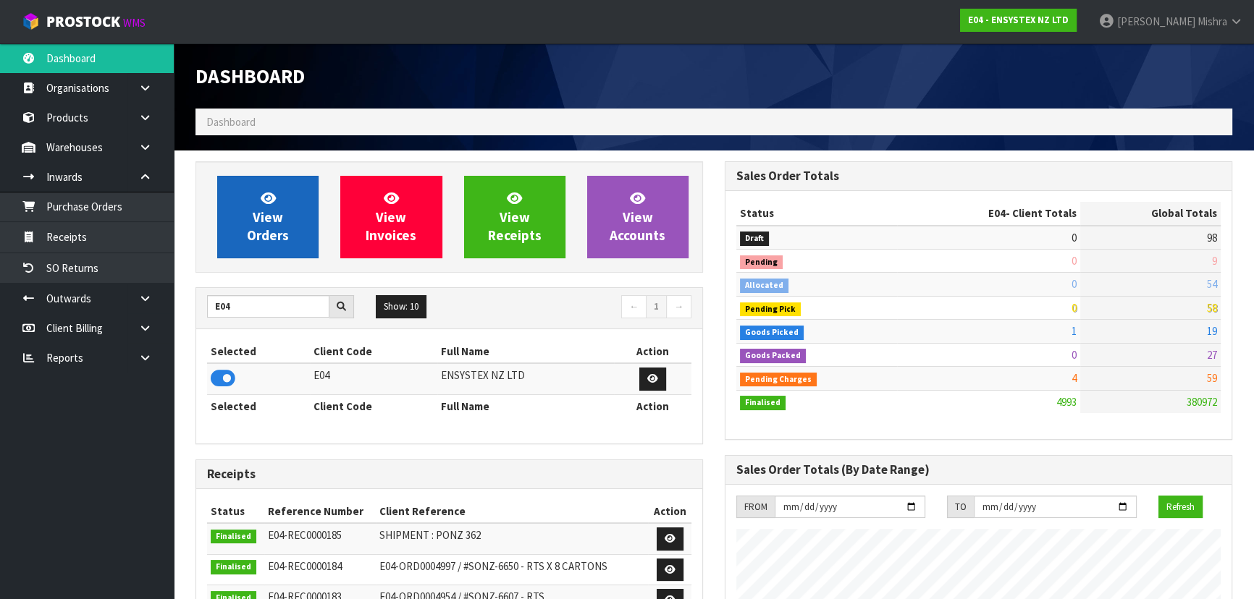
scroll to position [1156, 528]
click at [295, 223] on link "View Orders" at bounding box center [267, 217] width 101 height 83
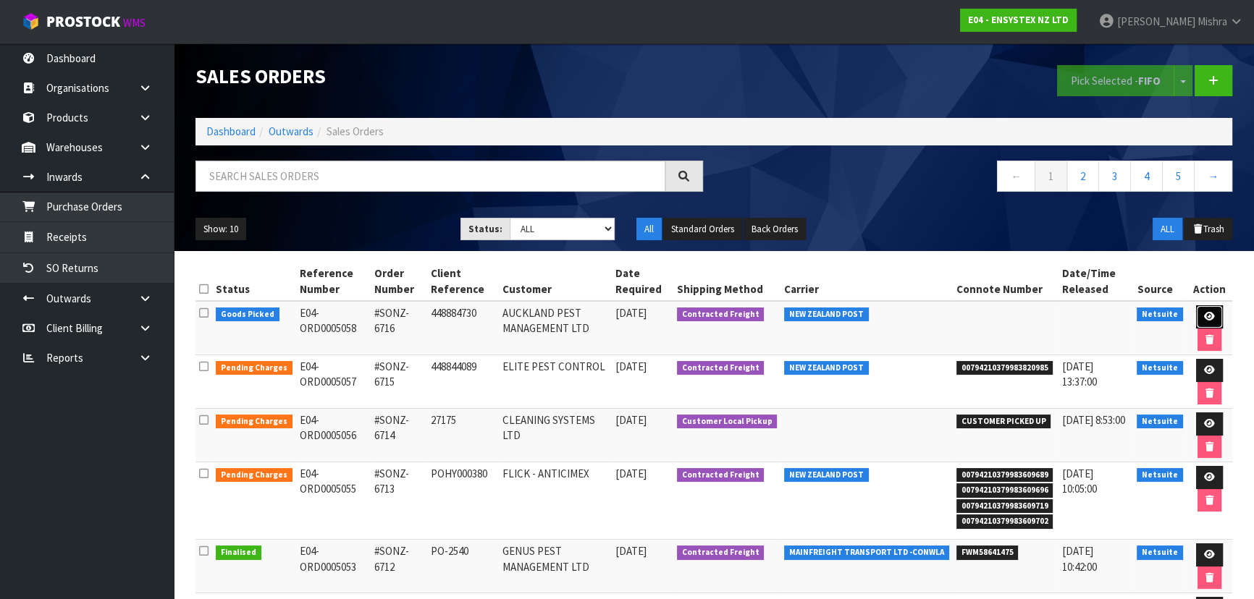
click at [1209, 314] on icon at bounding box center [1209, 316] width 11 height 9
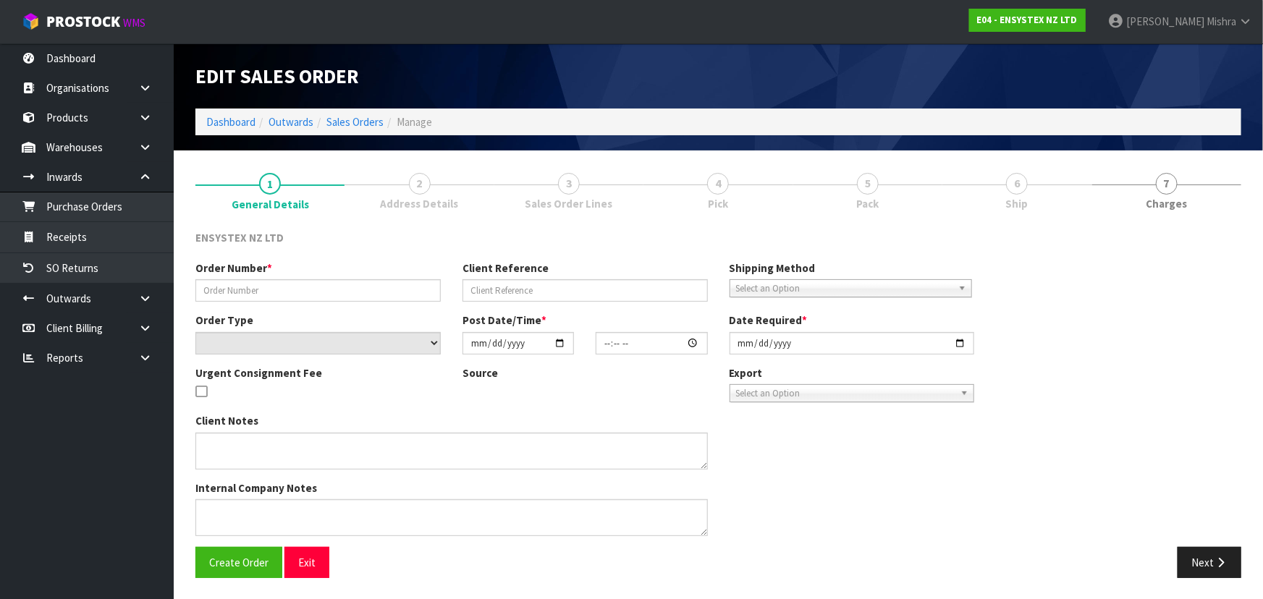
type input "#SONZ-6716"
type input "448884730"
select select "number:0"
type input "[DATE]"
type input "13:15:14.000"
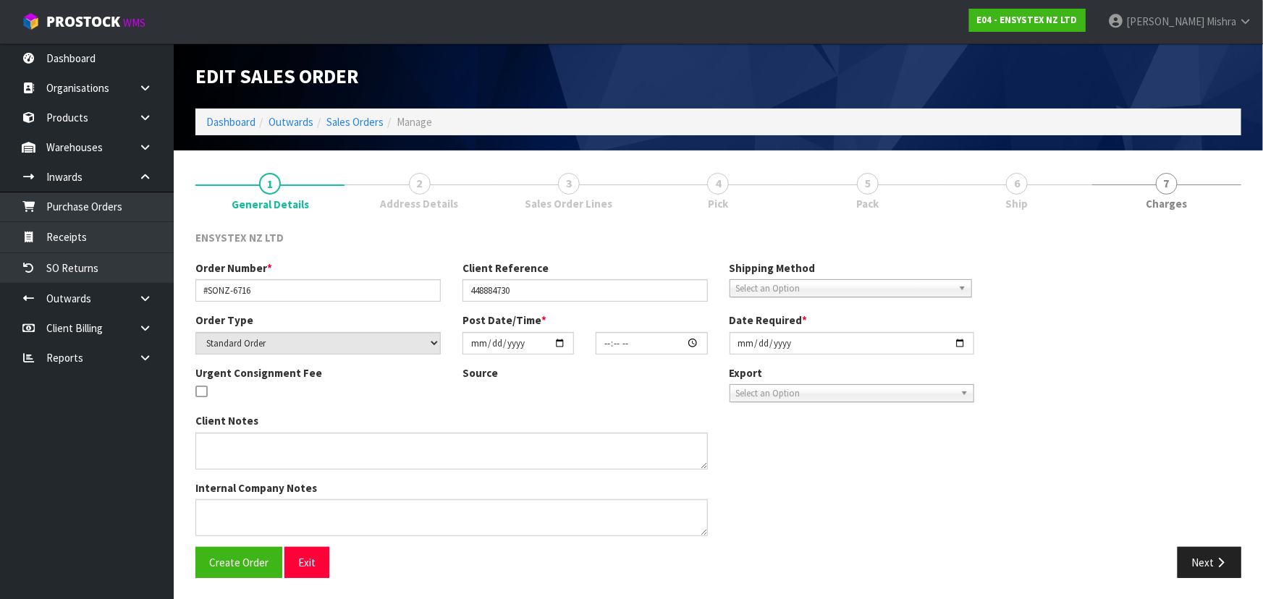
type input "[DATE]"
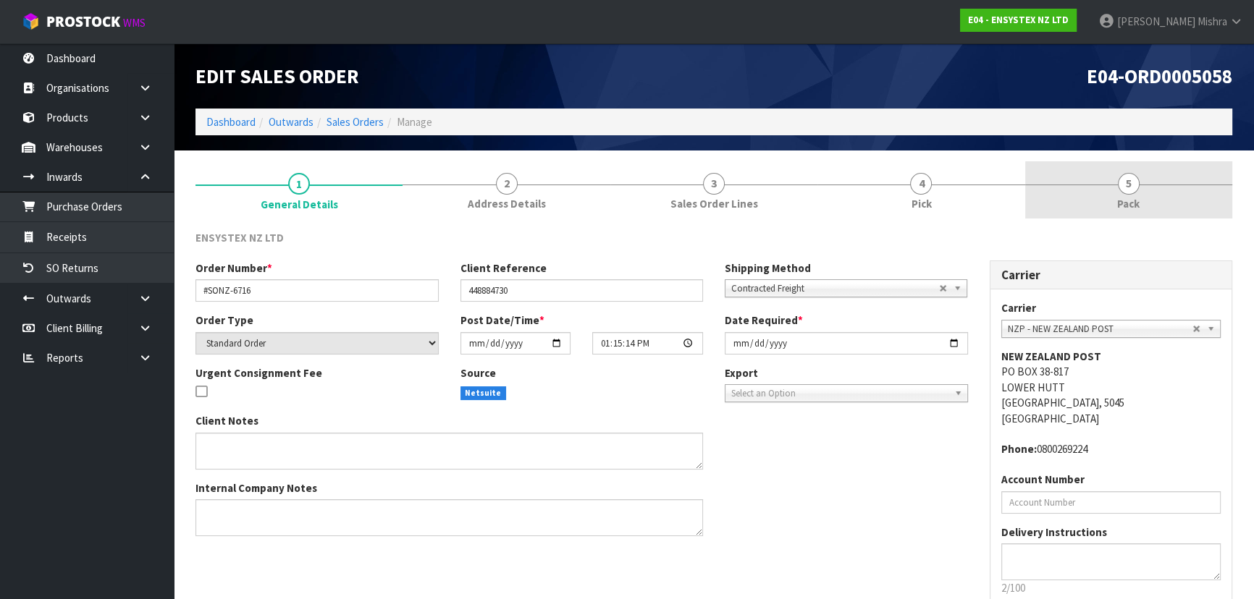
click at [1106, 195] on link "5 Pack" at bounding box center [1128, 189] width 207 height 57
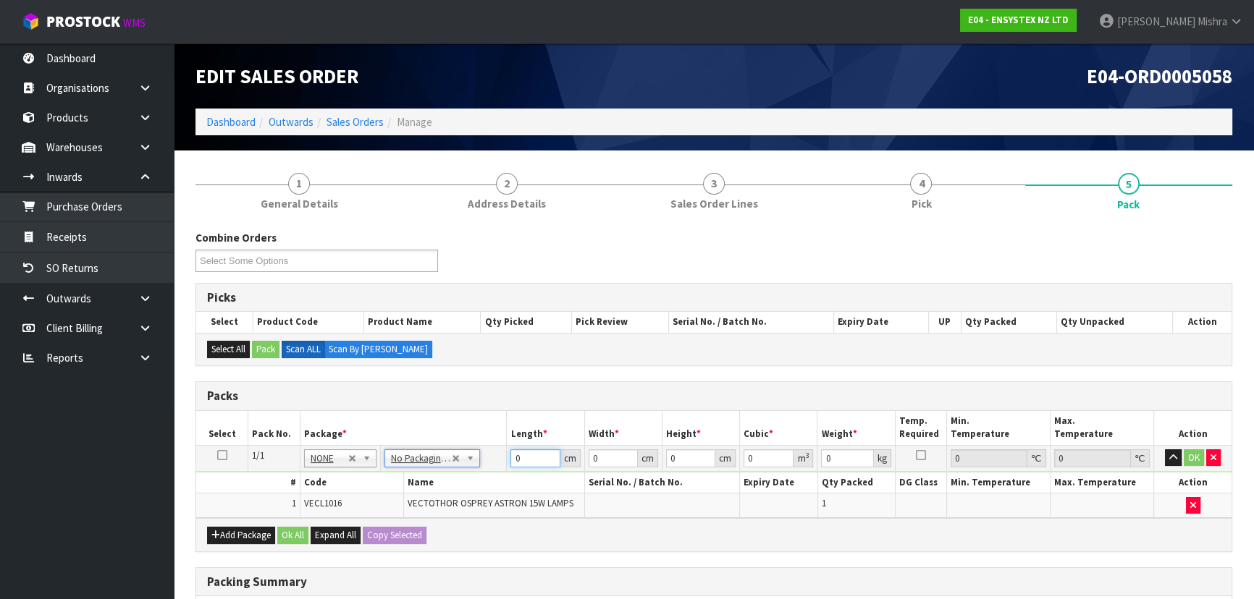
drag, startPoint x: 532, startPoint y: 460, endPoint x: 492, endPoint y: 465, distance: 40.1
click at [492, 465] on tr "1/1 NONE 007-001 007-002 007-004 007-009 007-013 007-014 007-015 007-017 007-01…" at bounding box center [713, 458] width 1035 height 26
type input "58"
type input "37"
type input "1"
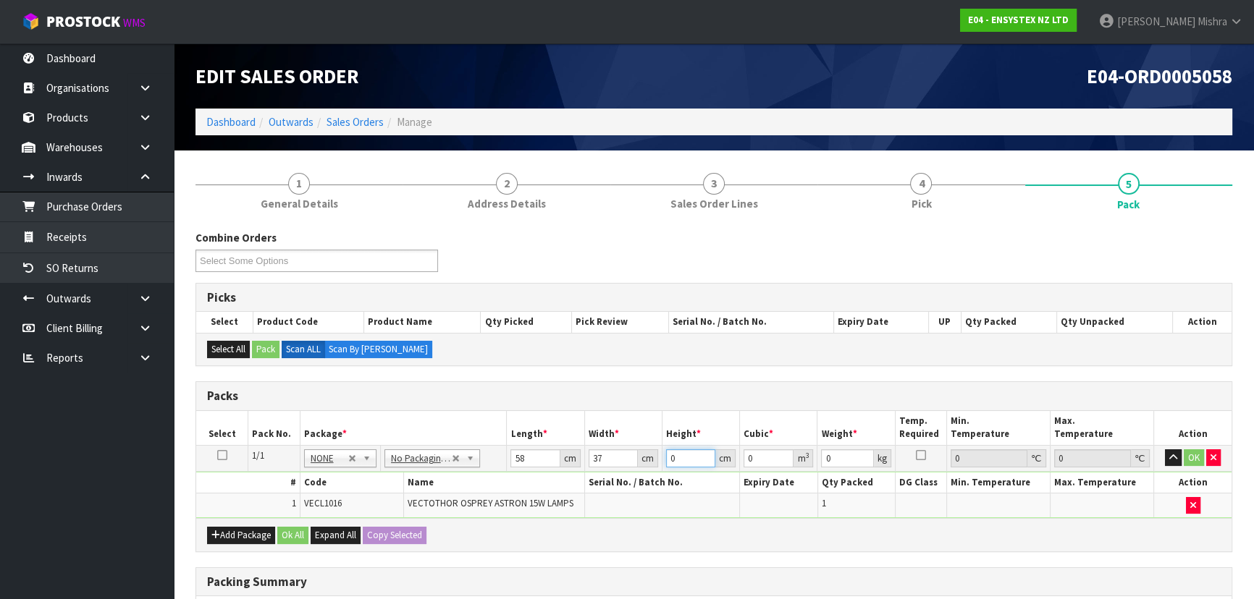
type input "0.002146"
type input "13"
type input "0.027898"
type input "13"
type input "5"
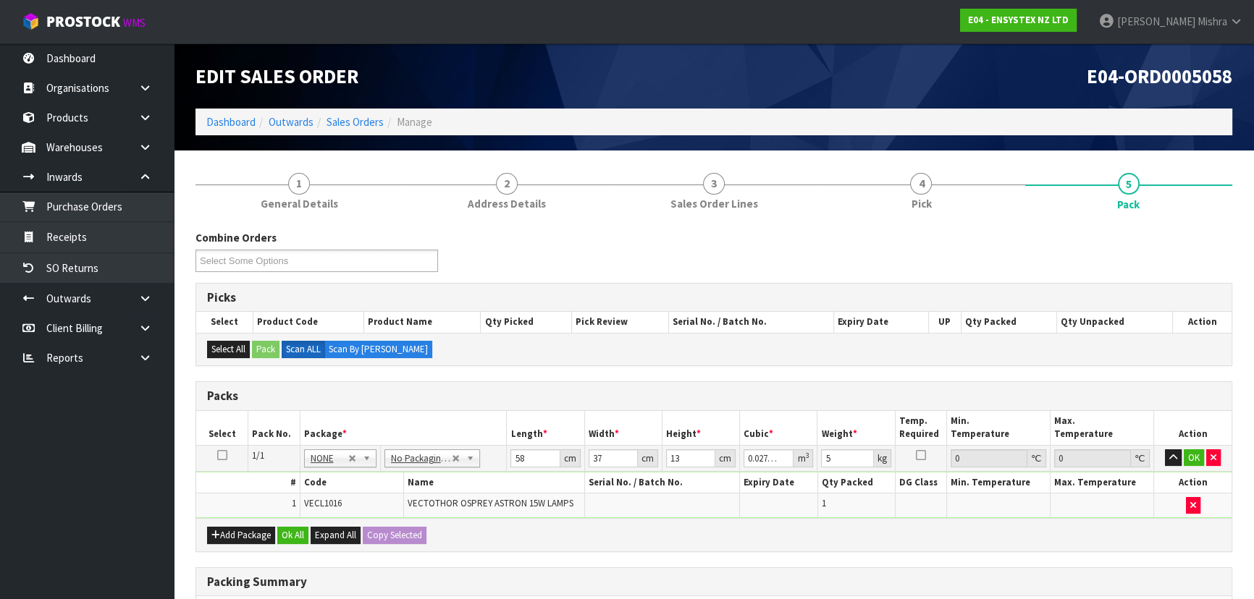
click at [300, 544] on div "Add Package Ok All Expand All Copy Selected" at bounding box center [713, 534] width 1035 height 33
click at [299, 542] on div "Add Package Ok All Expand All Copy Selected" at bounding box center [713, 534] width 1035 height 33
click at [299, 521] on div "Add Package Ok All Expand All Copy Selected" at bounding box center [713, 534] width 1035 height 33
click at [290, 528] on button "Ok All" at bounding box center [292, 535] width 31 height 17
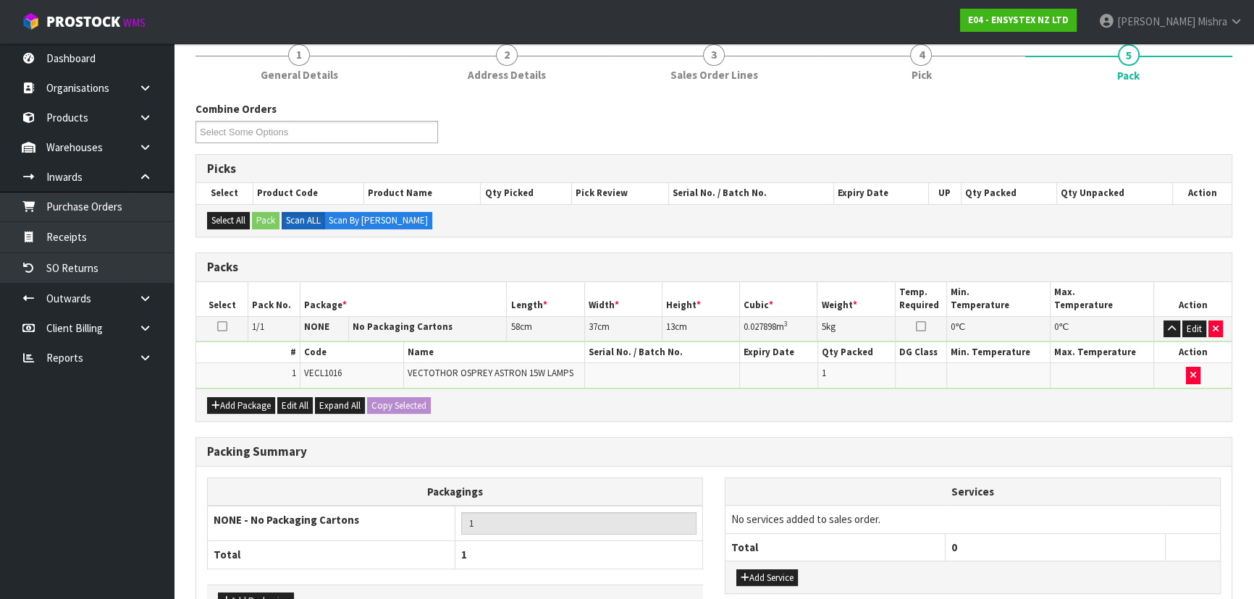
scroll to position [223, 0]
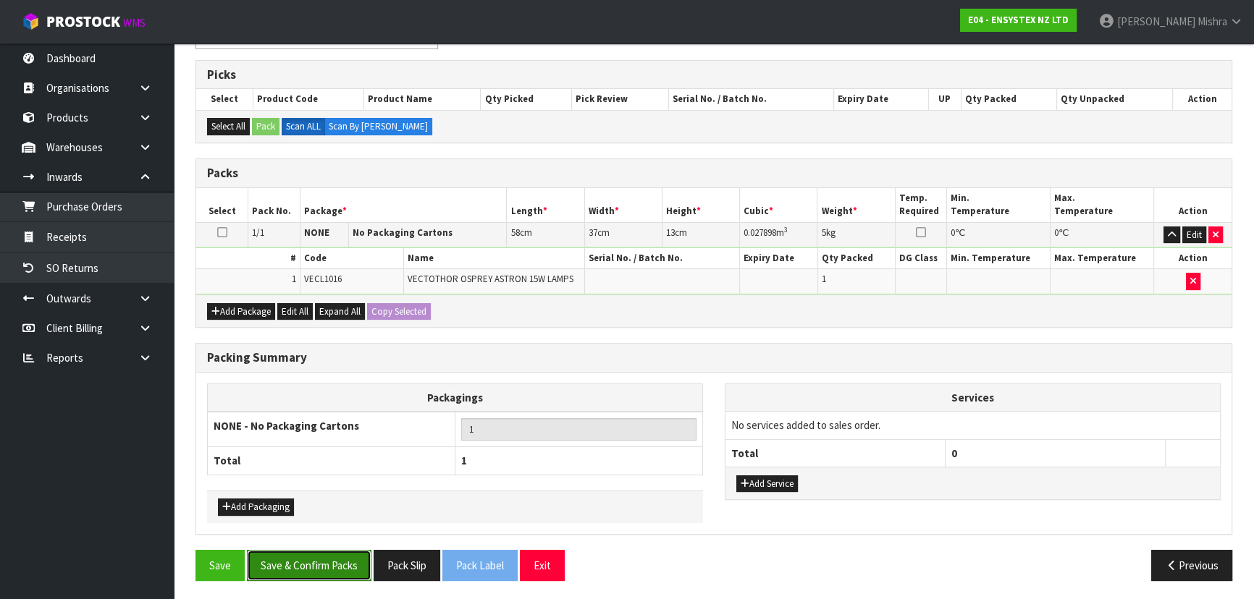
click at [315, 556] on button "Save & Confirm Packs" at bounding box center [309, 565] width 124 height 31
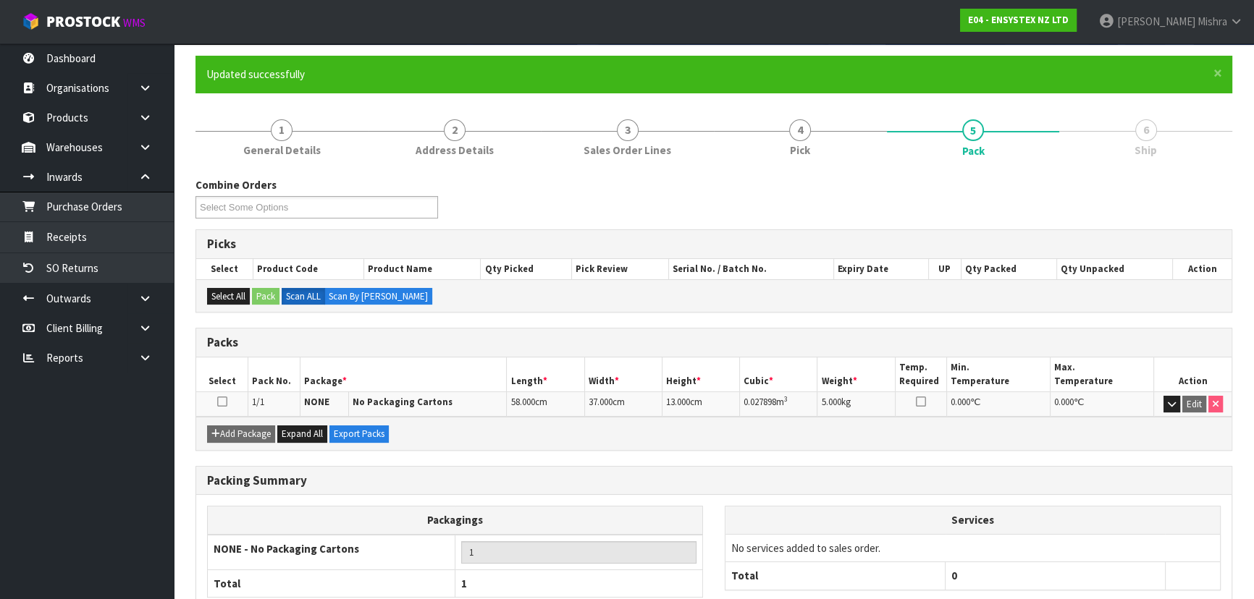
scroll to position [196, 0]
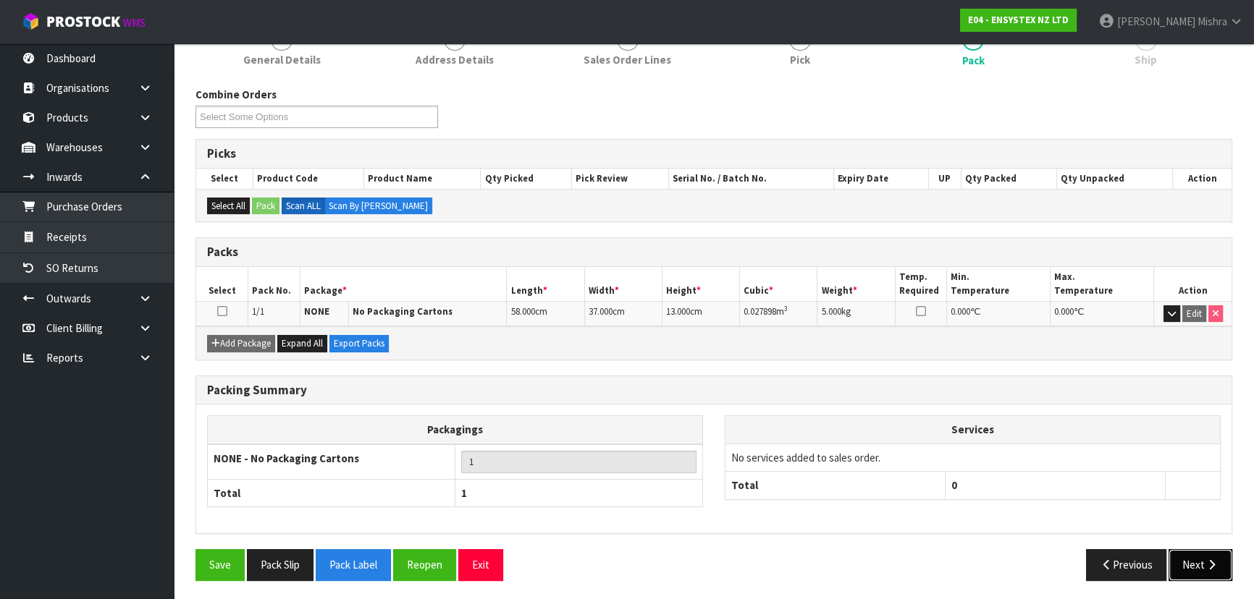
click at [1171, 559] on button "Next" at bounding box center [1200, 564] width 64 height 31
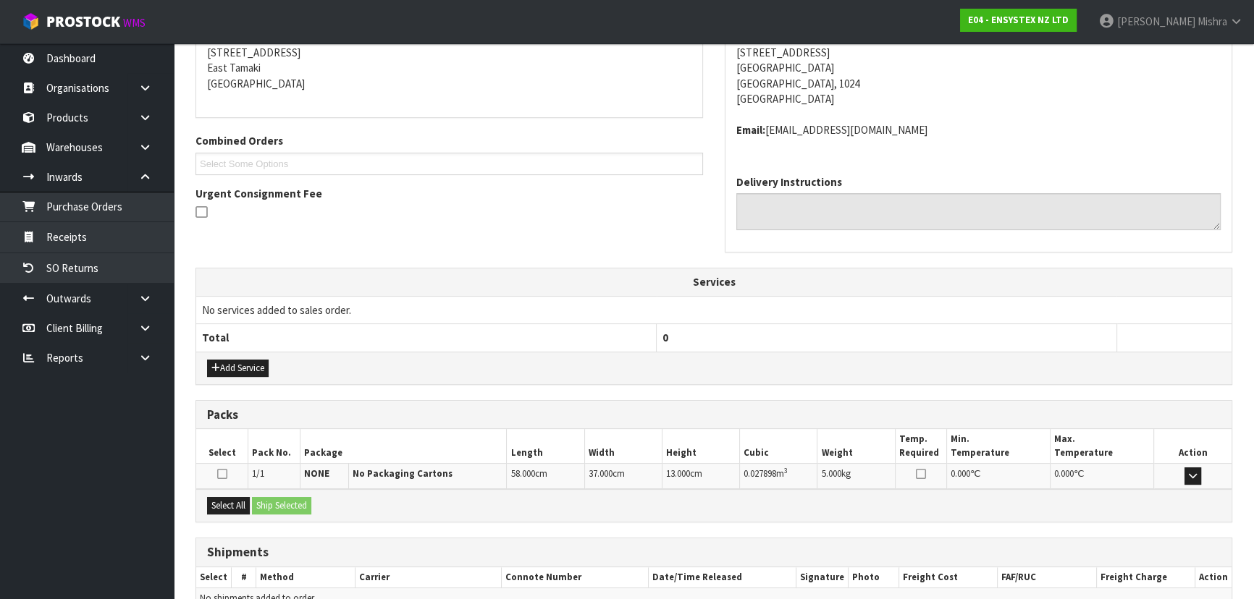
scroll to position [369, 0]
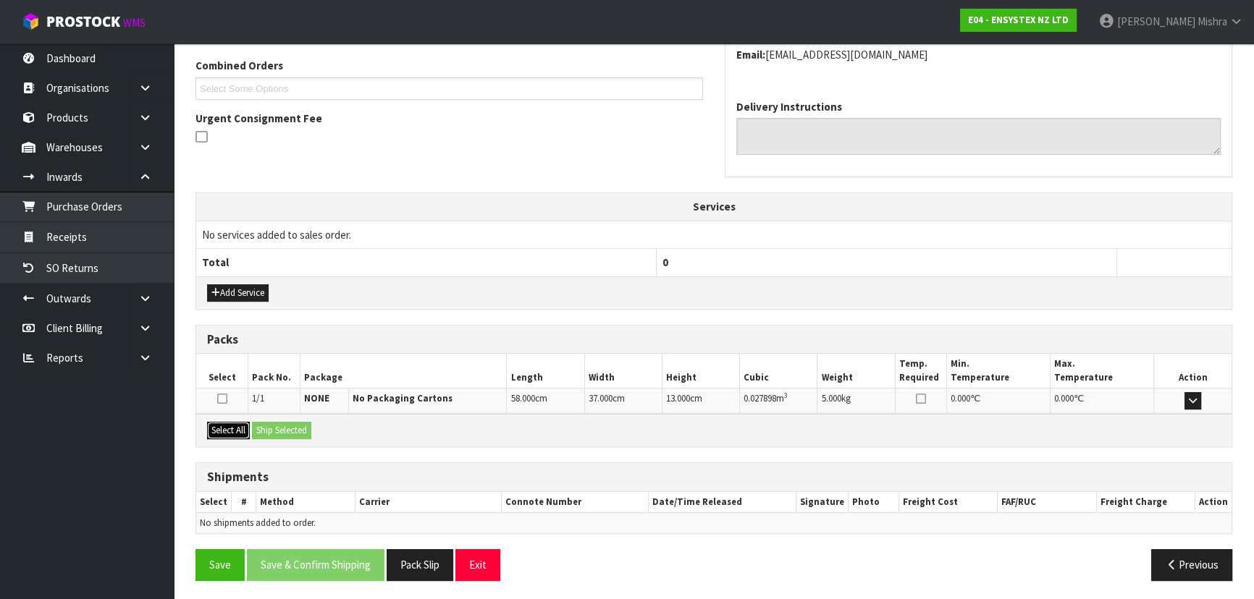
click at [239, 429] on button "Select All" at bounding box center [228, 430] width 43 height 17
click at [295, 428] on button "Ship Selected" at bounding box center [281, 430] width 59 height 17
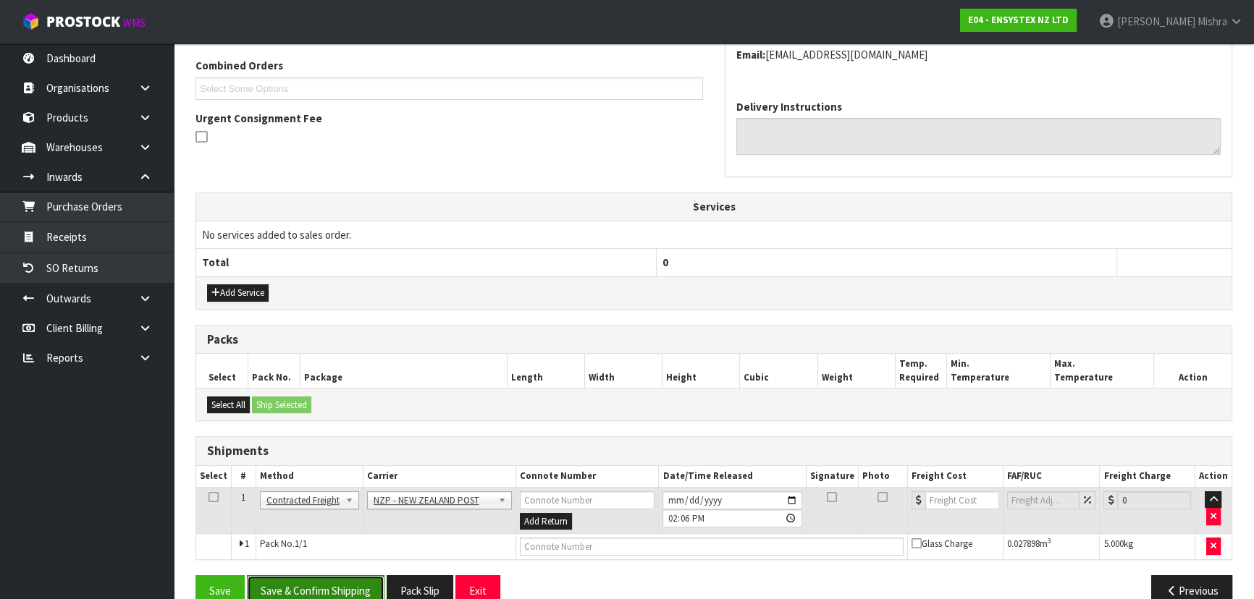
click at [311, 579] on button "Save & Confirm Shipping" at bounding box center [316, 590] width 138 height 31
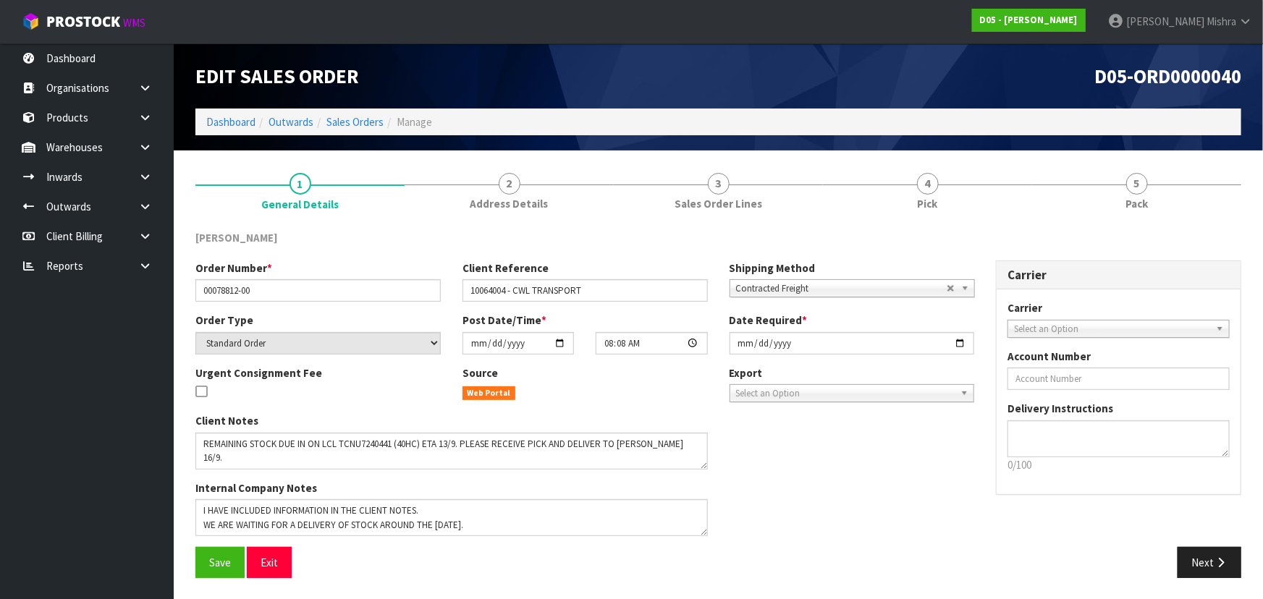
drag, startPoint x: 239, startPoint y: 104, endPoint x: 235, endPoint y: 112, distance: 9.1
click at [235, 110] on div "Edit Sales Order D05-ORD0000040 Dashboard Outwards Sales Orders Manage" at bounding box center [719, 96] width 1068 height 107
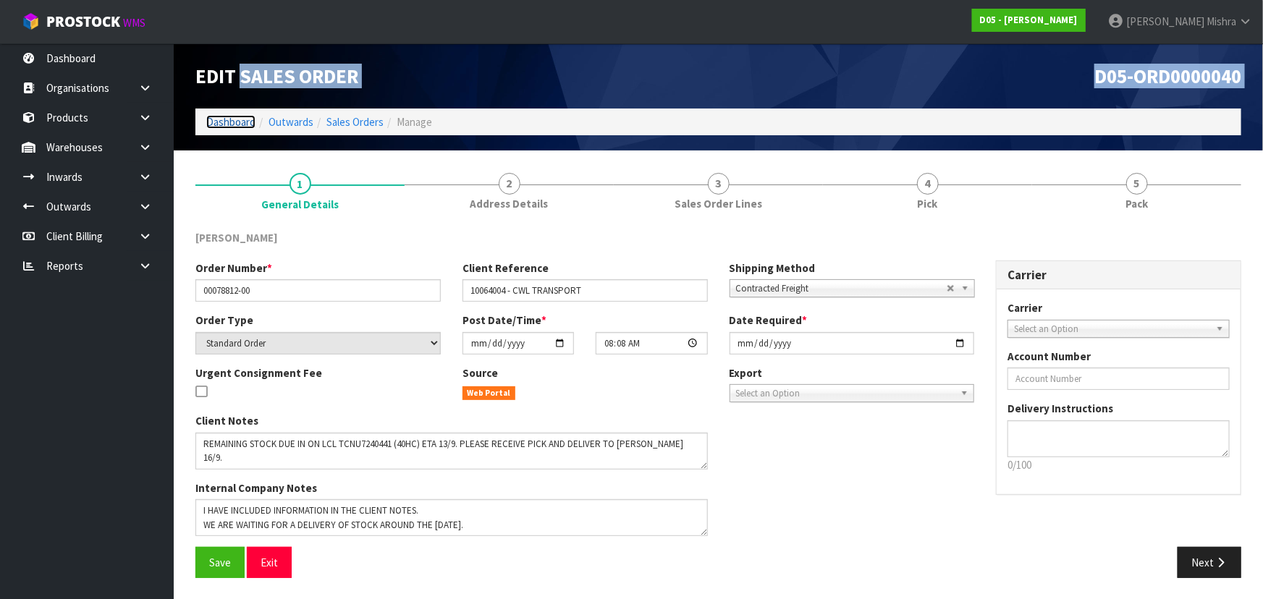
click at [232, 116] on link "Dashboard" at bounding box center [230, 122] width 49 height 14
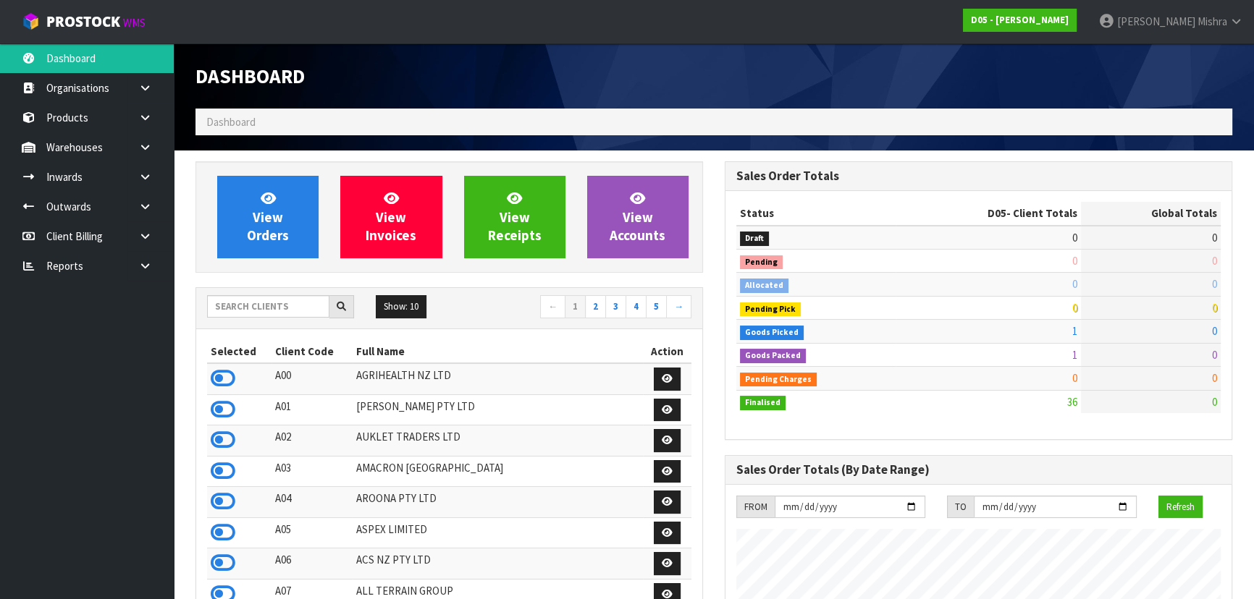
scroll to position [1265, 528]
click at [257, 311] on input "text" at bounding box center [268, 306] width 122 height 22
type input "V04"
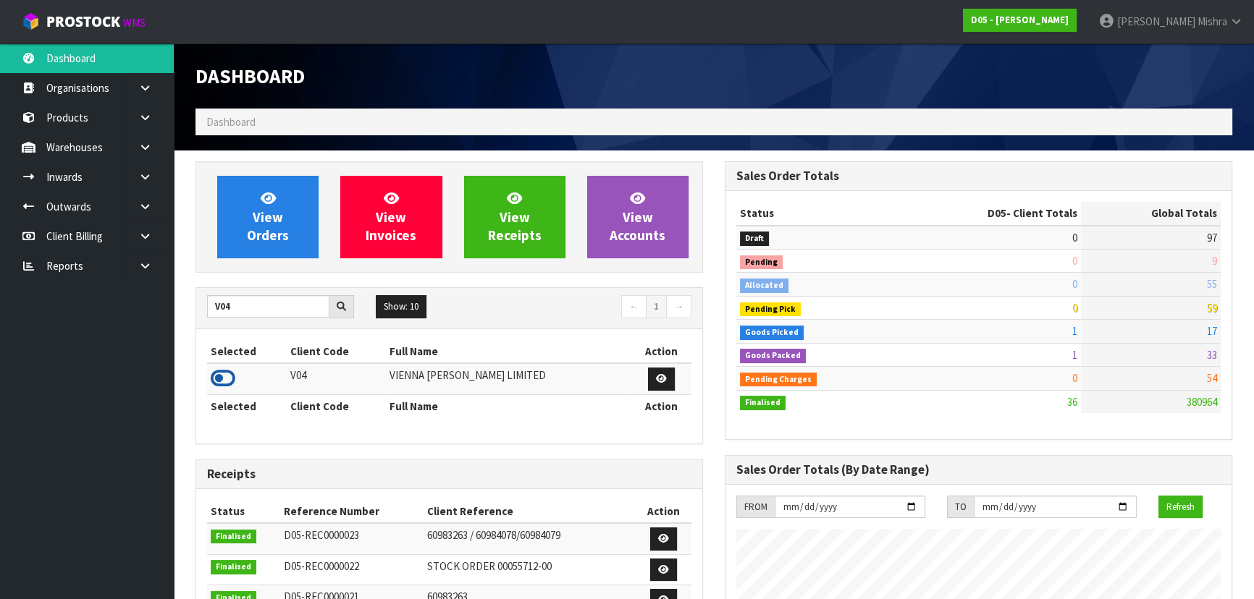
click at [221, 380] on icon at bounding box center [223, 379] width 25 height 22
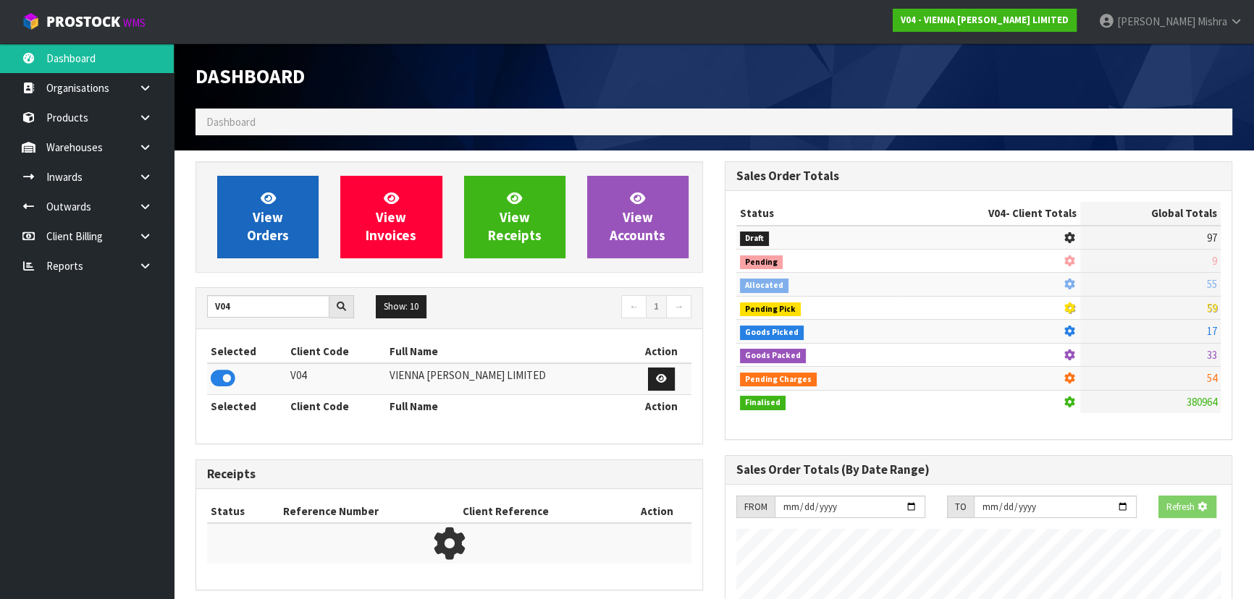
scroll to position [901, 528]
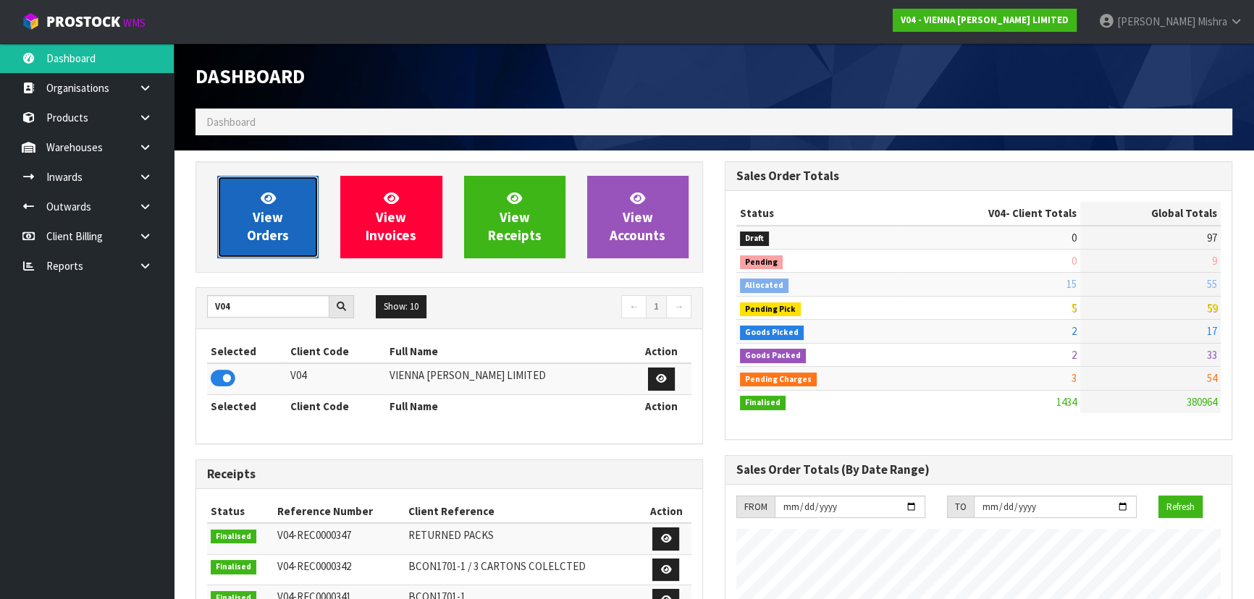
click at [239, 224] on link "View Orders" at bounding box center [267, 217] width 101 height 83
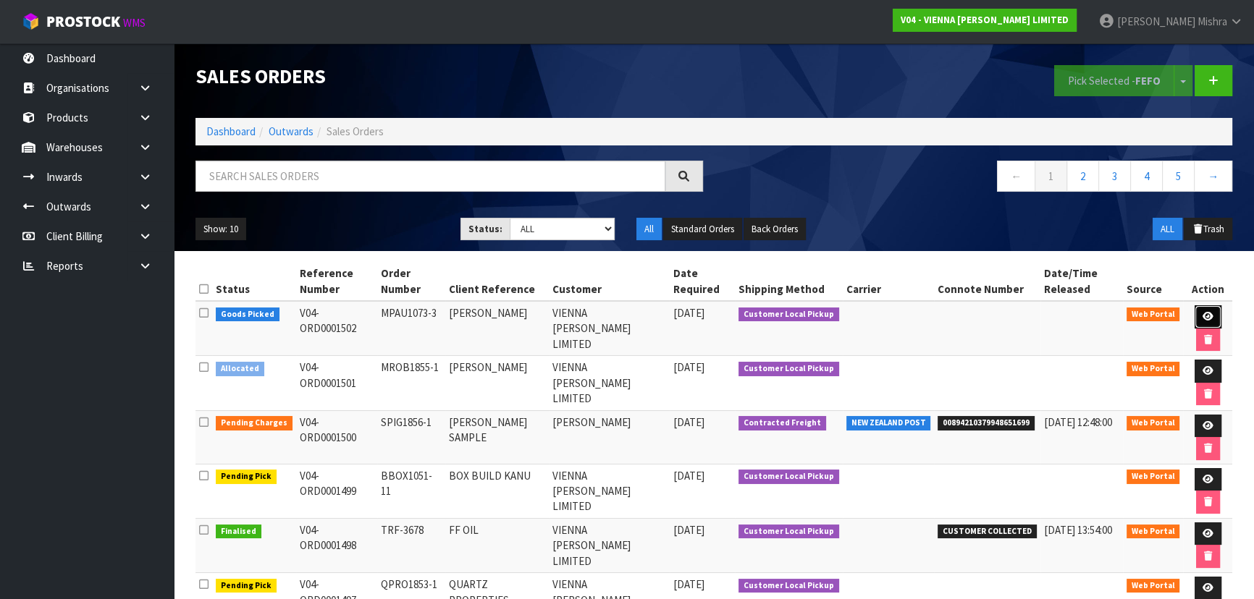
click at [1202, 318] on icon at bounding box center [1207, 316] width 11 height 9
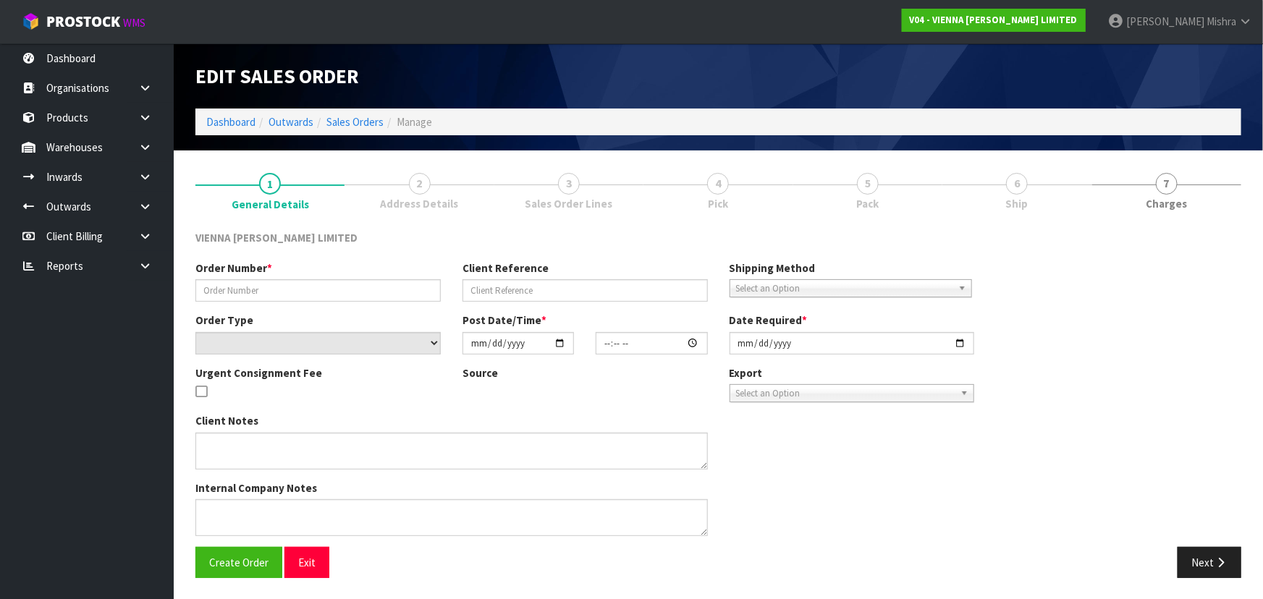
type input "MPAU1073-3"
type input "MATTHEW PAUSINA"
select select "number:0"
type input "[DATE]"
type input "11:53:00.000"
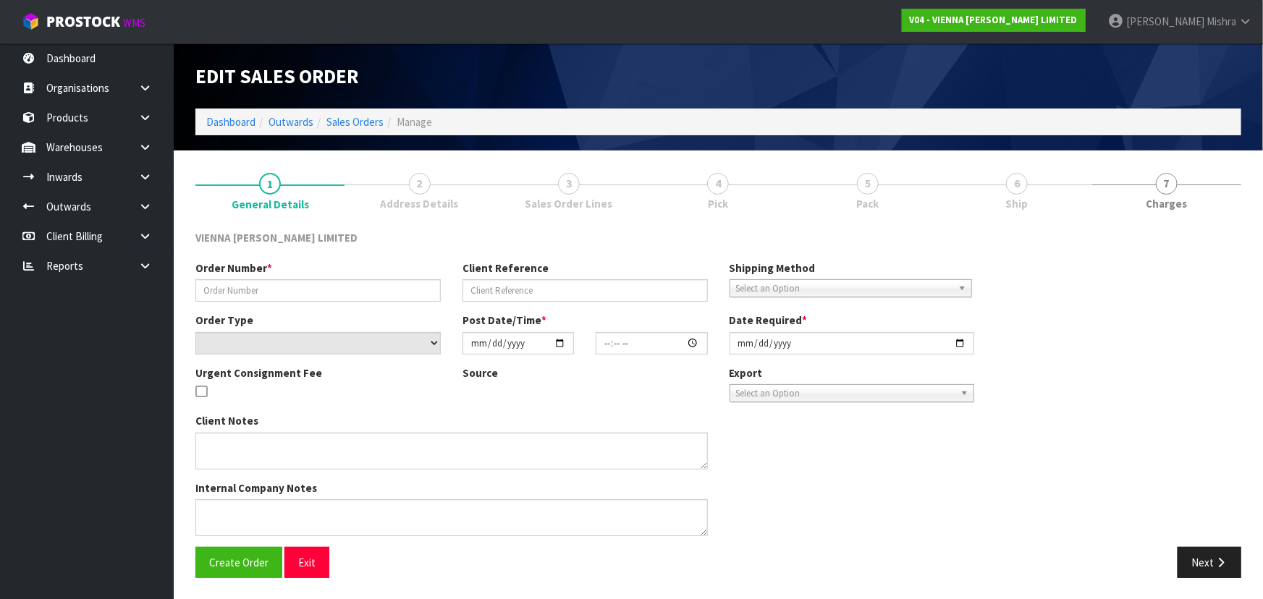
type input "[DATE]"
type textarea "MATTHEW PAUSINA"
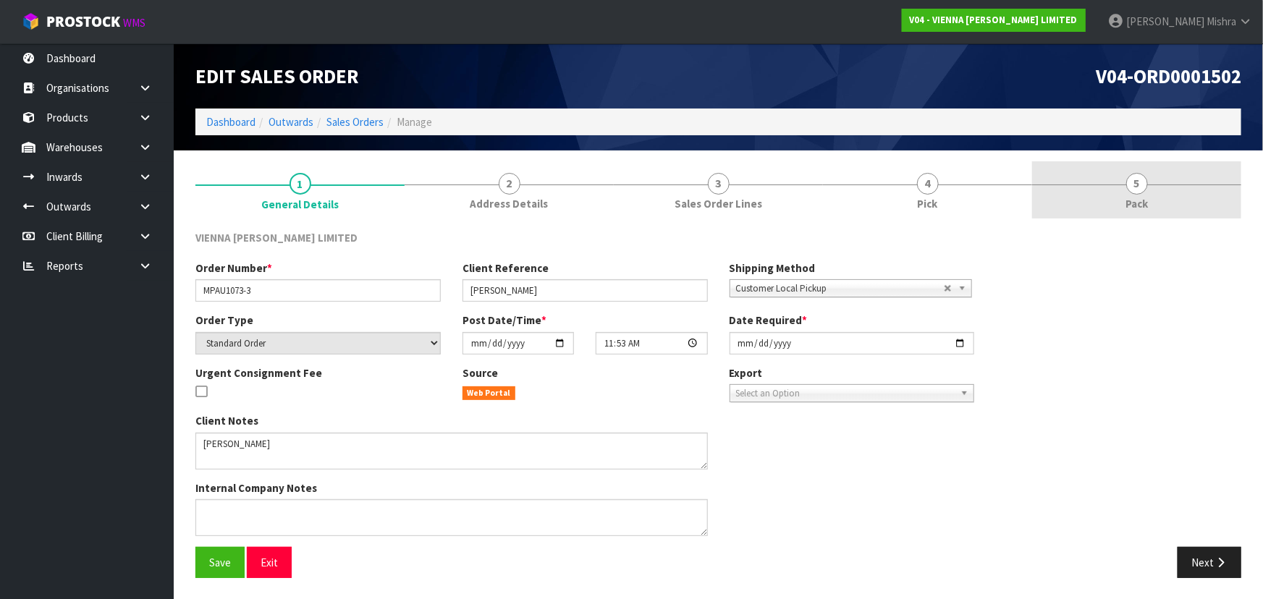
click at [1139, 187] on span "5" at bounding box center [1137, 184] width 22 height 22
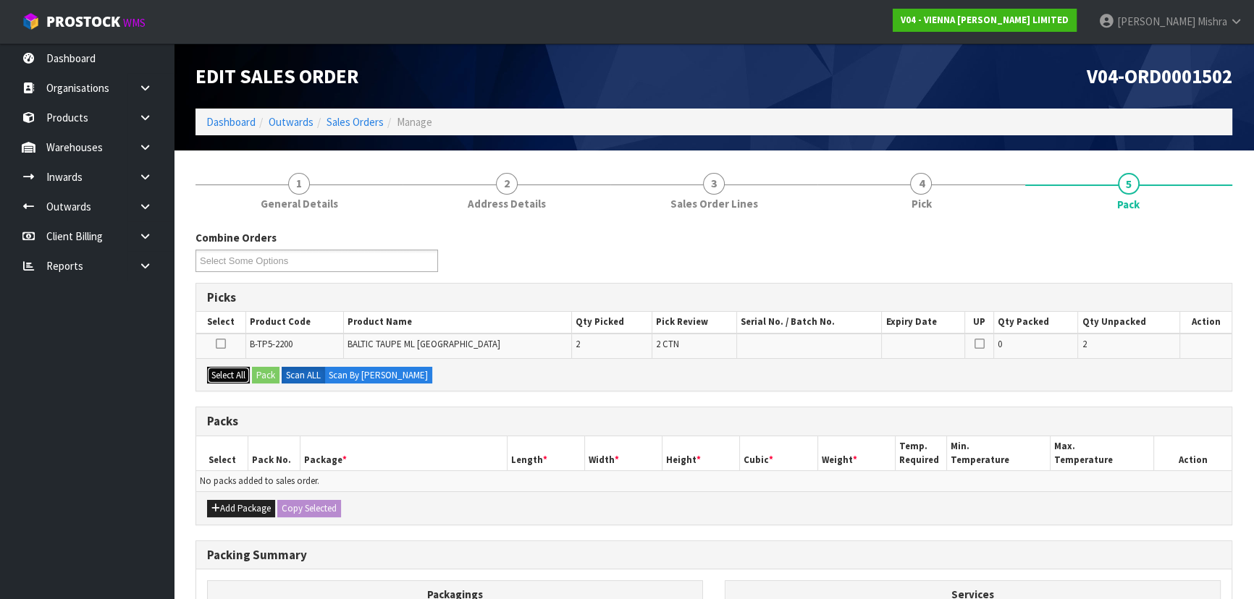
drag, startPoint x: 210, startPoint y: 376, endPoint x: 232, endPoint y: 377, distance: 21.7
click at [221, 378] on button "Select All" at bounding box center [228, 375] width 43 height 17
click at [253, 376] on div "Select All Pack Scan ALL Scan By Quantity" at bounding box center [713, 374] width 1035 height 33
click at [269, 370] on button "Pack" at bounding box center [266, 375] width 28 height 17
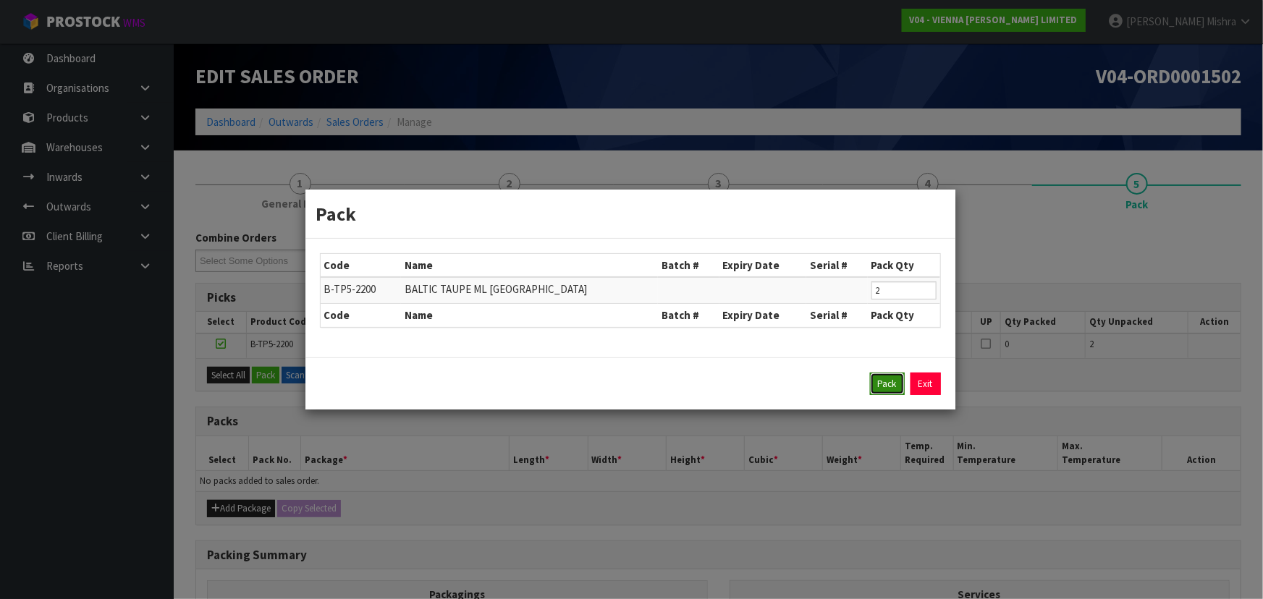
click at [876, 388] on button "Pack" at bounding box center [887, 384] width 35 height 23
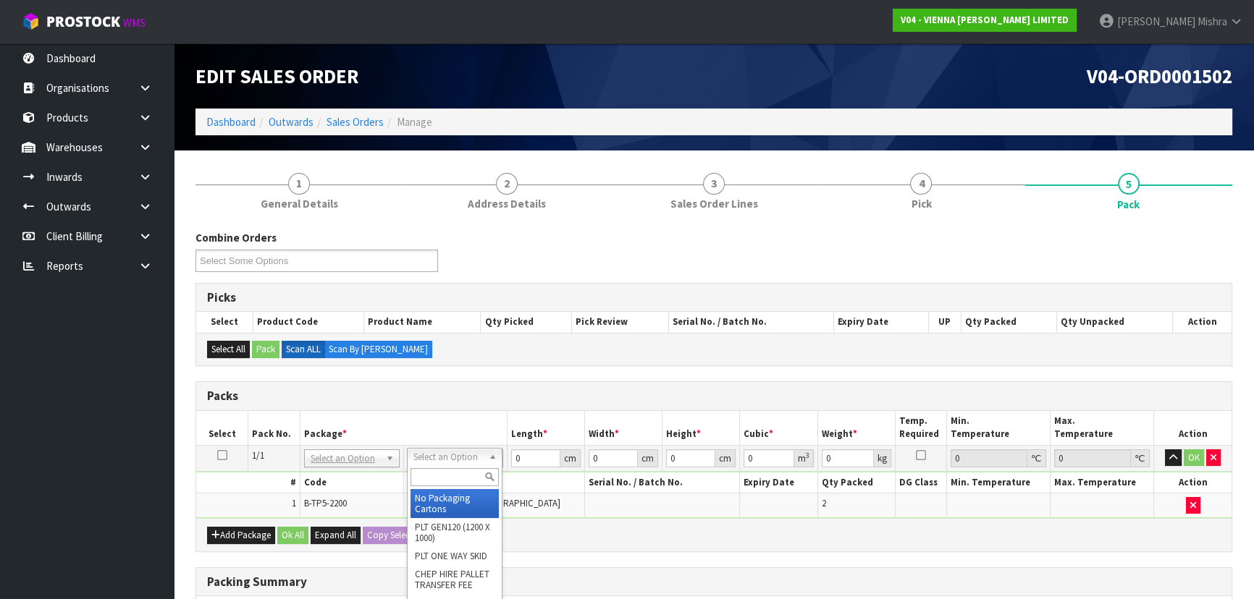
click at [441, 479] on input "text" at bounding box center [454, 477] width 88 height 18
type input "ret"
type input "50"
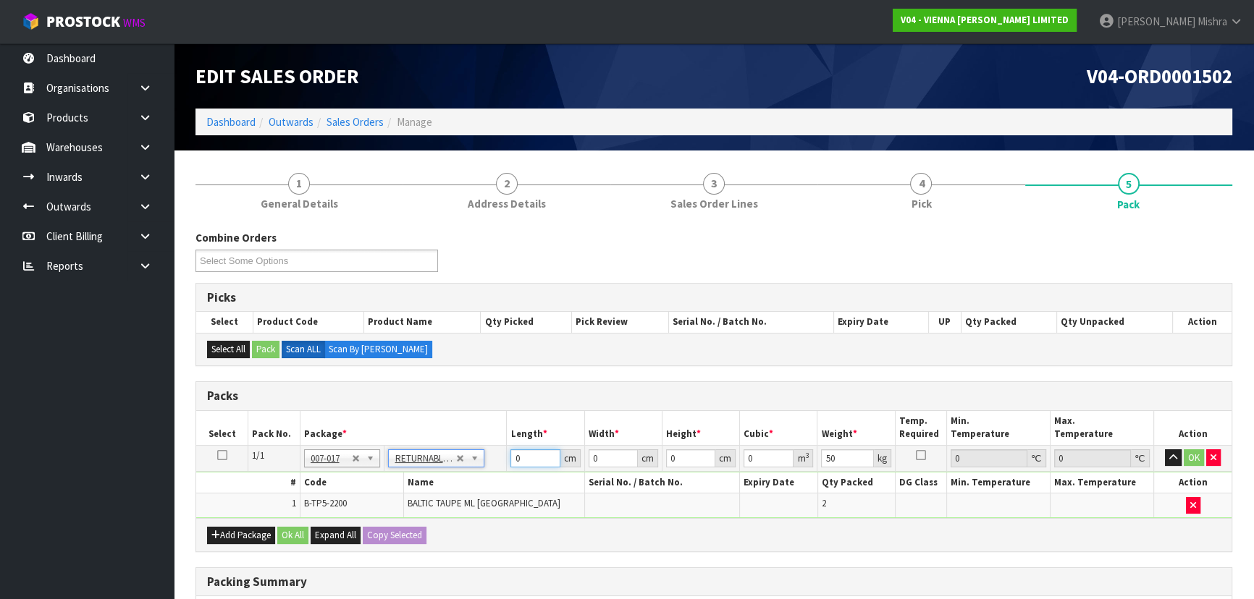
drag, startPoint x: 525, startPoint y: 460, endPoint x: 383, endPoint y: 473, distance: 143.1
click at [383, 473] on tbody "1/1 NONE 007-001 007-002 007-004 007-009 007-013 007-014 007-015 007-017 007-01…" at bounding box center [713, 481] width 1035 height 73
type input "223"
type input "100"
type input "3"
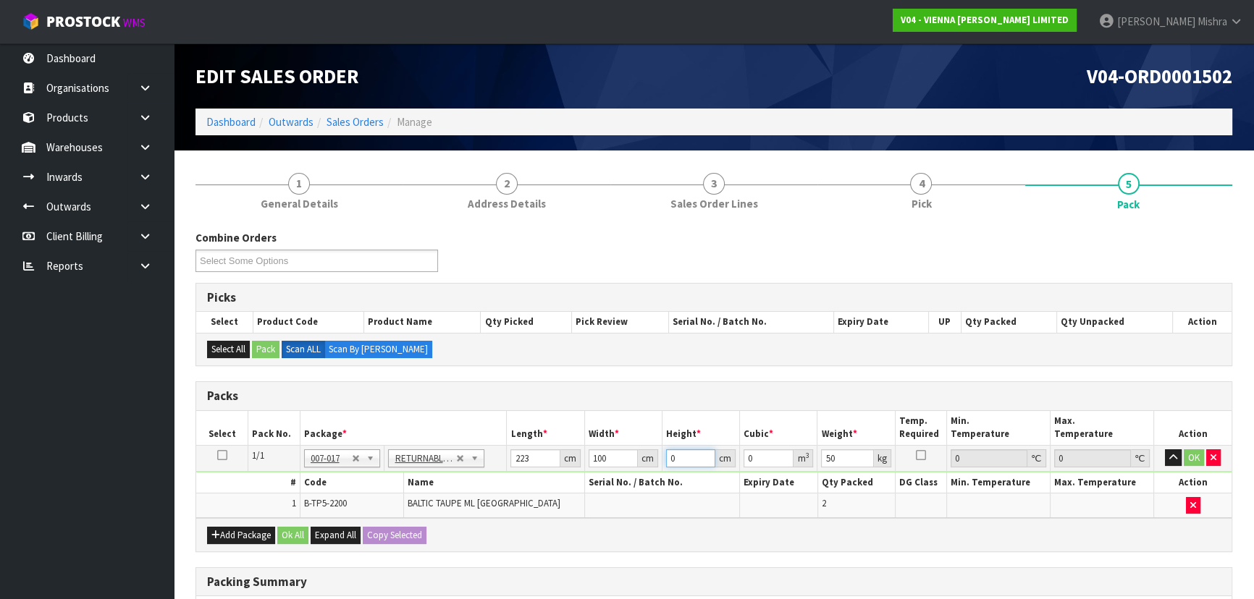
type input "0.0669"
type input "35"
type input "0.7805"
type input "35"
click at [298, 538] on button "Ok All" at bounding box center [292, 535] width 31 height 17
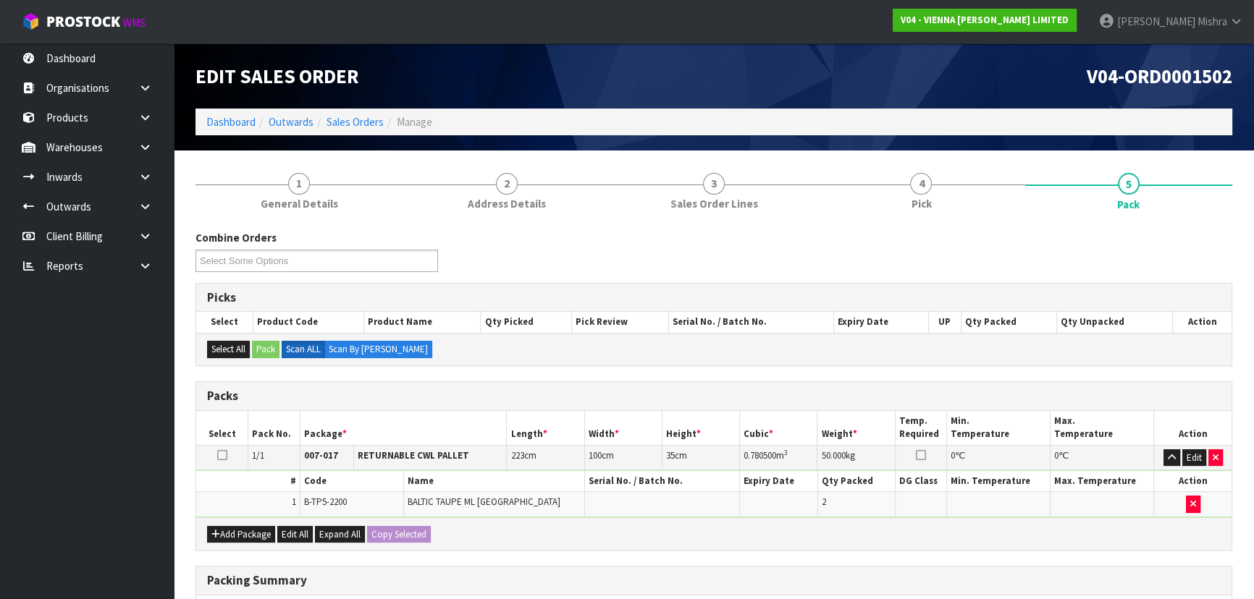
scroll to position [223, 0]
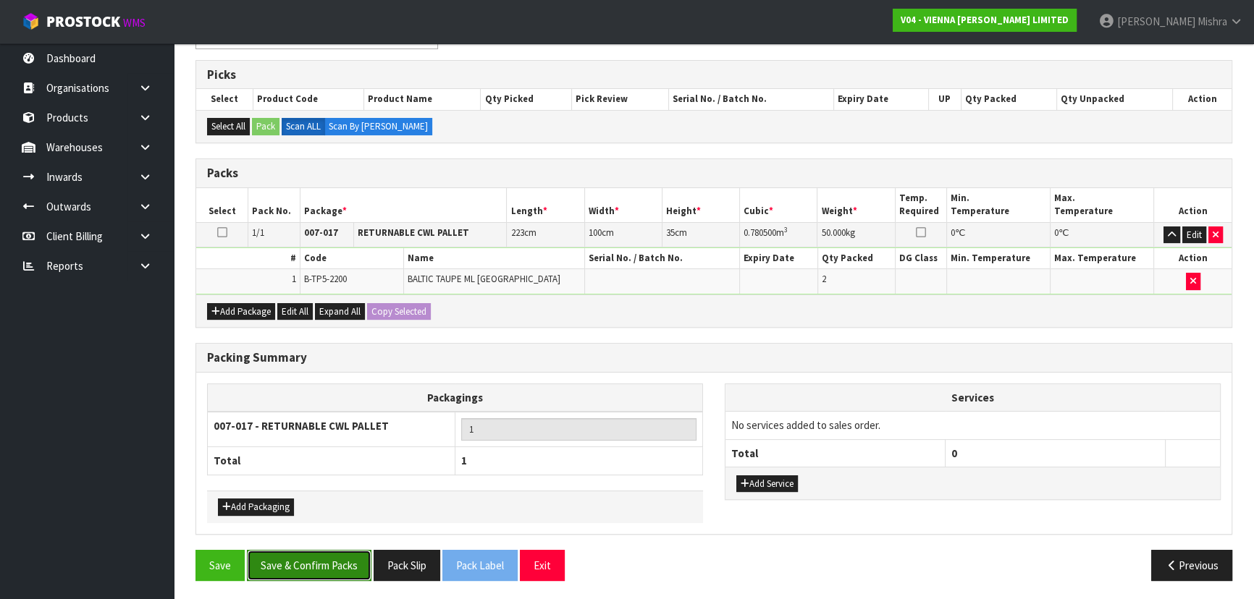
click at [301, 557] on button "Save & Confirm Packs" at bounding box center [309, 565] width 124 height 31
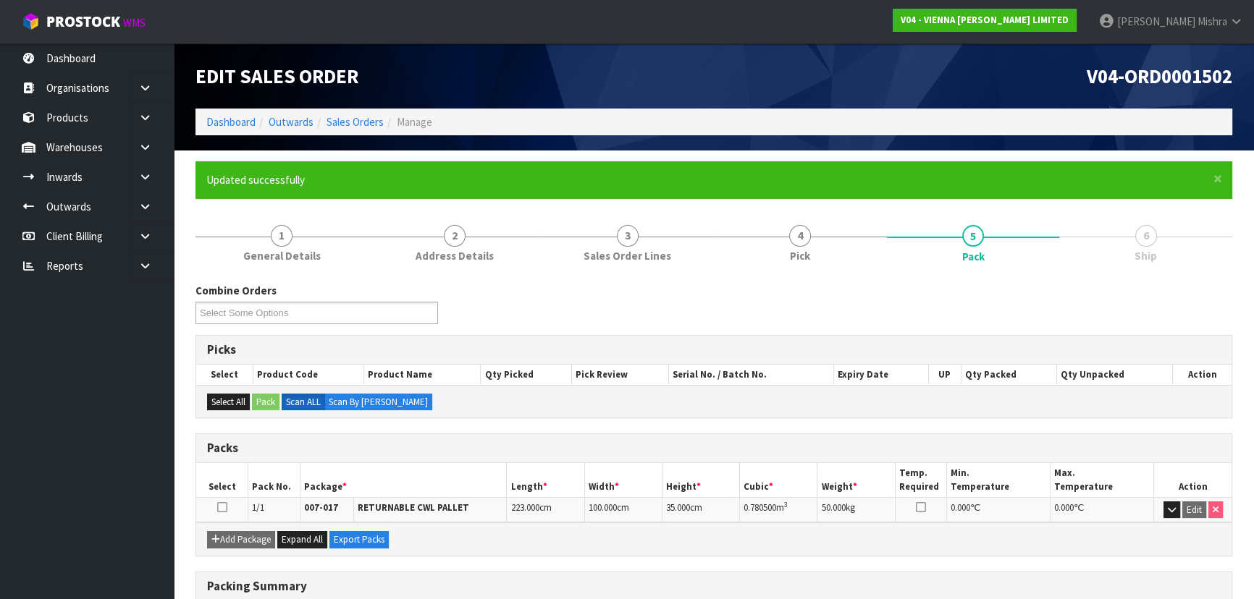
scroll to position [196, 0]
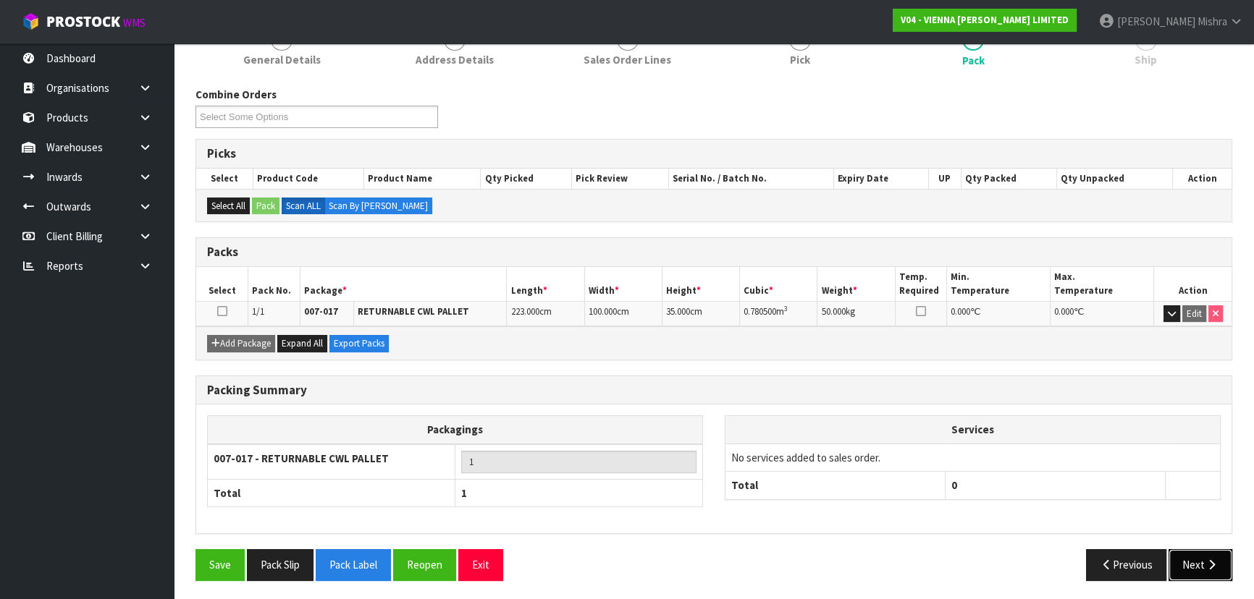
drag, startPoint x: 1203, startPoint y: 565, endPoint x: 701, endPoint y: 507, distance: 505.0
click at [1203, 565] on button "Next" at bounding box center [1200, 564] width 64 height 31
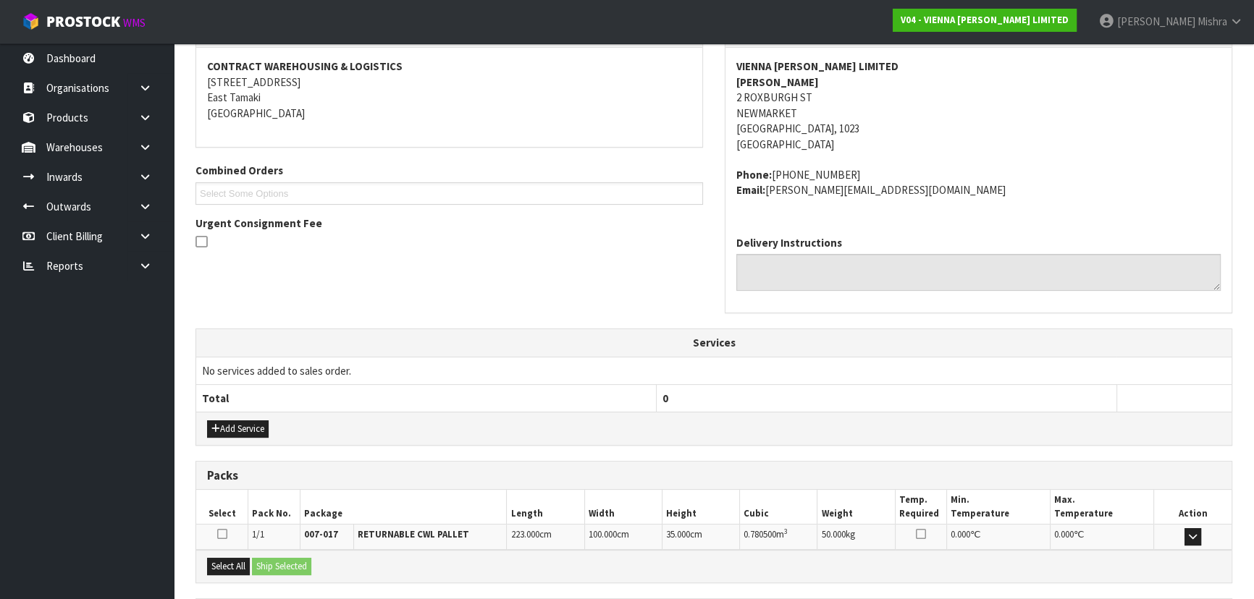
scroll to position [400, 0]
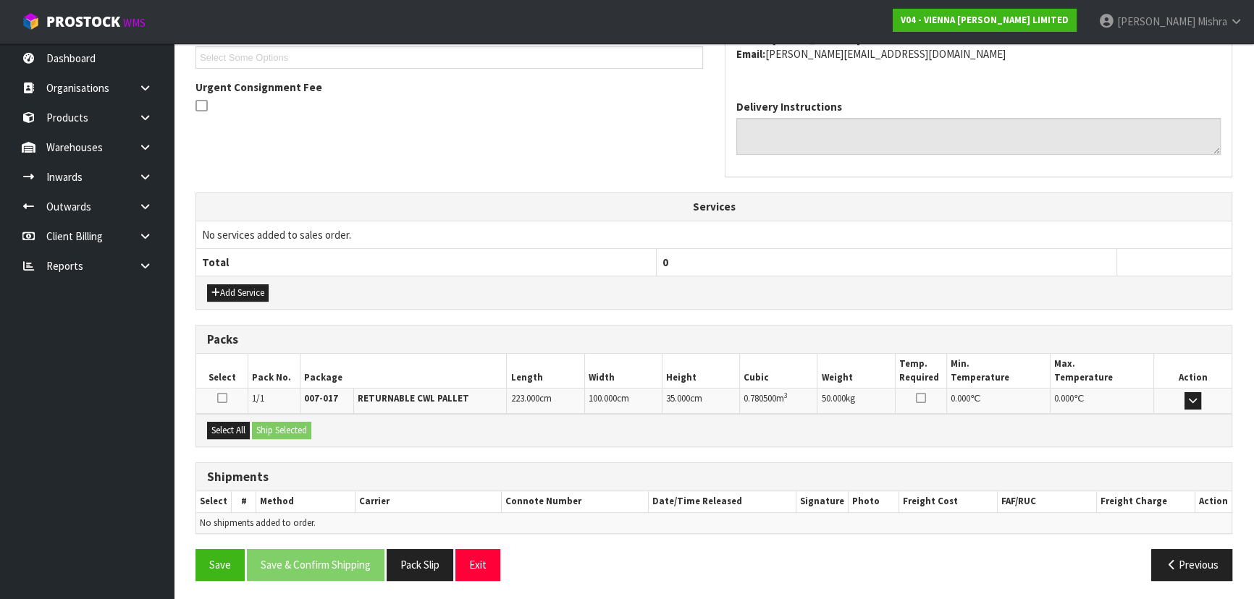
click at [203, 101] on icon at bounding box center [201, 106] width 12 height 14
click at [0, 0] on input "checkbox" at bounding box center [0, 0] width 0 height 0
click at [230, 427] on button "Select All" at bounding box center [228, 430] width 43 height 17
click at [303, 428] on button "Ship Selected" at bounding box center [281, 430] width 59 height 17
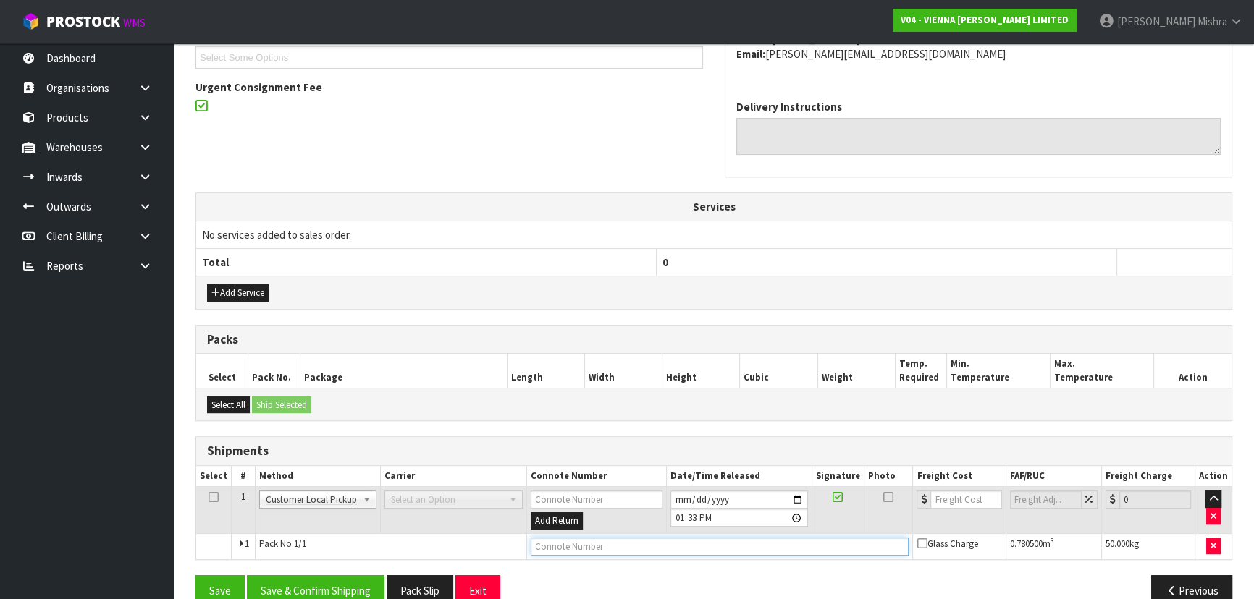
click at [609, 549] on input "text" at bounding box center [720, 547] width 379 height 18
type input "CUSTOMER COLLECTED"
click at [326, 569] on div "From Address CONTRACT WAREHOUSING & LOGISTICS 17 Allens Road East Tamaki Auckla…" at bounding box center [713, 250] width 1037 height 735
click at [325, 580] on button "Save & Confirm Shipping" at bounding box center [316, 590] width 138 height 31
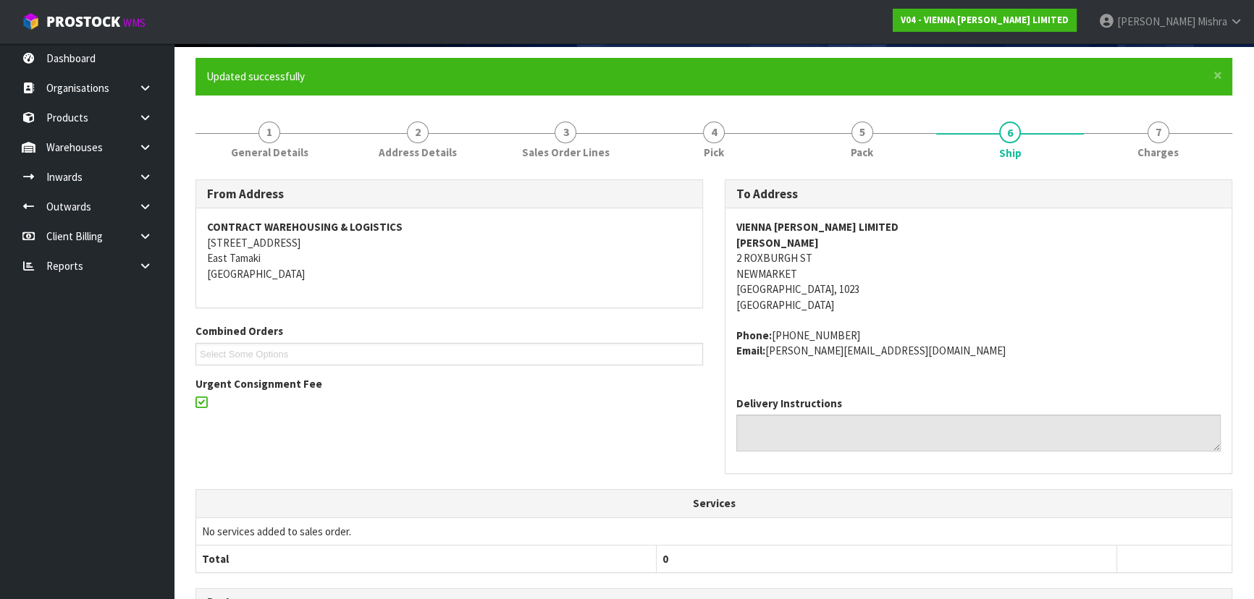
scroll to position [0, 0]
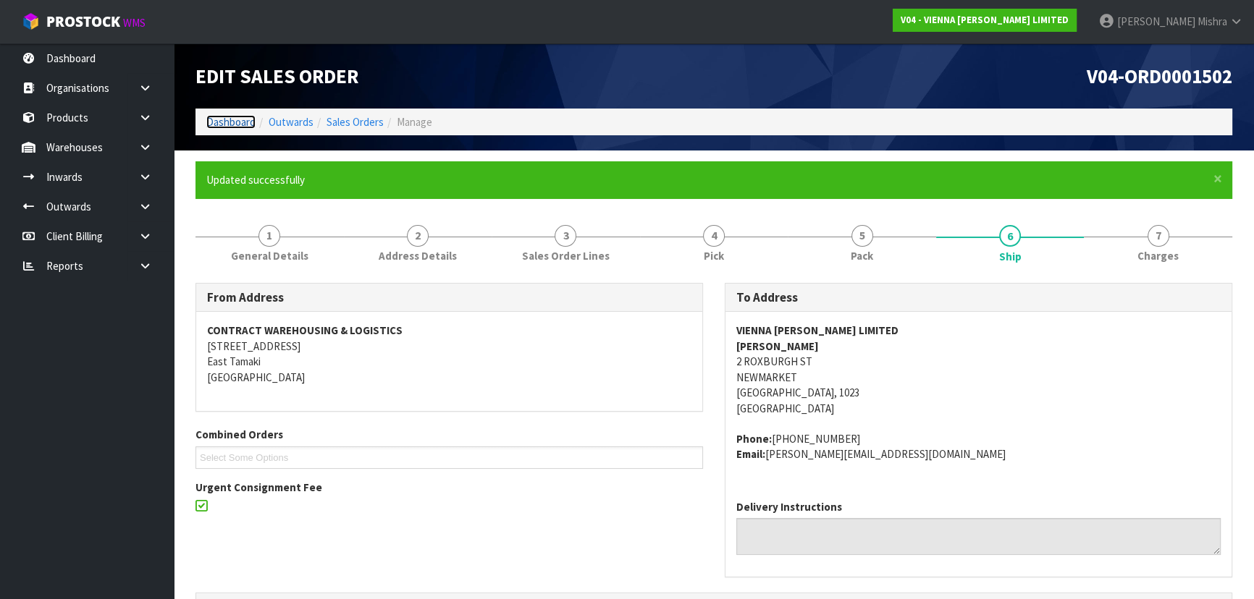
click at [223, 123] on link "Dashboard" at bounding box center [230, 122] width 49 height 14
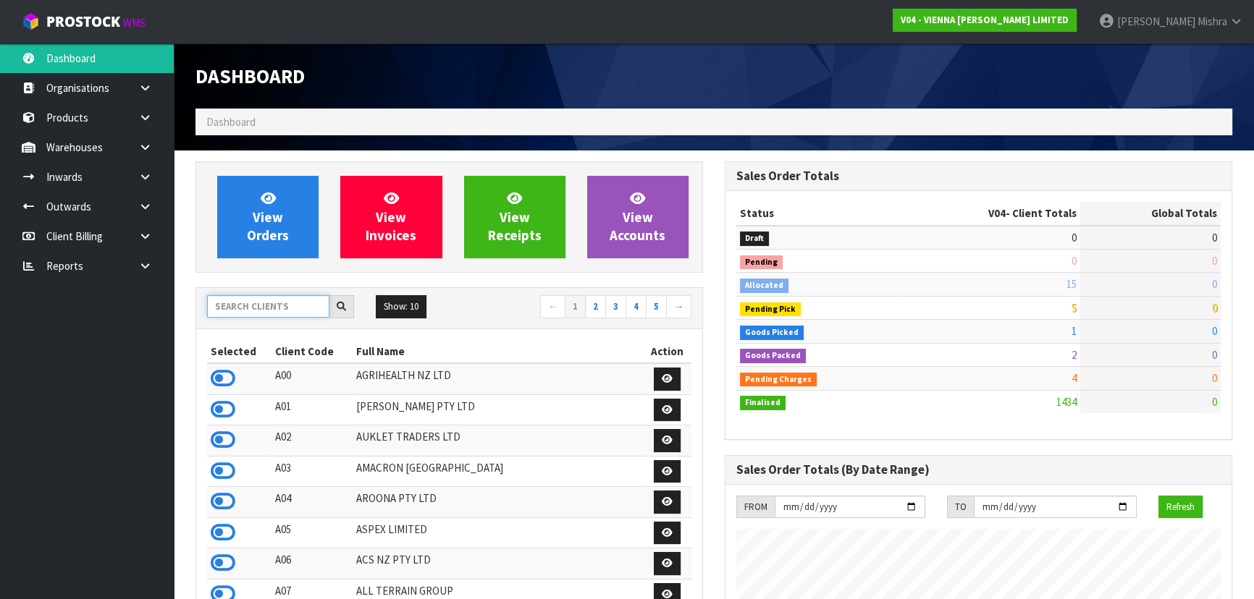
scroll to position [1172, 528]
click at [274, 304] on input "text" at bounding box center [268, 306] width 122 height 22
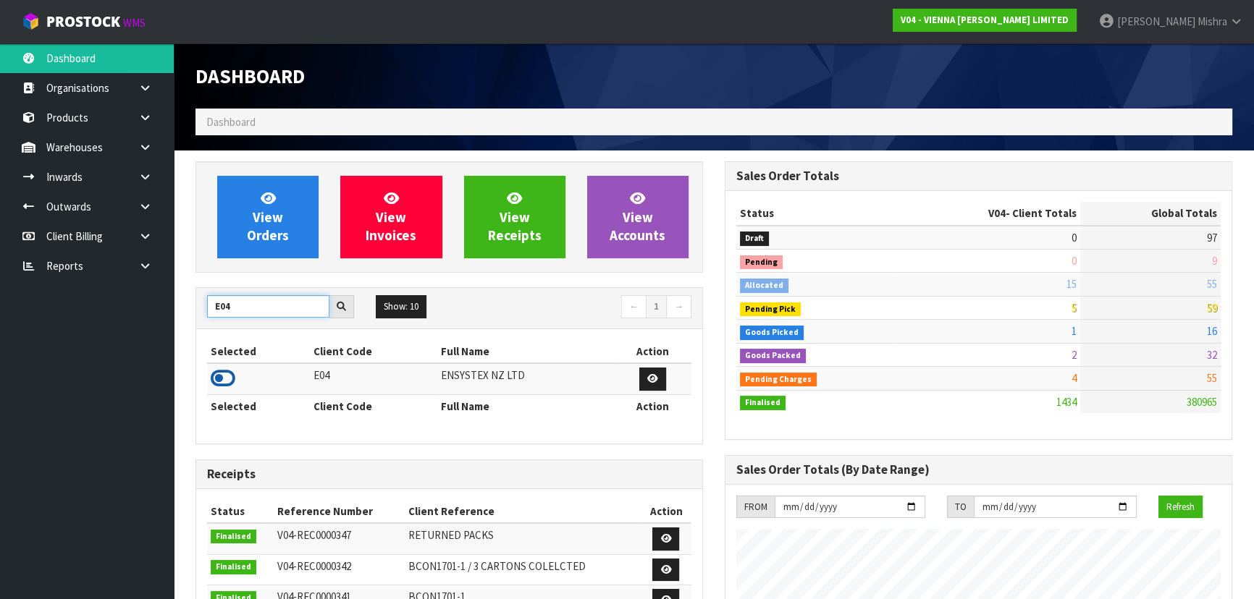
type input "E04"
click at [223, 379] on icon at bounding box center [223, 379] width 25 height 22
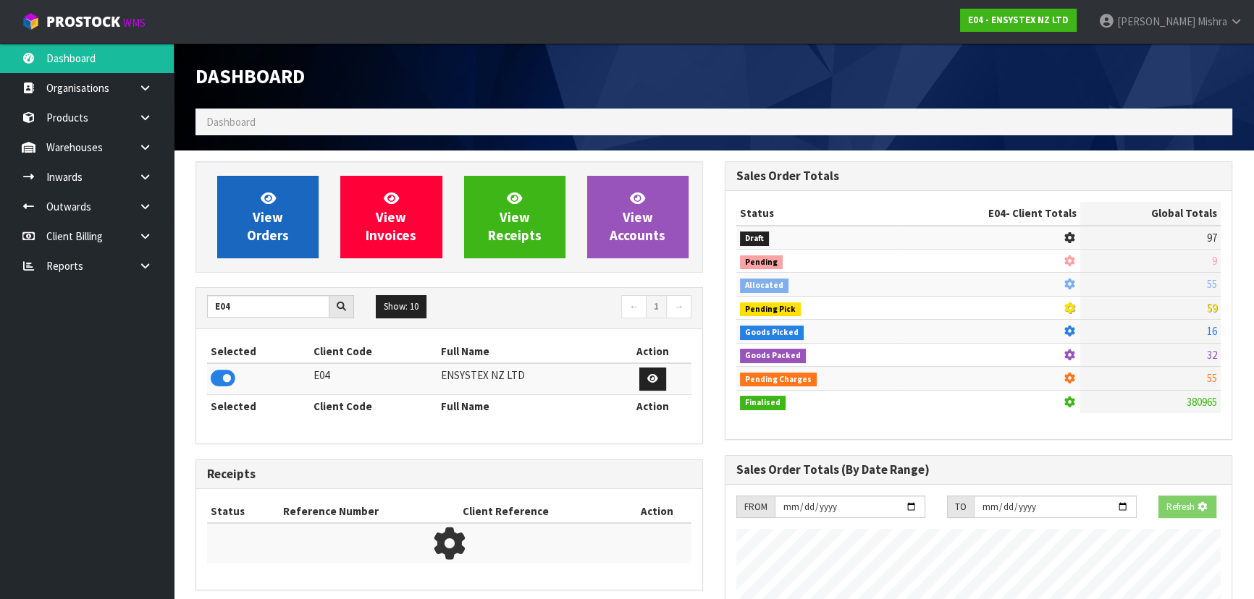
scroll to position [1141, 528]
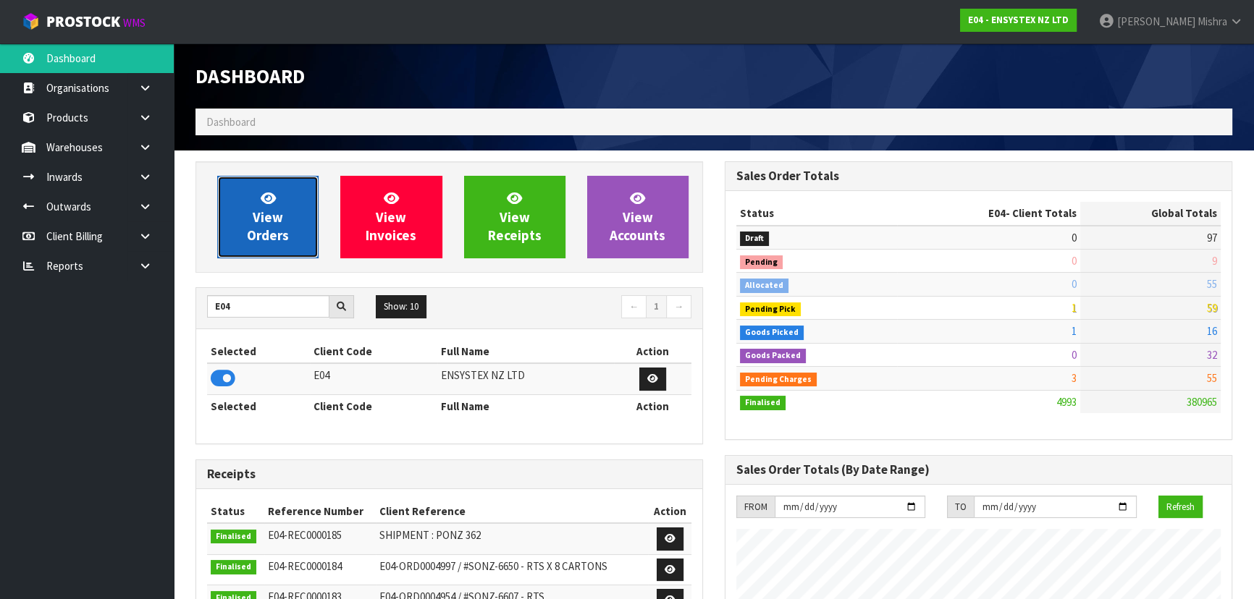
click at [265, 204] on icon at bounding box center [268, 198] width 15 height 14
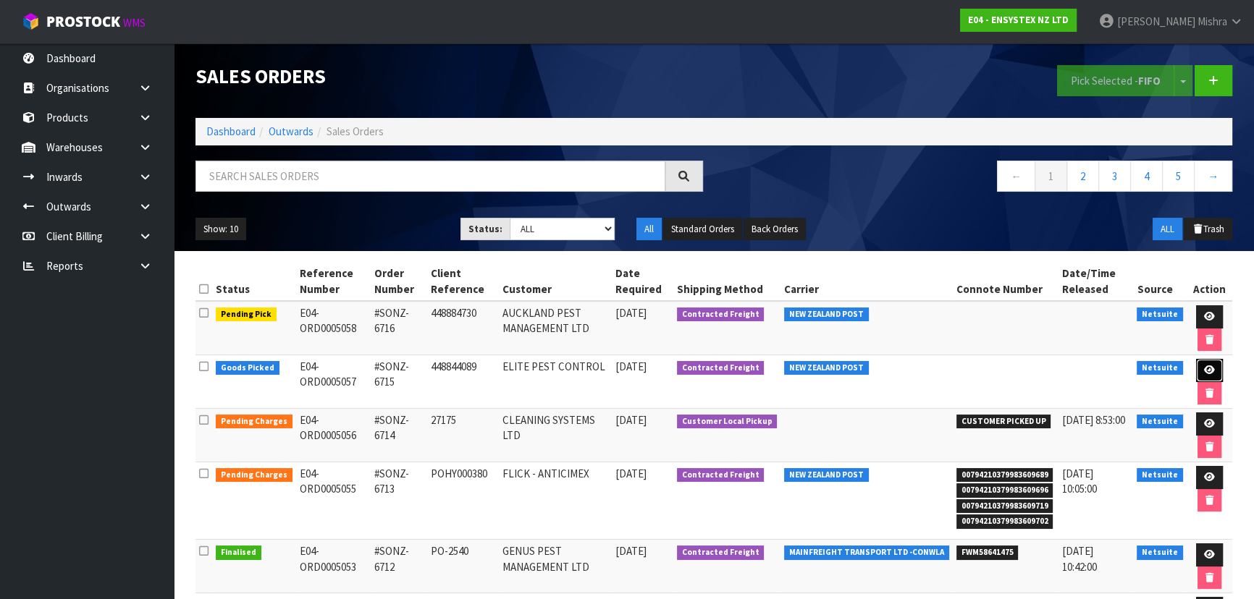
click at [1204, 368] on icon at bounding box center [1209, 370] width 11 height 9
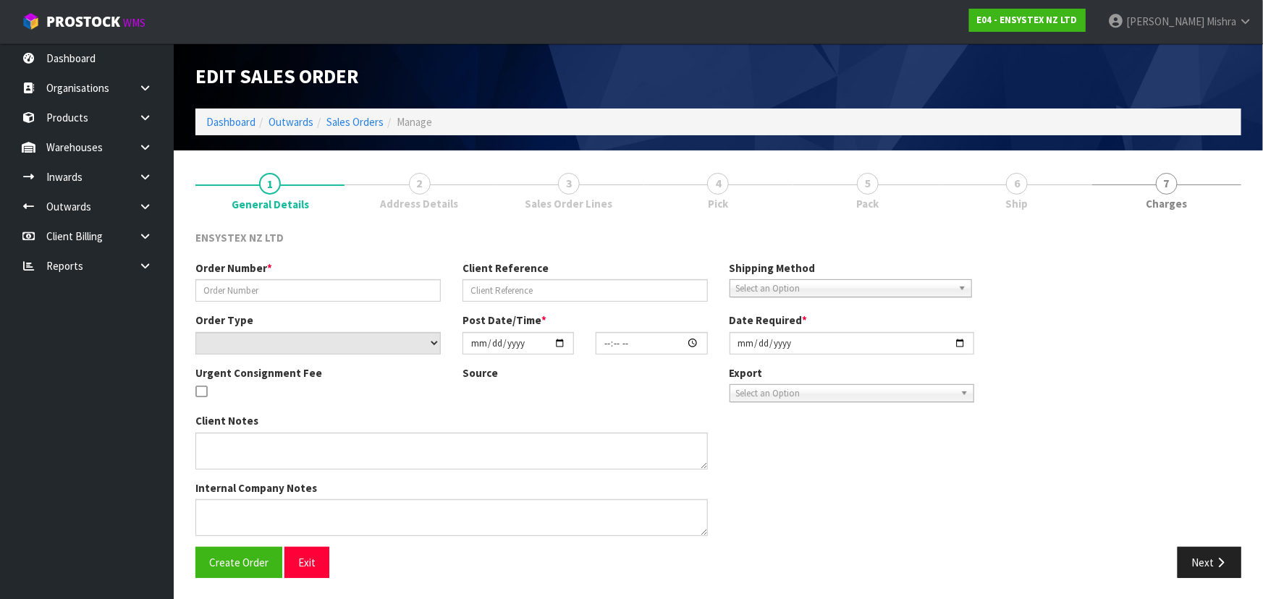
type input "#SONZ-6715"
type input "448844089"
select select "number:0"
type input "[DATE]"
type input "11:30:23.000"
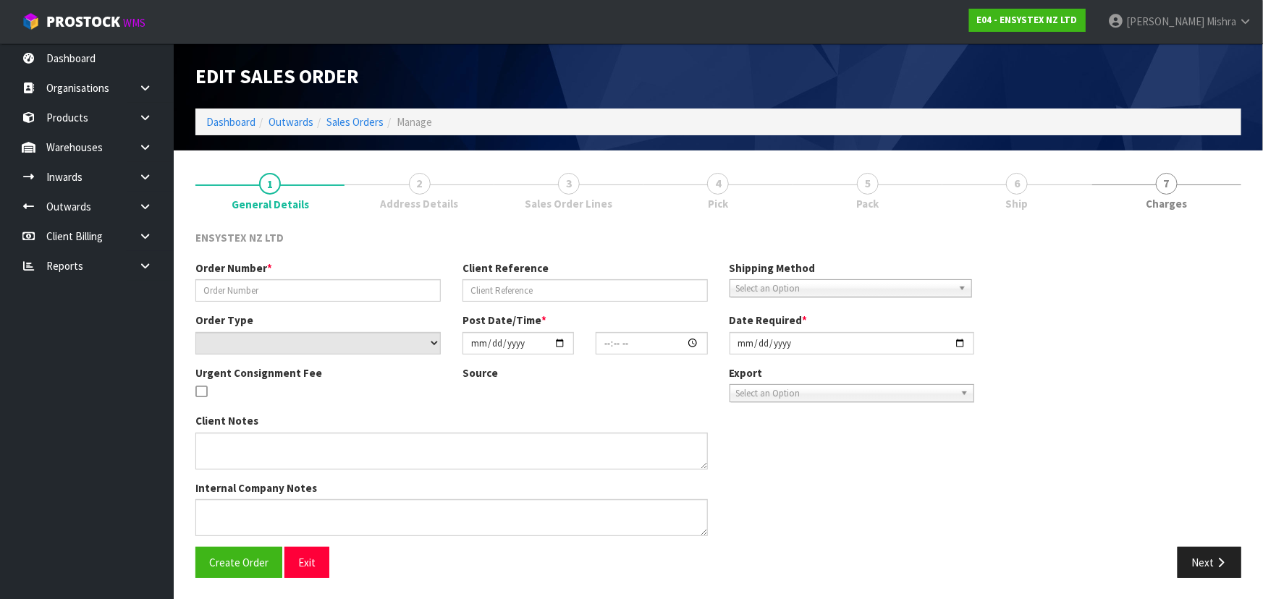
type input "[DATE]"
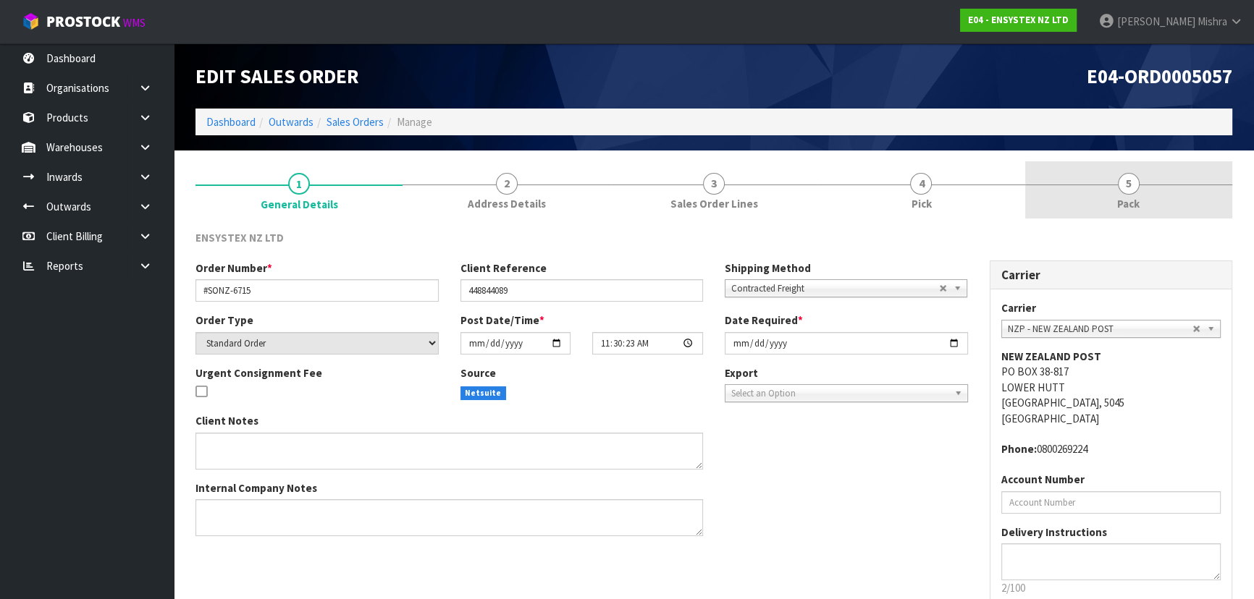
click at [1124, 198] on span "Pack" at bounding box center [1128, 203] width 22 height 15
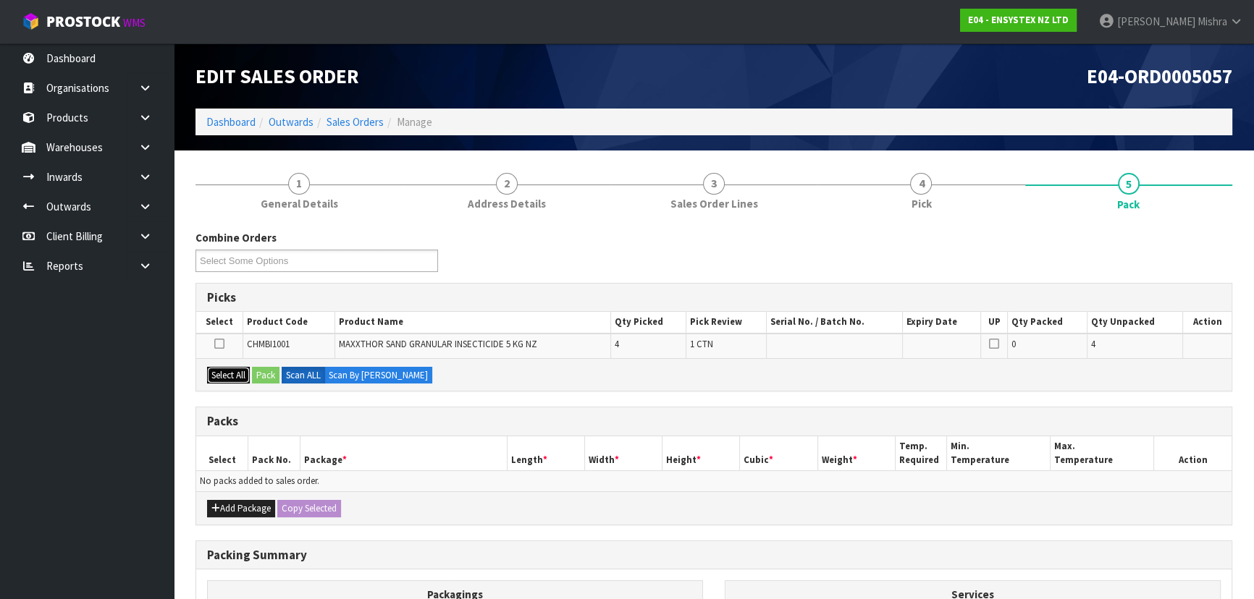
click at [225, 375] on button "Select All" at bounding box center [228, 375] width 43 height 17
click at [263, 373] on button "Pack" at bounding box center [266, 375] width 28 height 17
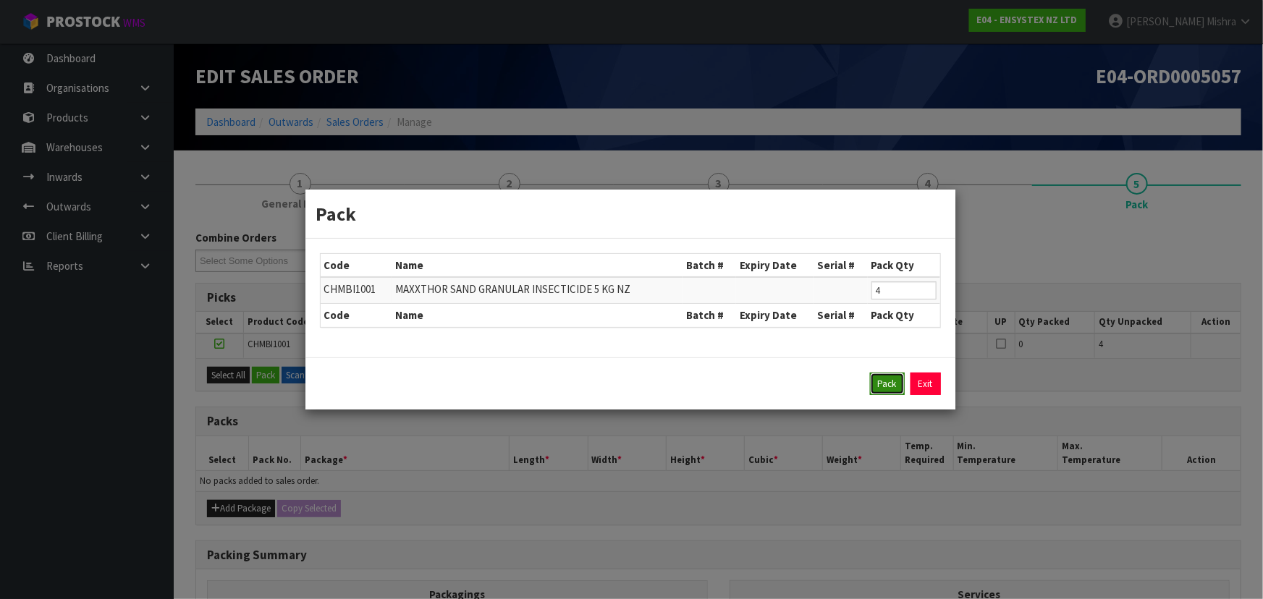
click at [890, 387] on button "Pack" at bounding box center [887, 384] width 35 height 23
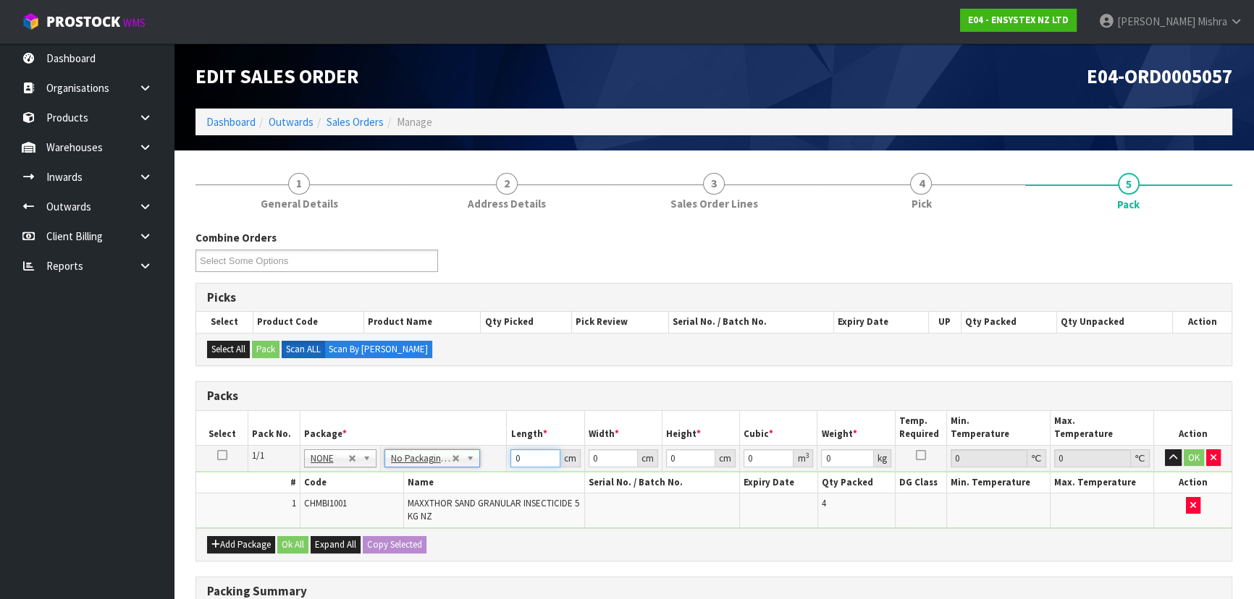
drag, startPoint x: 523, startPoint y: 458, endPoint x: 492, endPoint y: 468, distance: 31.8
click at [494, 468] on tr "1/1 NONE 007-001 007-002 007-004 007-009 007-013 007-014 007-015 007-017 007-01…" at bounding box center [713, 458] width 1035 height 26
type input "38"
type input "26"
type input "3"
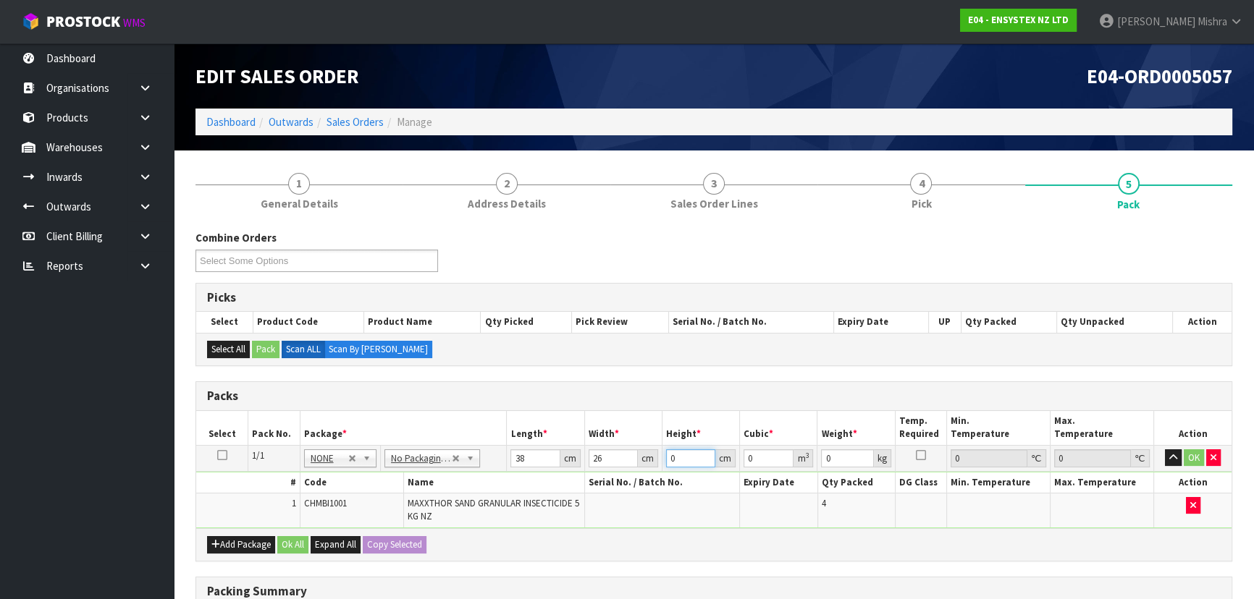
type input "0.002964"
type input "30"
type input "0.02964"
type input "30"
type input "24"
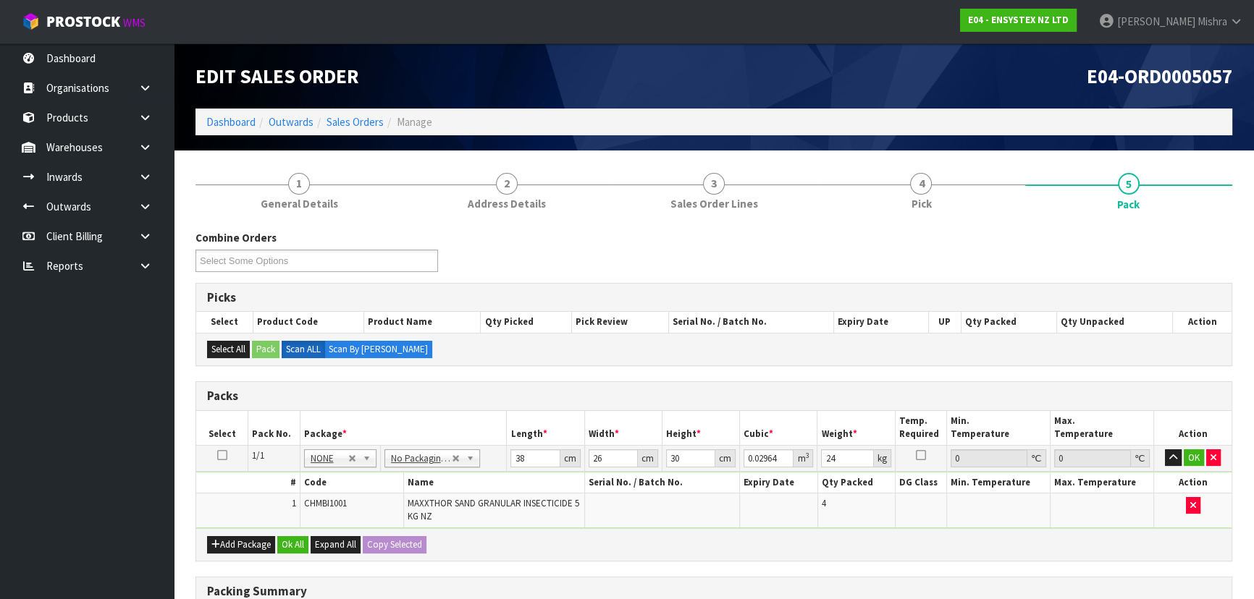
click at [303, 533] on div "Add Package Ok All Expand All Copy Selected" at bounding box center [713, 544] width 1035 height 33
click at [292, 544] on button "Ok All" at bounding box center [292, 544] width 31 height 17
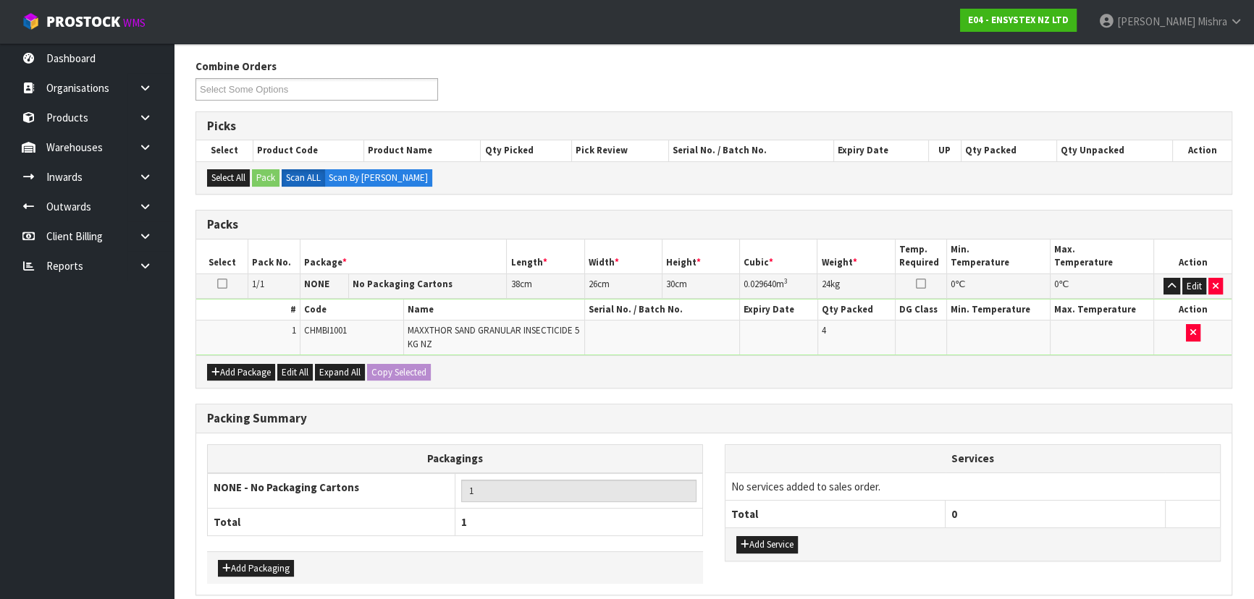
scroll to position [232, 0]
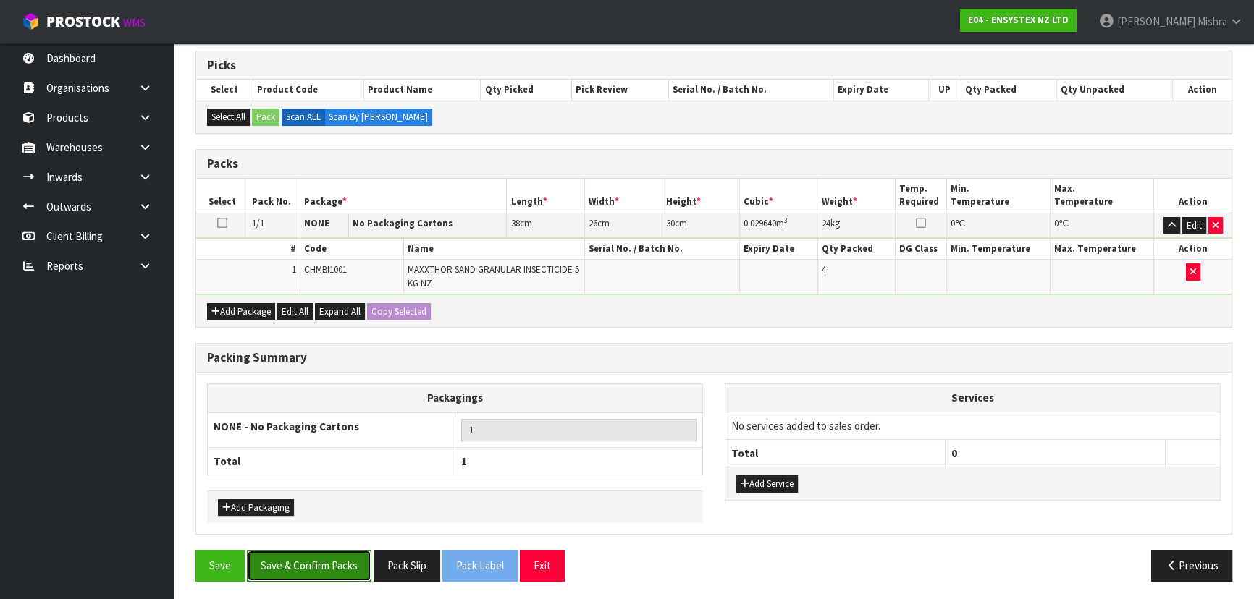
click at [284, 551] on button "Save & Confirm Packs" at bounding box center [309, 565] width 124 height 31
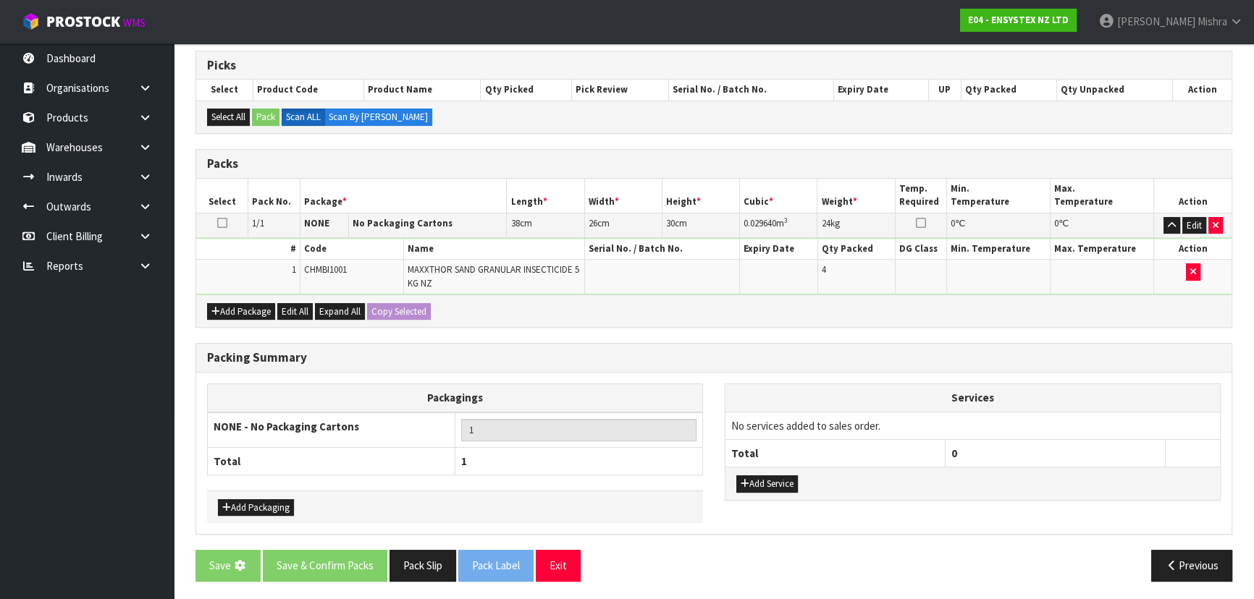
scroll to position [0, 0]
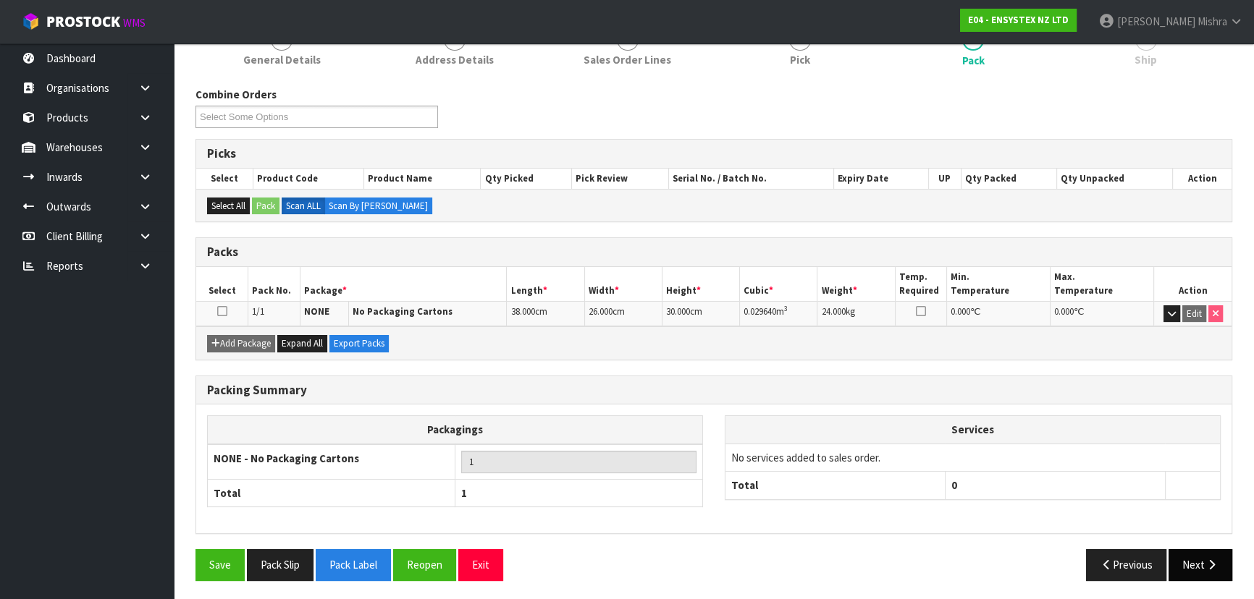
click at [1211, 566] on button "Next" at bounding box center [1200, 564] width 64 height 31
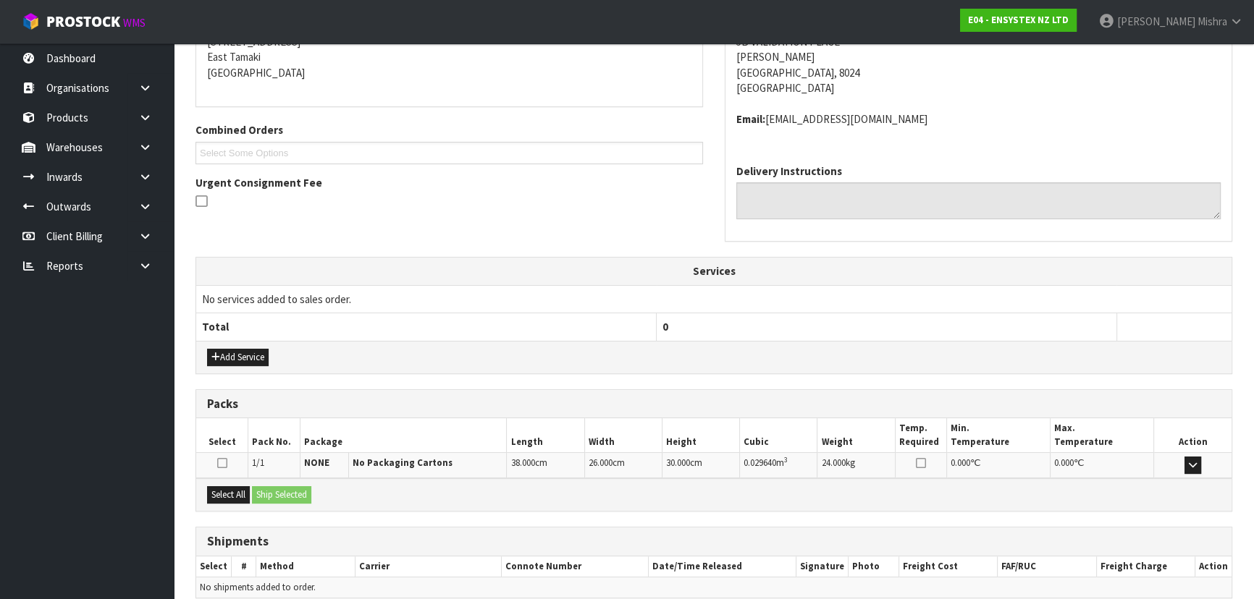
scroll to position [369, 0]
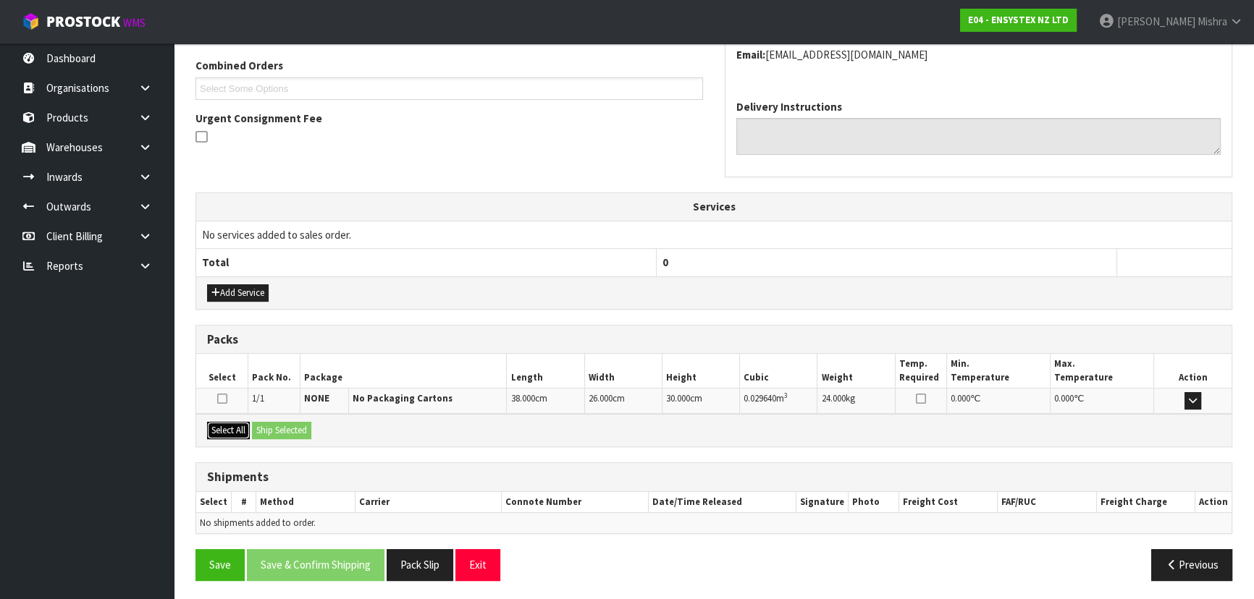
click at [245, 426] on button "Select All" at bounding box center [228, 430] width 43 height 17
click at [276, 414] on div "Select All Ship Selected" at bounding box center [713, 430] width 1035 height 33
click at [274, 431] on button "Ship Selected" at bounding box center [281, 430] width 59 height 17
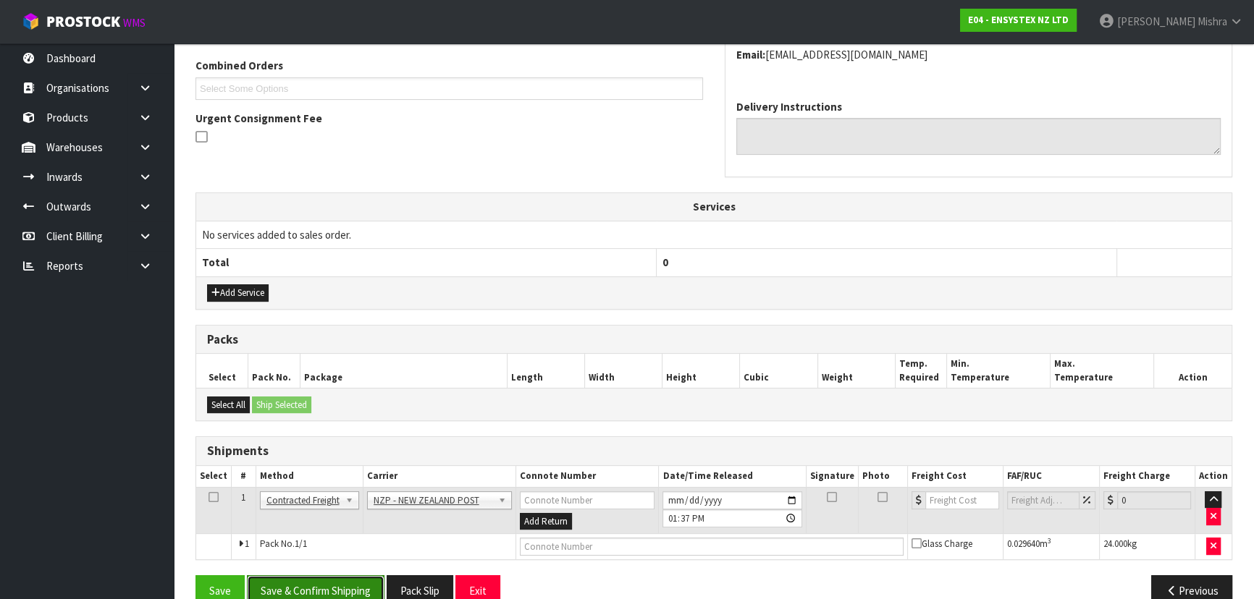
click at [368, 579] on button "Save & Confirm Shipping" at bounding box center [316, 590] width 138 height 31
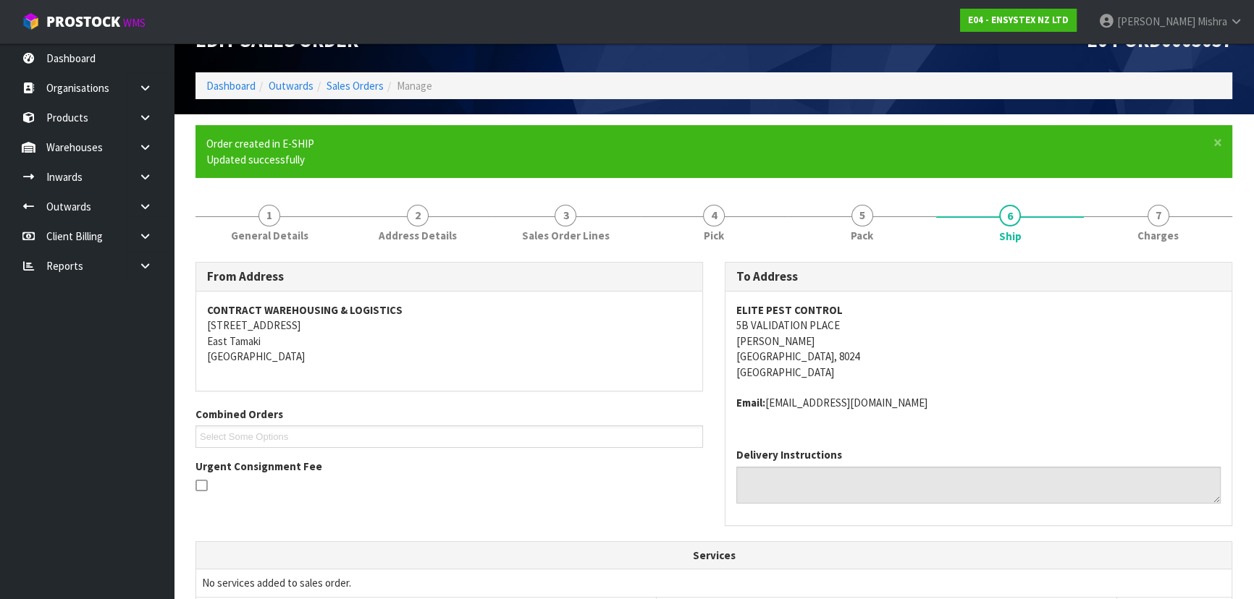
scroll to position [375, 0]
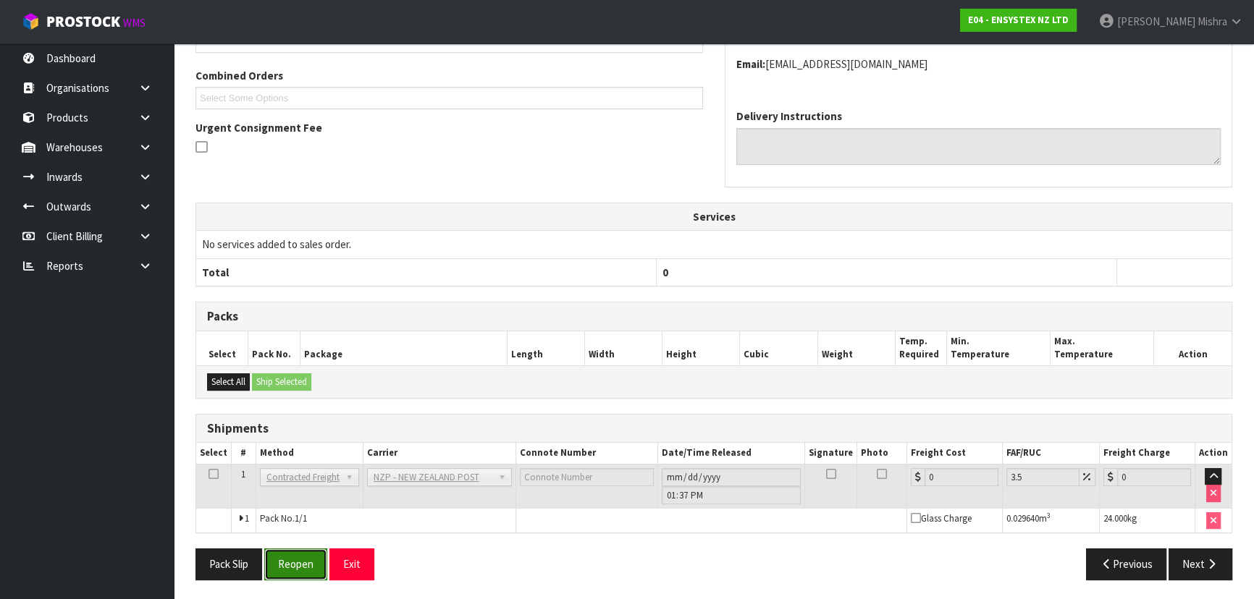
click at [300, 568] on button "Reopen" at bounding box center [295, 564] width 63 height 31
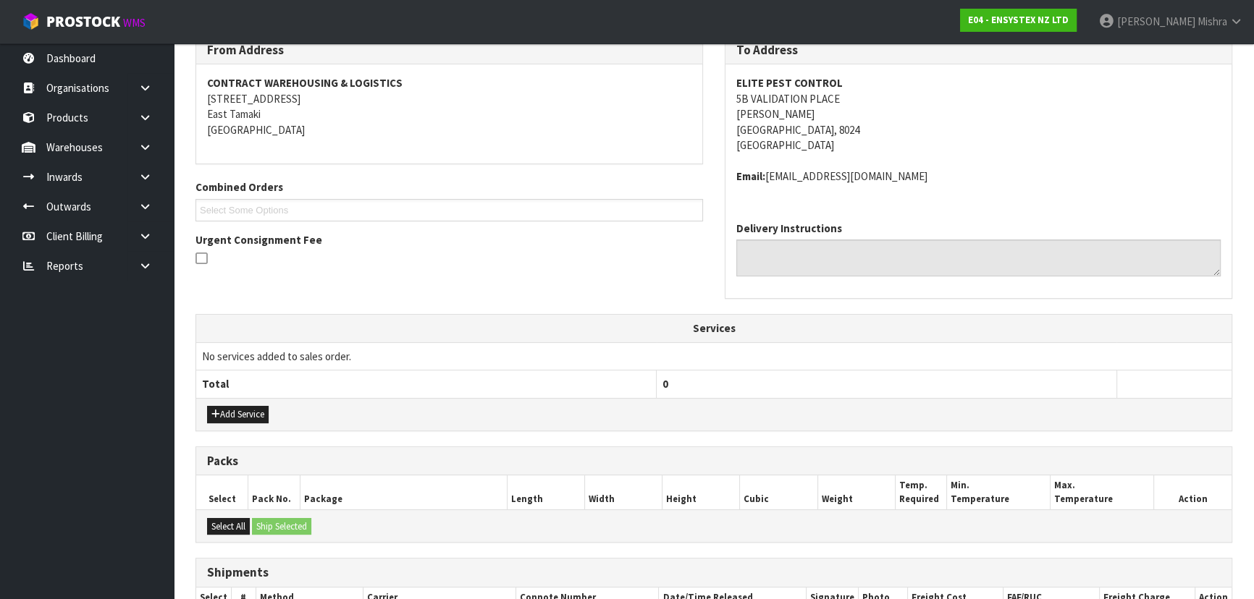
scroll to position [395, 0]
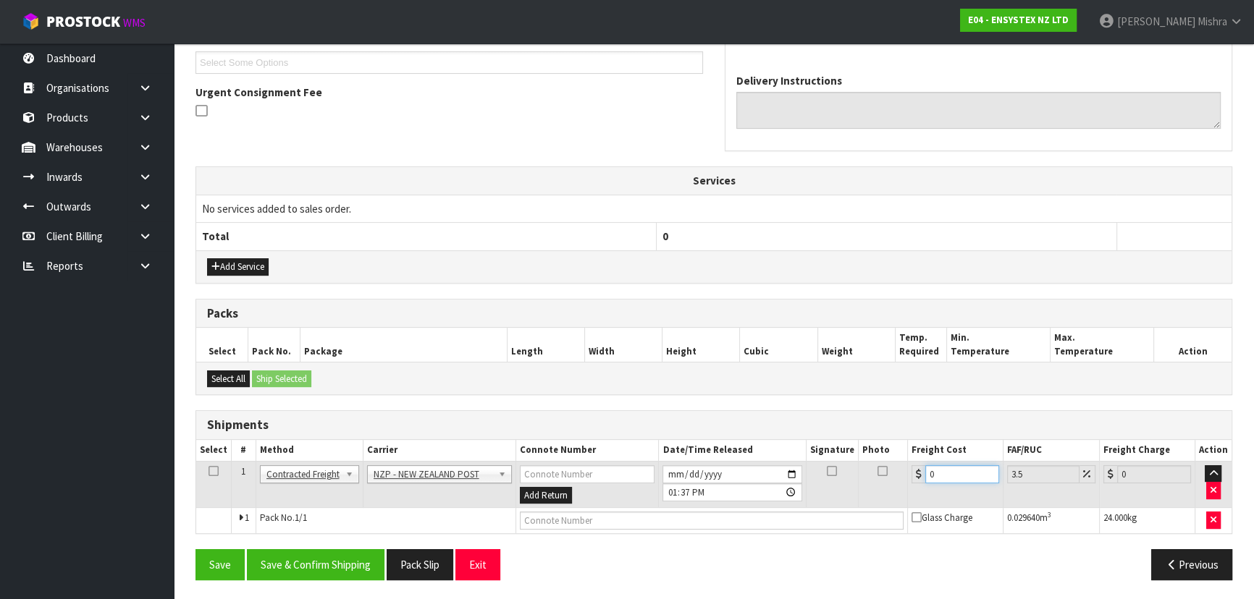
drag, startPoint x: 939, startPoint y: 470, endPoint x: 821, endPoint y: 469, distance: 118.0
click at [822, 470] on tr "1 Client Local Pickup Customer Local Pickup Company Freight Contracted Freight …" at bounding box center [713, 484] width 1035 height 47
type input "3"
type input "3.1"
type input "34"
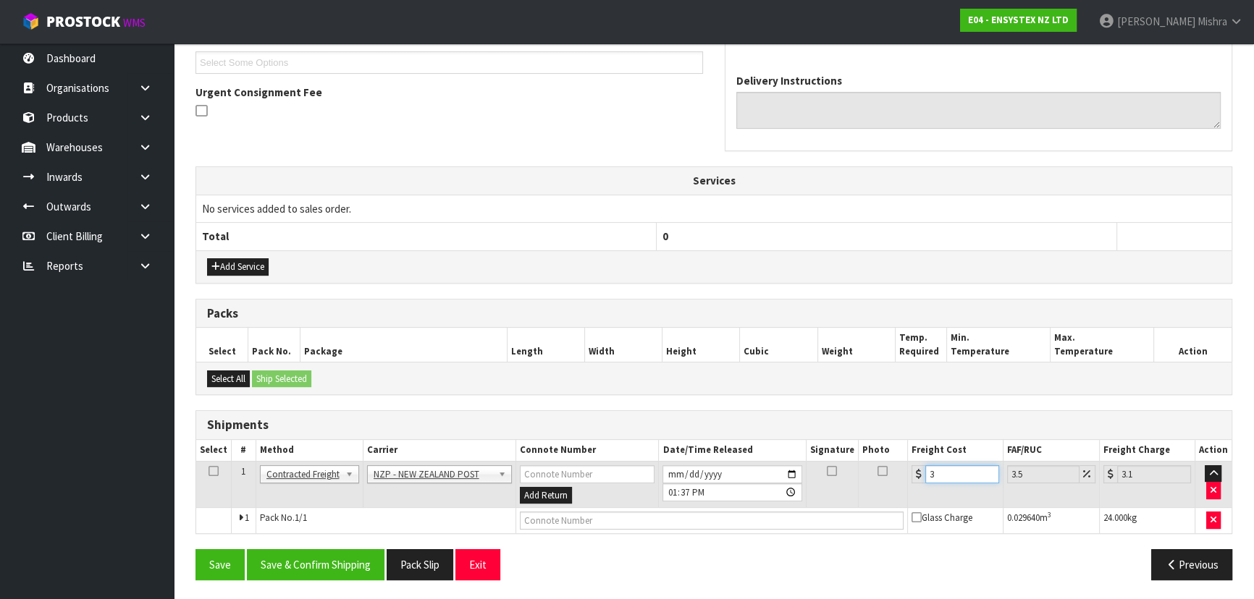
type input "35.19"
type input "34.5"
type input "35.71"
type input "34.50"
click at [337, 551] on button "Save & Confirm Shipping" at bounding box center [316, 564] width 138 height 31
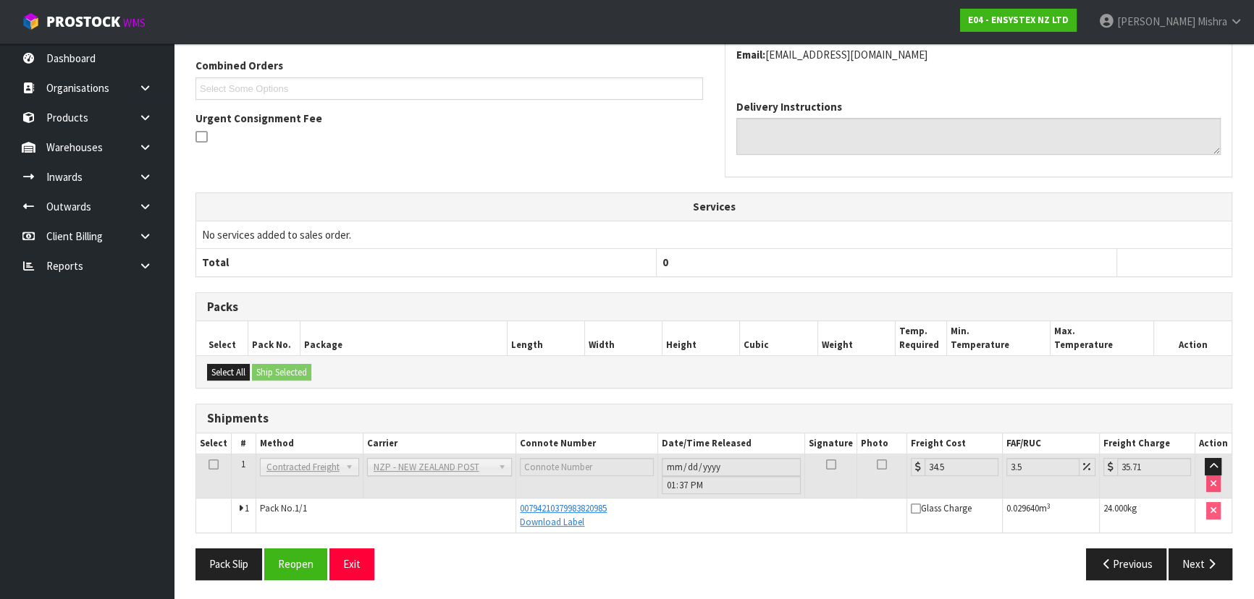
scroll to position [0, 0]
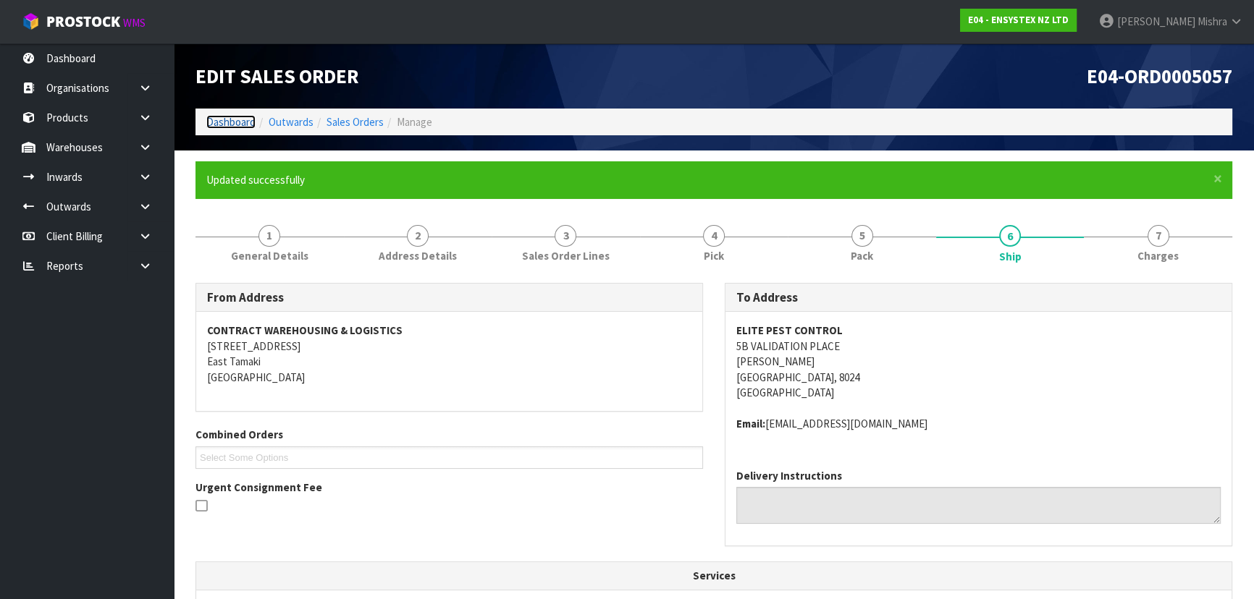
click at [221, 120] on link "Dashboard" at bounding box center [230, 122] width 49 height 14
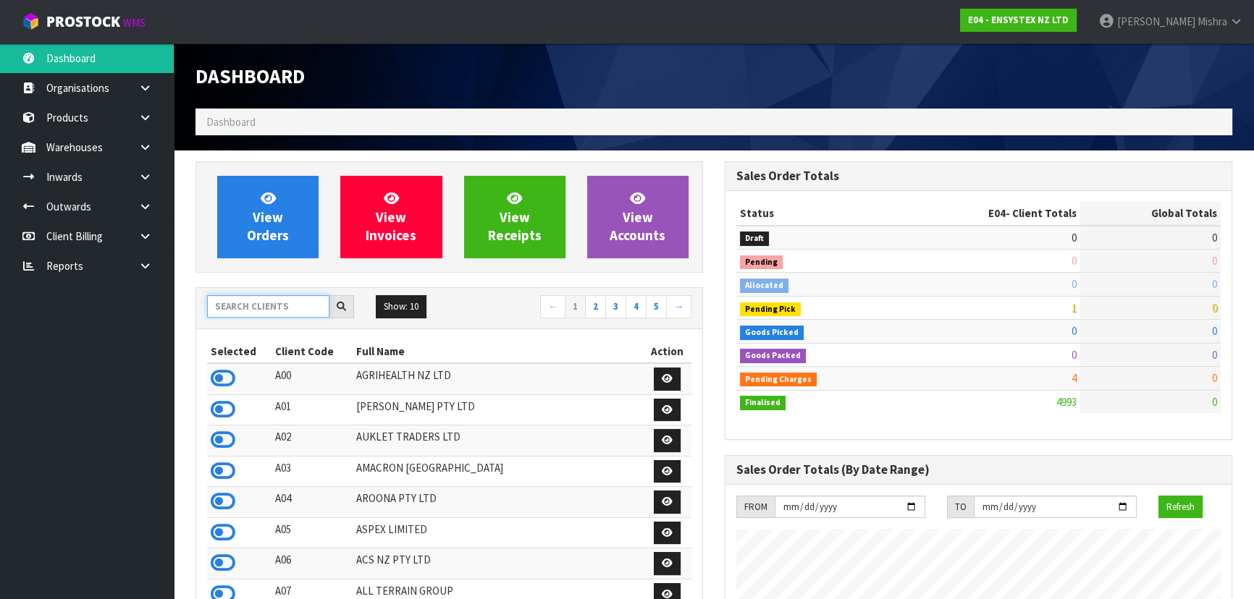
click at [267, 310] on input "text" at bounding box center [268, 306] width 122 height 22
type input "D05"
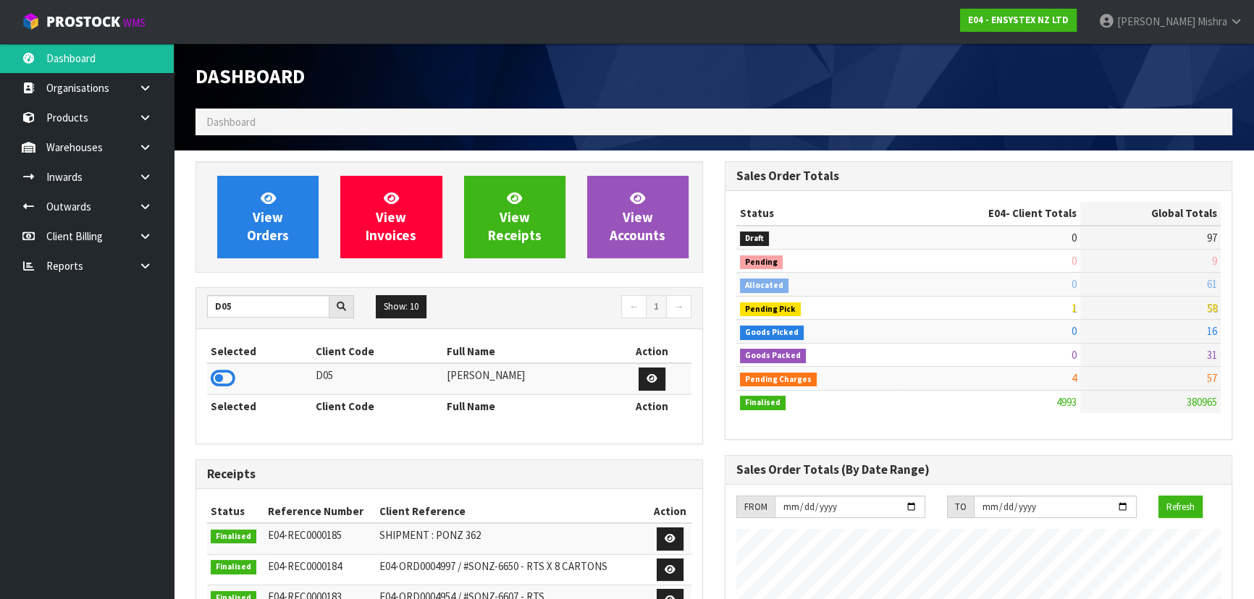
drag, startPoint x: 224, startPoint y: 377, endPoint x: 227, endPoint y: 332, distance: 45.0
click at [224, 368] on icon at bounding box center [223, 379] width 25 height 22
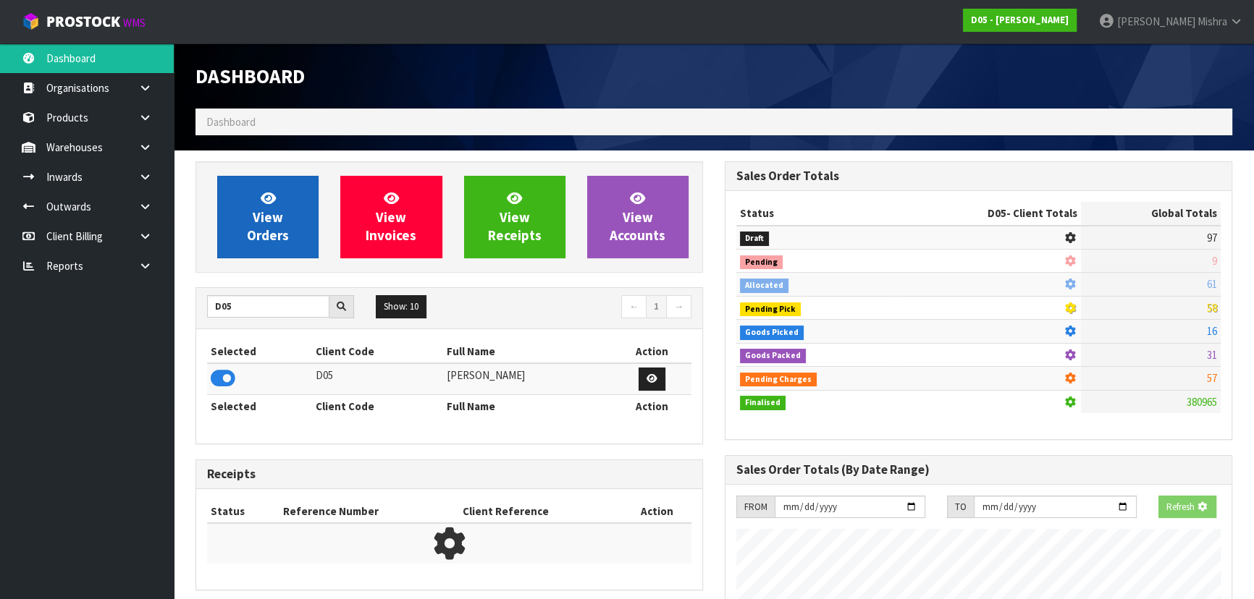
scroll to position [1265, 528]
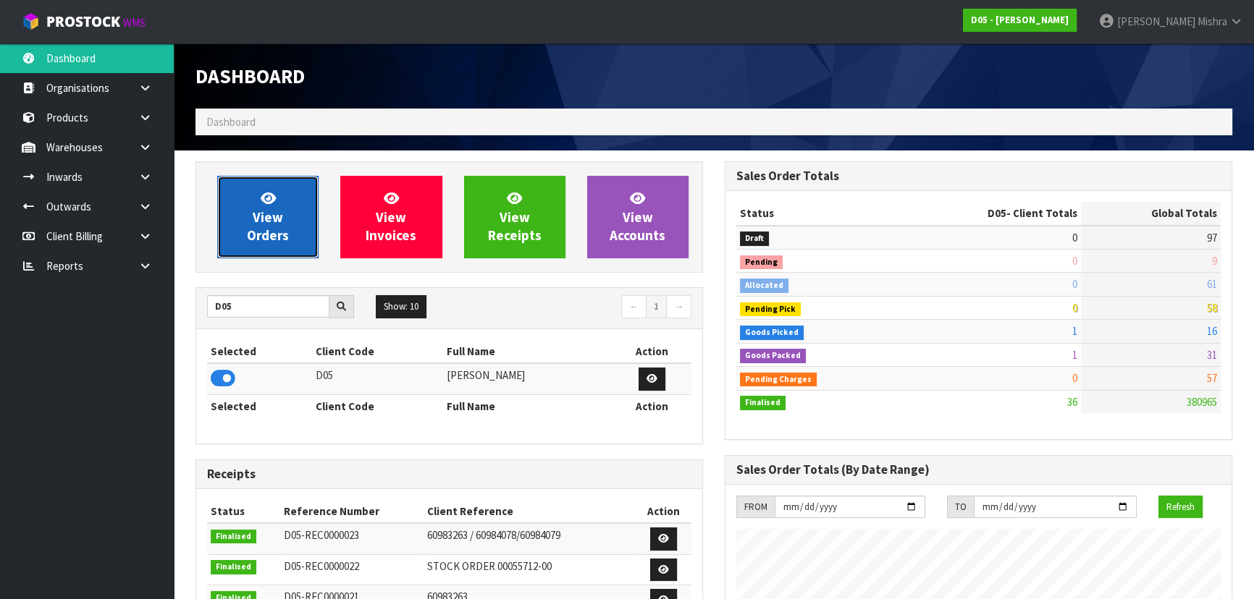
click at [254, 201] on link "View Orders" at bounding box center [267, 217] width 101 height 83
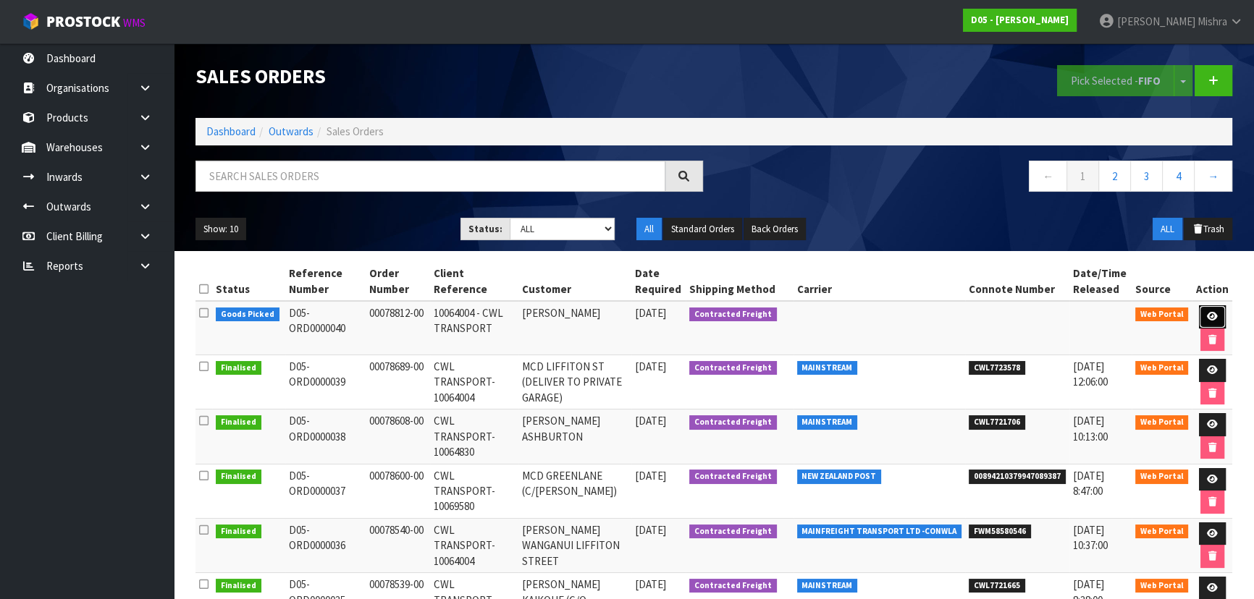
click at [1202, 312] on link at bounding box center [1212, 316] width 27 height 23
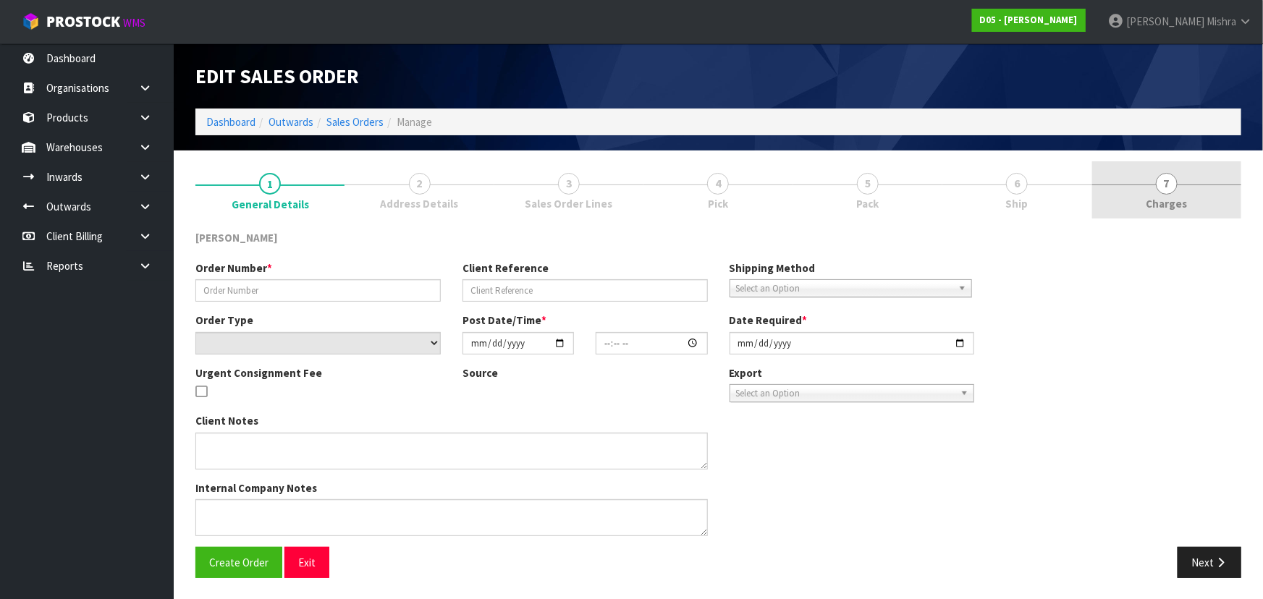
type input "00078812-00"
type input "10064004 - CWL TRANSPORT"
select select "number:0"
type input "[DATE]"
type input "08:08:00.000"
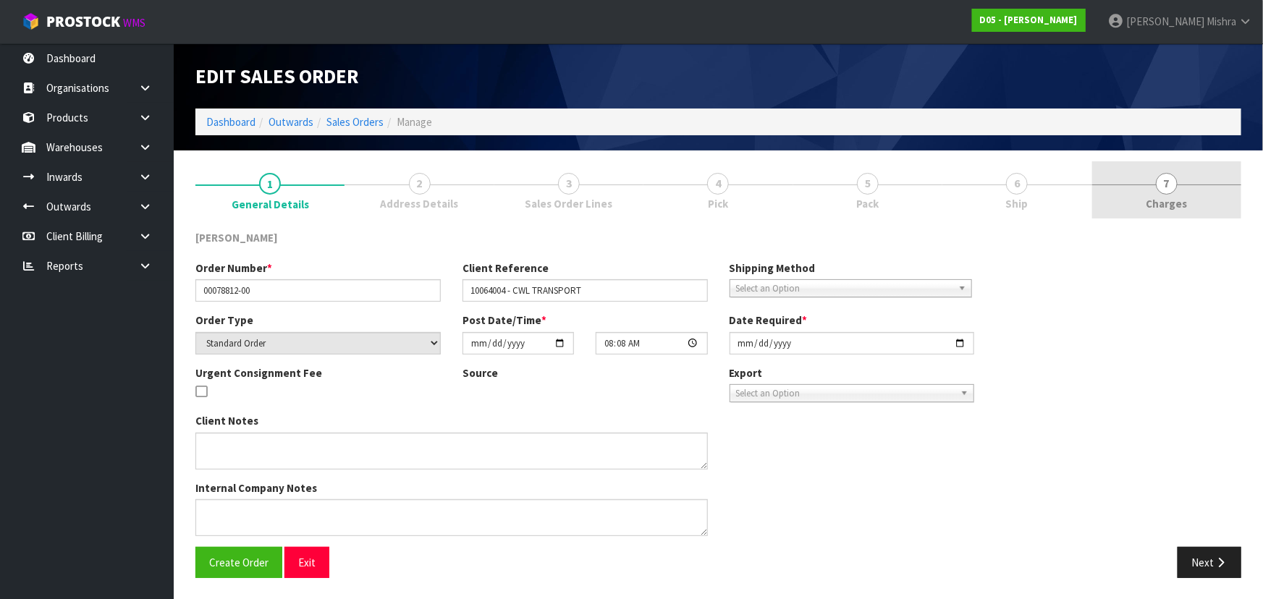
type input "[DATE]"
type textarea "REMAINING STOCK DUE IN ON LCL TCNU7240441 (40HC) ETA 13/9. PLEASE RECEIVE PICK …"
type textarea "I HAVE INCLUDED INFORMATION IN THE CLIENT NOTES. WE ARE WAITING FOR A DELIVERY …"
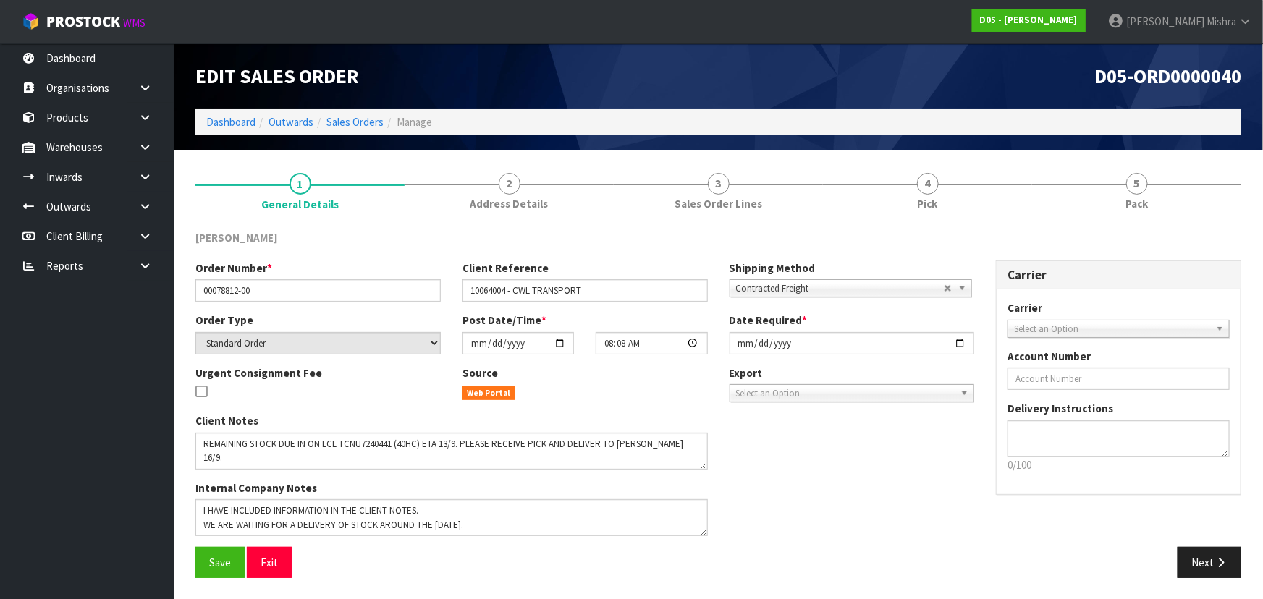
click at [1152, 195] on link "5 Pack" at bounding box center [1136, 189] width 209 height 57
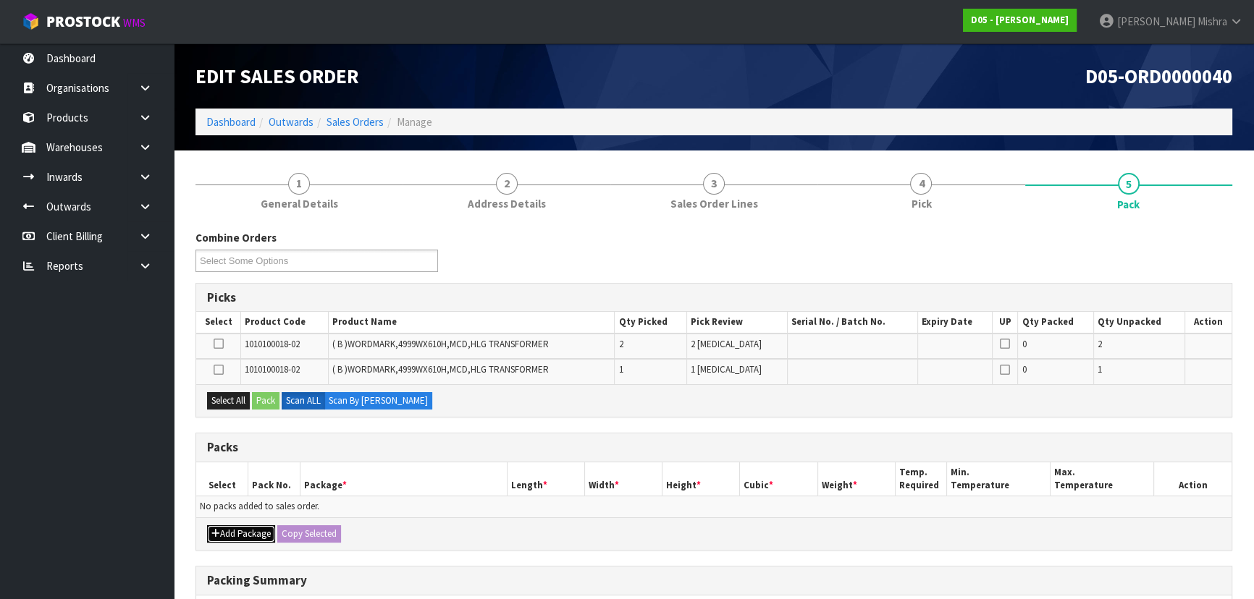
click at [238, 528] on button "Add Package" at bounding box center [241, 533] width 68 height 17
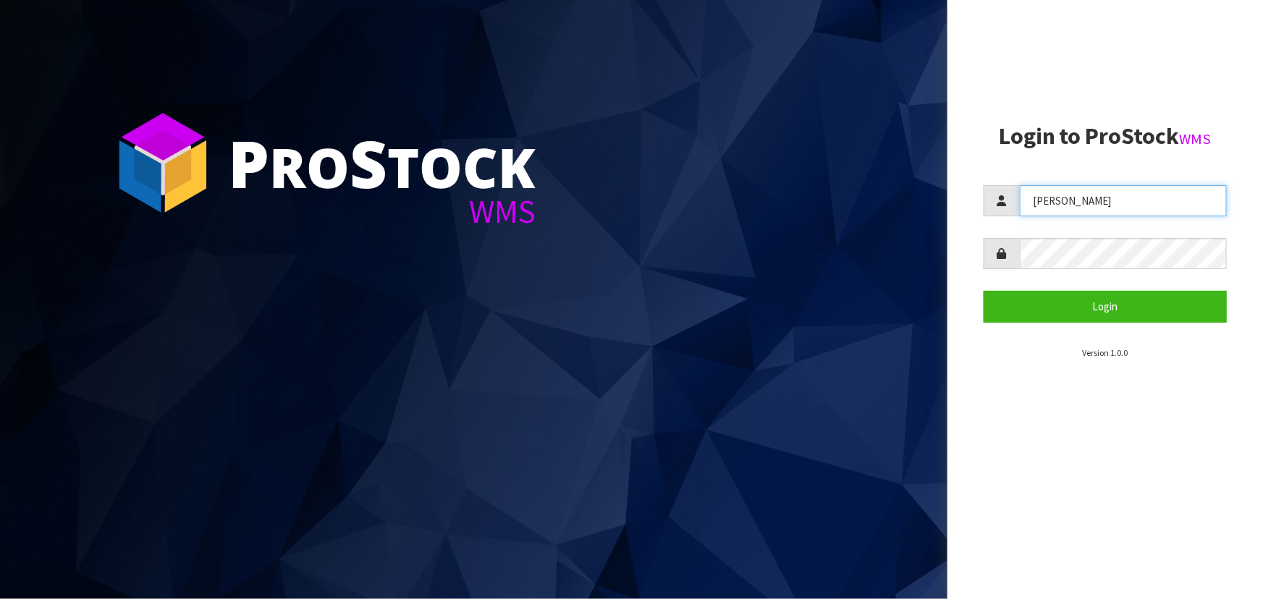
click at [1079, 208] on input "[PERSON_NAME]" at bounding box center [1123, 200] width 207 height 31
type input "ZACKARY"
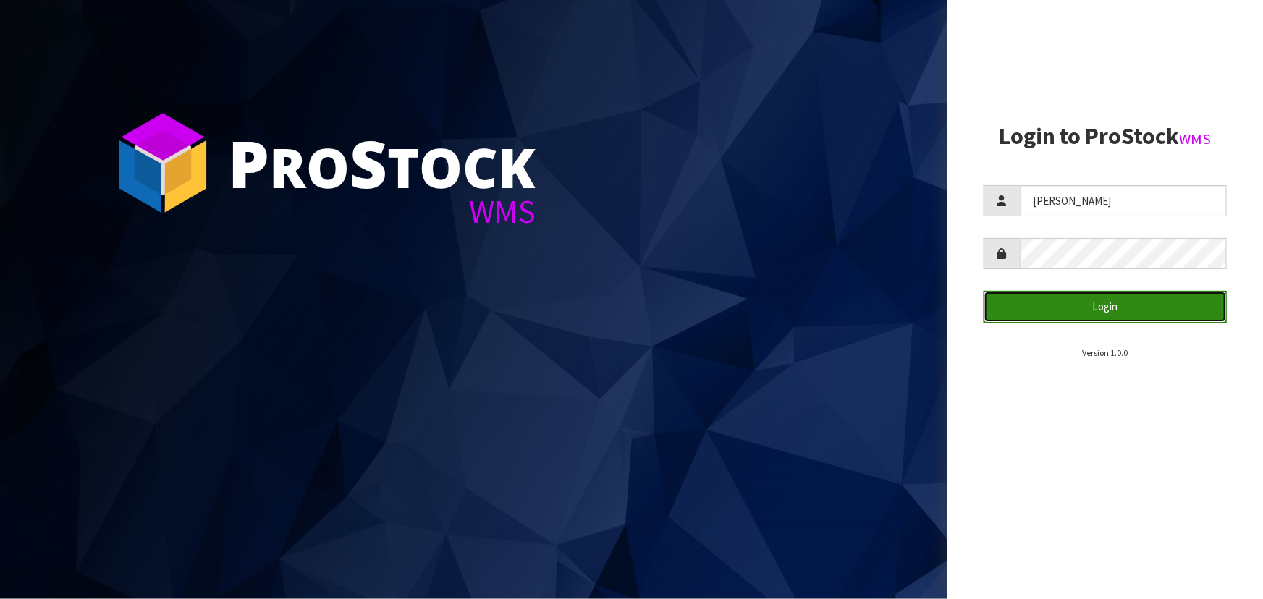
click at [1033, 306] on button "Login" at bounding box center [1105, 306] width 243 height 31
